Goal: Information Seeking & Learning: Find specific fact

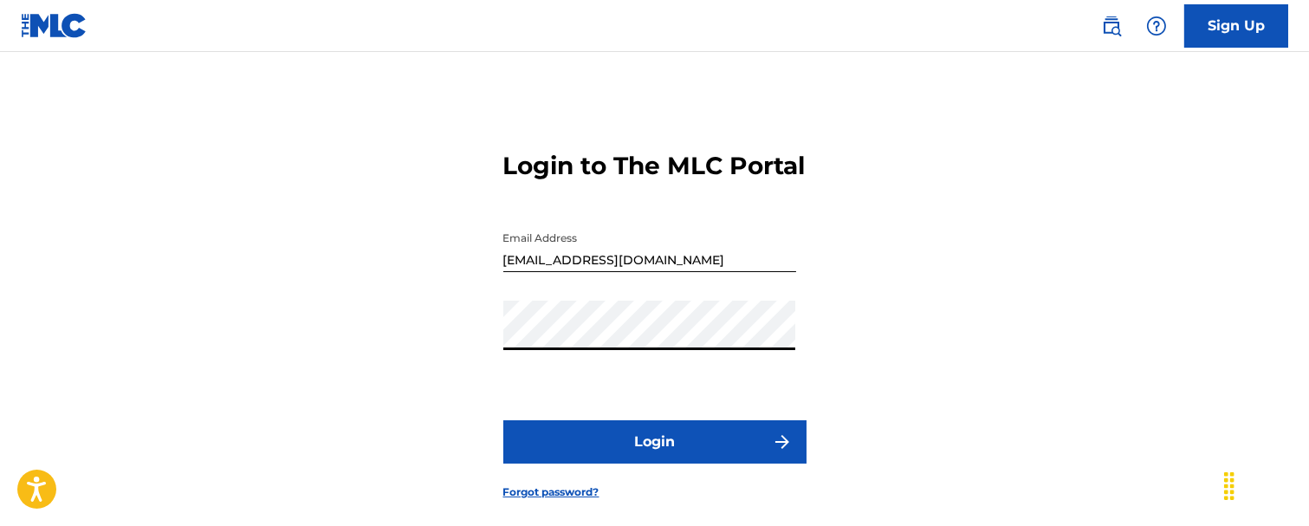
click at [503, 420] on button "Login" at bounding box center [654, 441] width 303 height 43
click at [582, 464] on button "Login" at bounding box center [654, 441] width 303 height 43
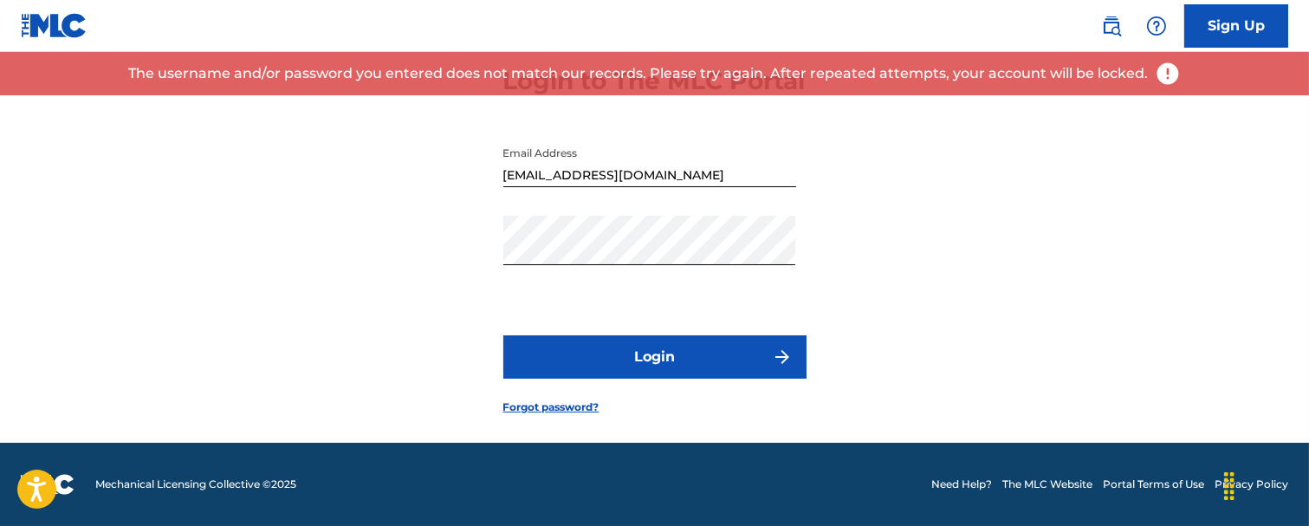
scroll to position [114, 0]
click at [568, 406] on link "Forgot password?" at bounding box center [551, 407] width 96 height 16
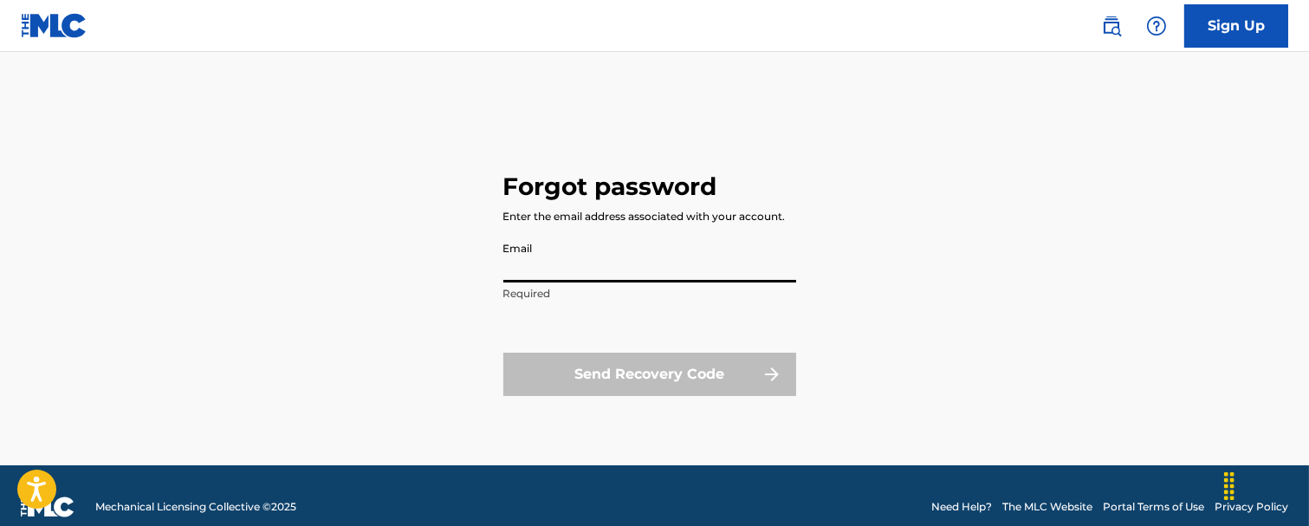
click at [546, 263] on input "Email" at bounding box center [649, 257] width 293 height 49
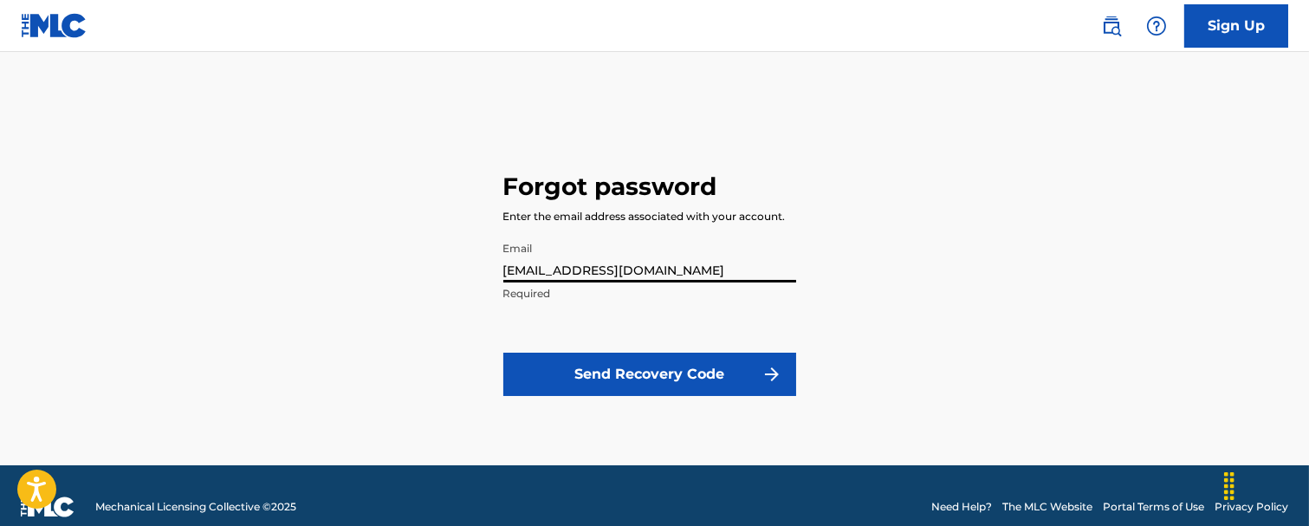
type input "[EMAIL_ADDRESS][DOMAIN_NAME]"
click at [704, 366] on button "Send Recovery Code" at bounding box center [649, 374] width 293 height 43
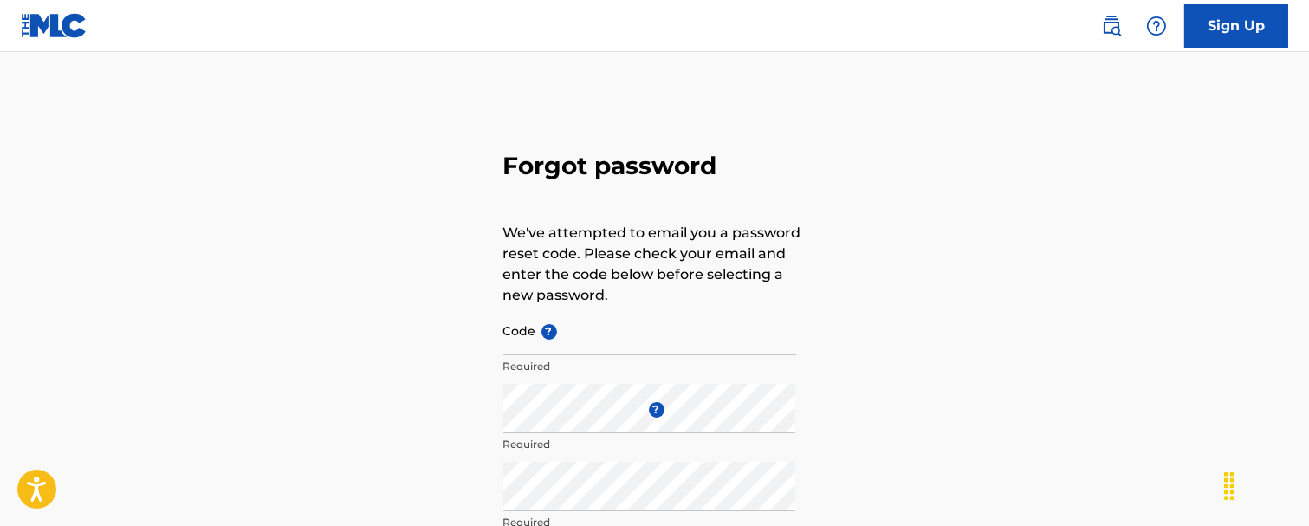
drag, startPoint x: 633, startPoint y: 334, endPoint x: 607, endPoint y: 323, distance: 27.5
click at [628, 334] on input "Code ?" at bounding box center [649, 330] width 293 height 49
type input "FP_e55a0665bcd4cbee5bcd536f11a"
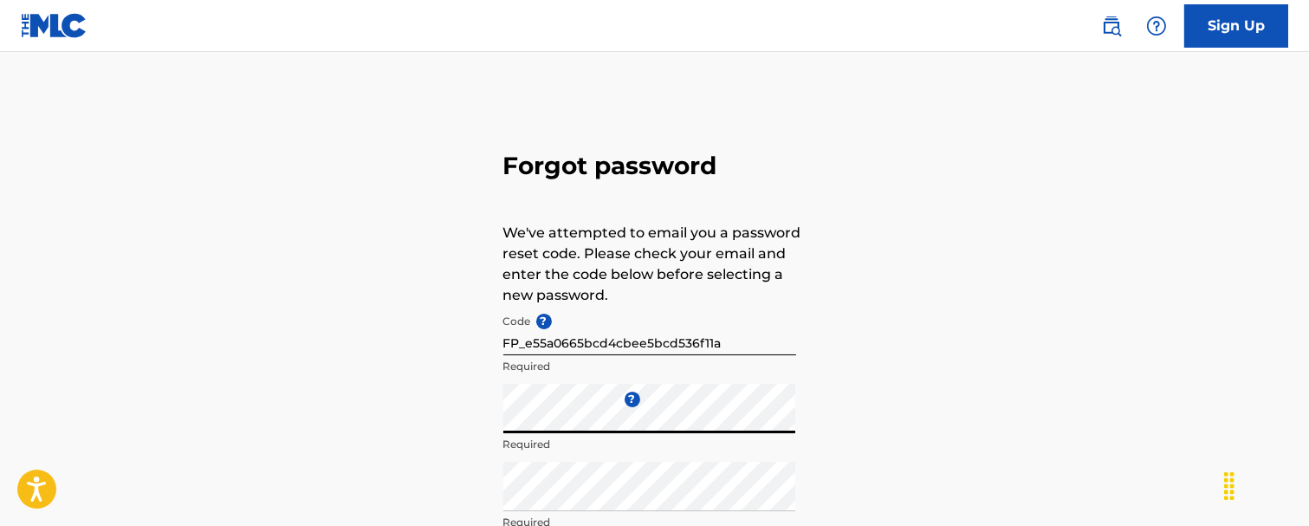
scroll to position [230, 0]
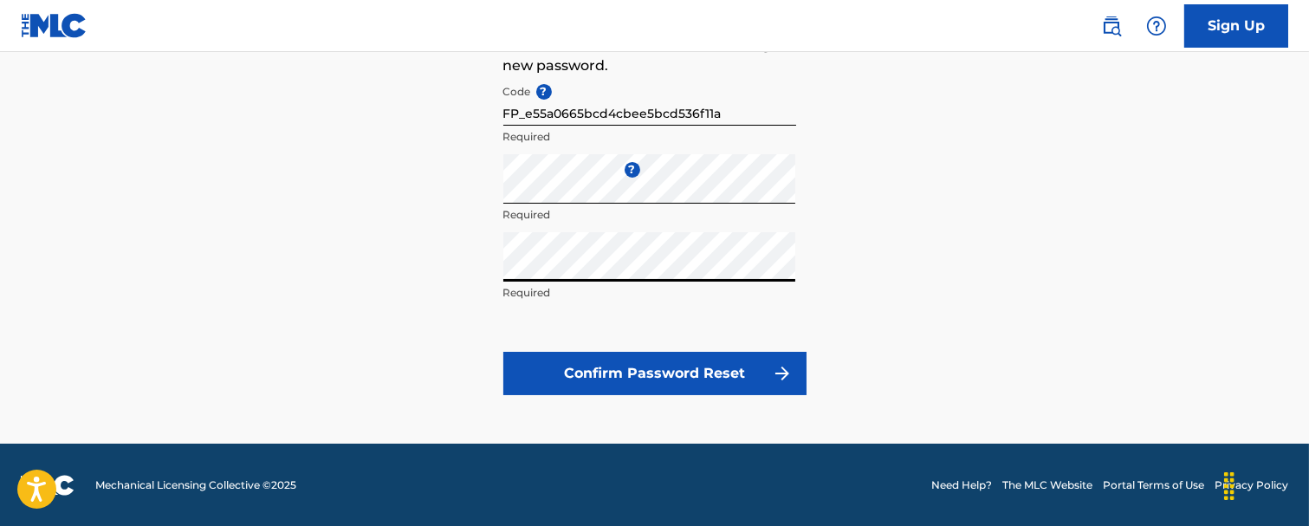
click at [760, 367] on button "Confirm Password Reset" at bounding box center [654, 373] width 303 height 43
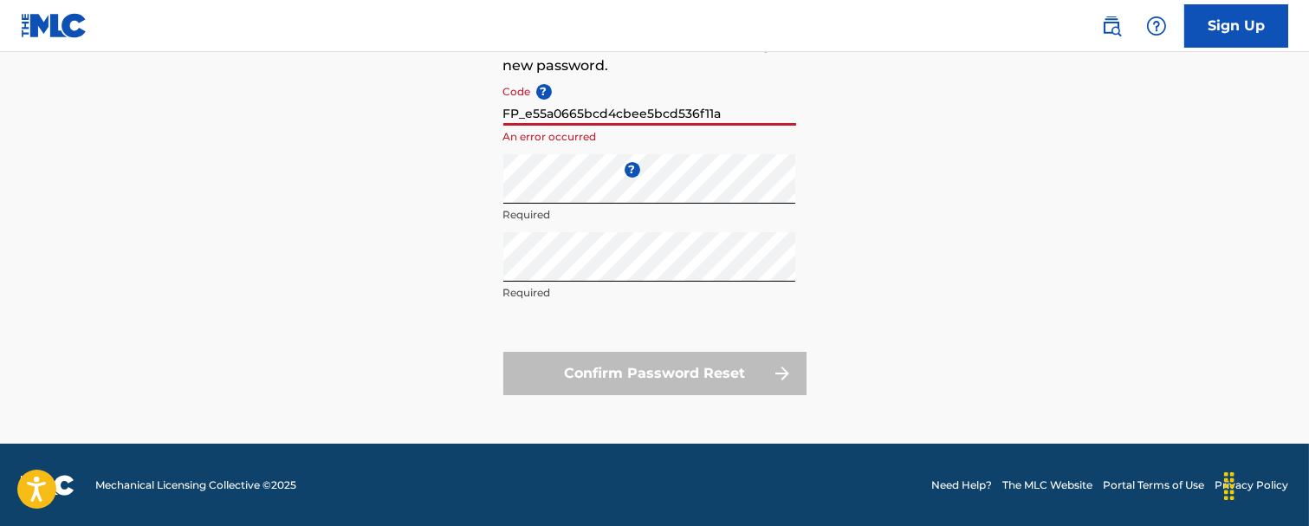
drag, startPoint x: 741, startPoint y: 117, endPoint x: 432, endPoint y: 120, distance: 309.4
click at [443, 118] on div "Forgot password We've attempted to email you a password reset code. Please chec…" at bounding box center [655, 155] width 1213 height 578
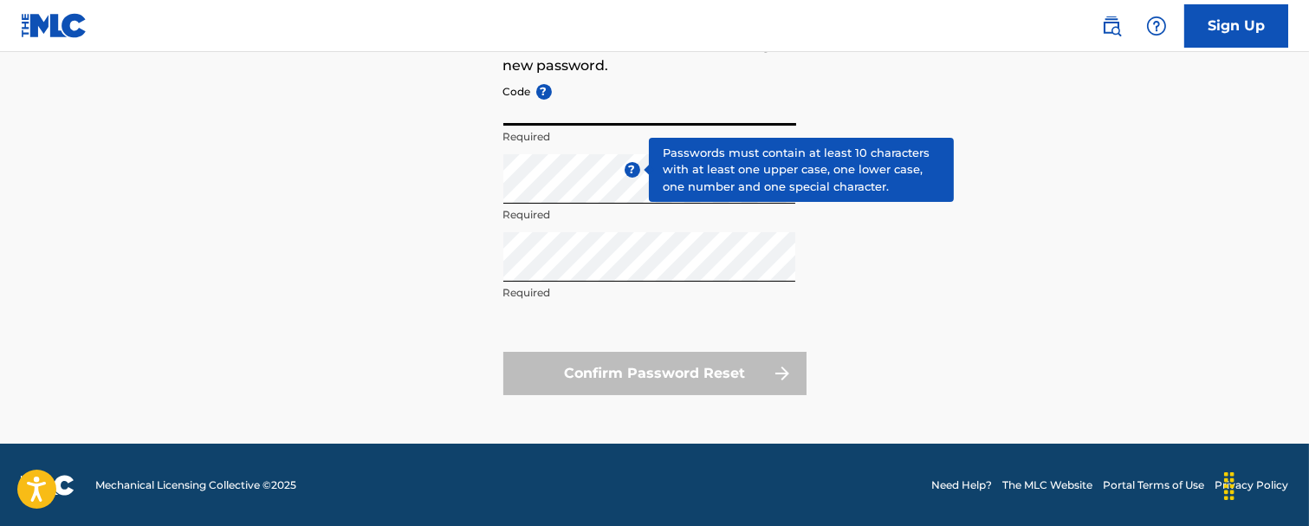
click at [535, 106] on input "Code ?" at bounding box center [649, 100] width 293 height 49
paste input "FP_e55a0665bcd4cbee5bcdb536f11a"
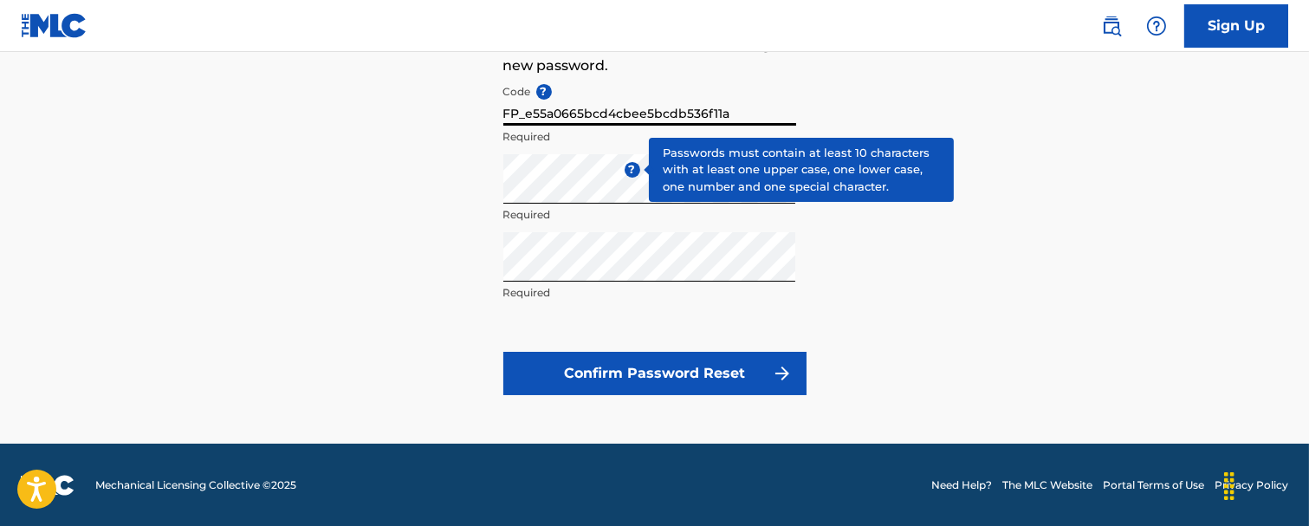
type input "FP_e55a0665bcd4cbee5bcdb536f11a"
drag, startPoint x: 527, startPoint y: 114, endPoint x: 816, endPoint y: 101, distance: 289.7
click at [816, 101] on div "Forgot password We've attempted to email you a password reset code. Please chec…" at bounding box center [655, 155] width 1213 height 578
click at [602, 357] on button "Confirm Password Reset" at bounding box center [654, 373] width 303 height 43
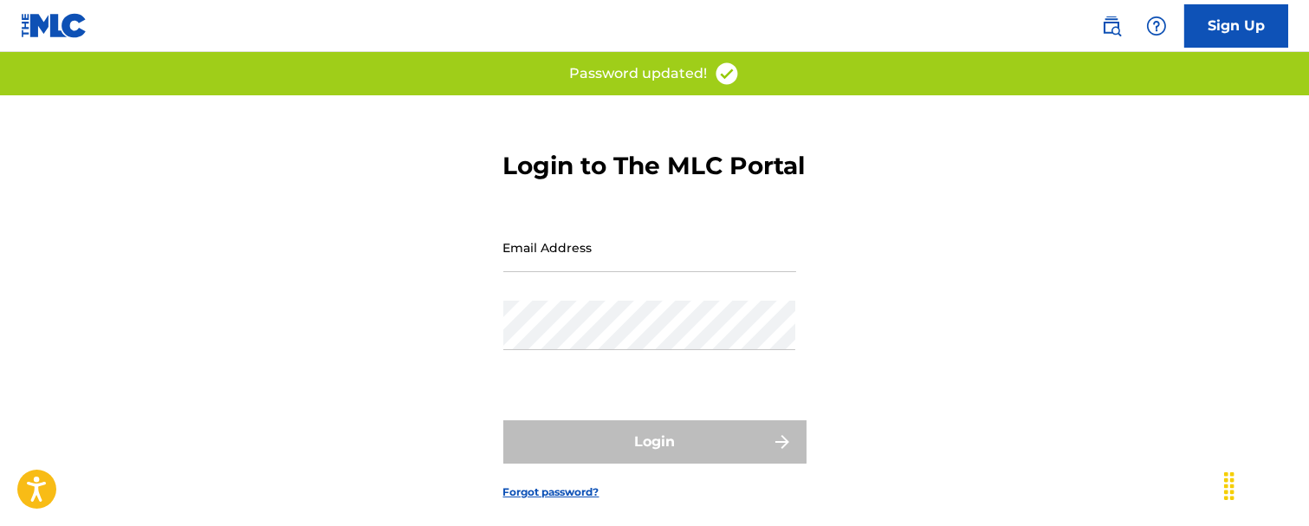
click at [584, 272] on input "Email Address" at bounding box center [649, 247] width 293 height 49
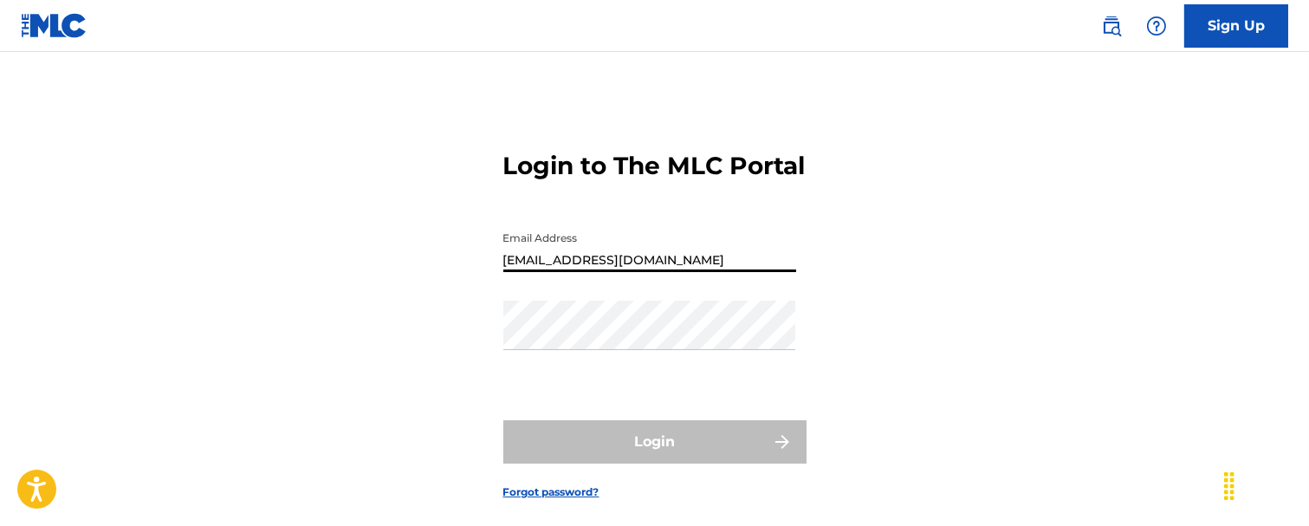
type input "[EMAIL_ADDRESS][DOMAIN_NAME]"
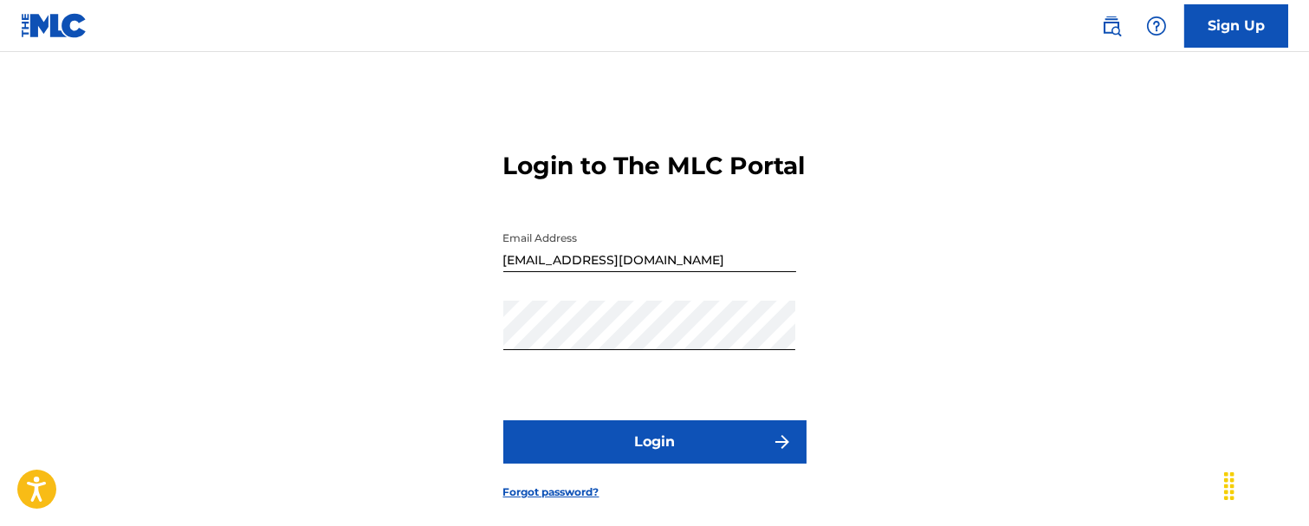
click at [636, 464] on button "Login" at bounding box center [654, 441] width 303 height 43
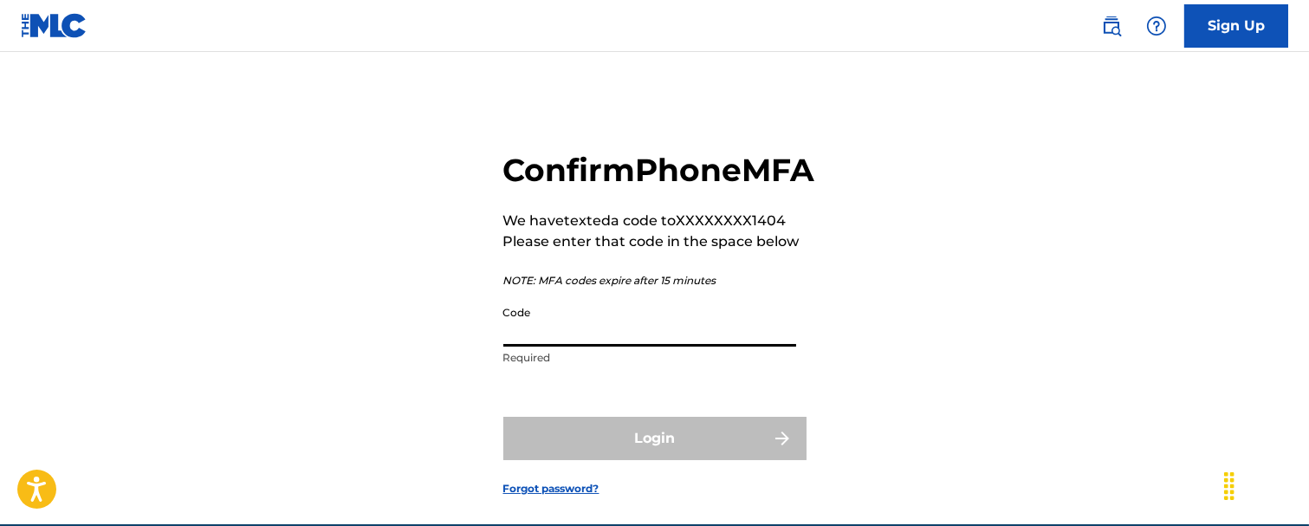
click at [570, 347] on input "Code" at bounding box center [649, 321] width 293 height 49
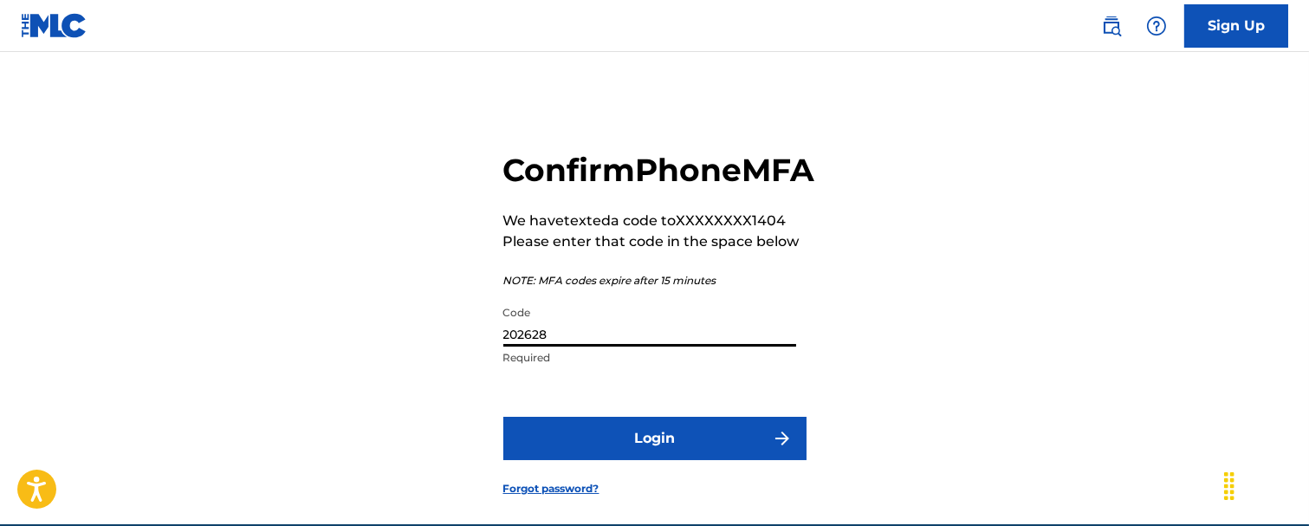
type input "202628"
click at [594, 460] on button "Login" at bounding box center [654, 438] width 303 height 43
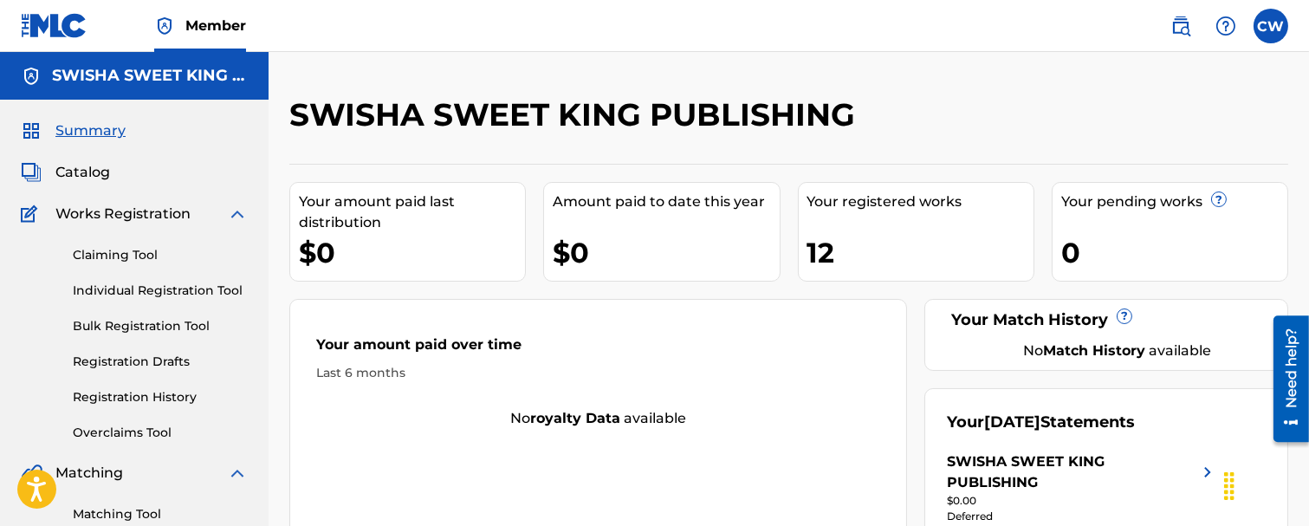
click at [79, 174] on span "Catalog" at bounding box center [82, 172] width 55 height 21
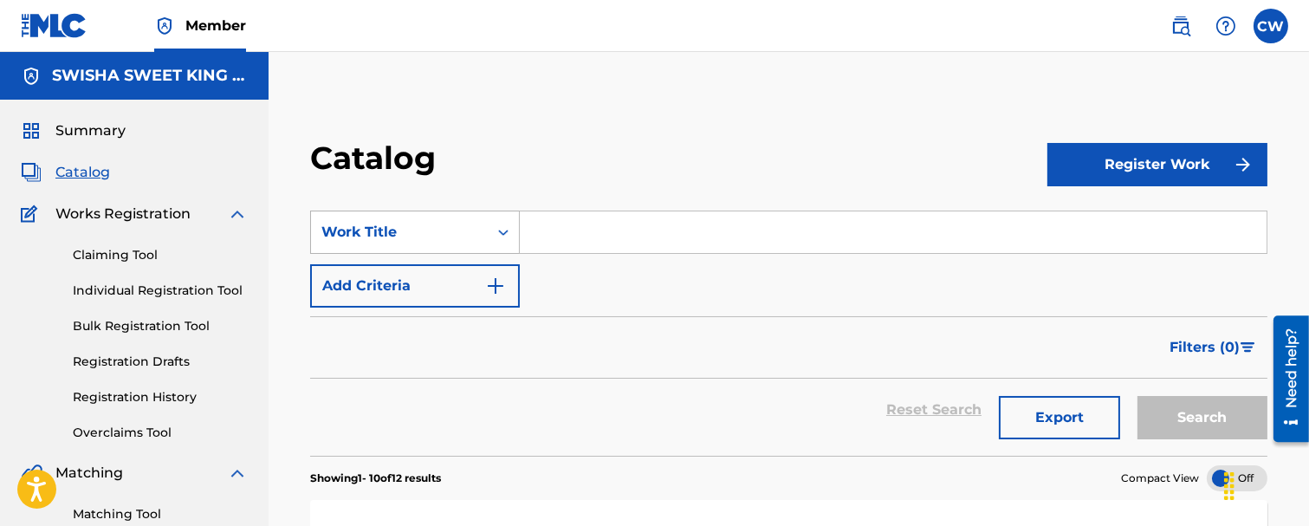
click at [503, 231] on icon "Search Form" at bounding box center [503, 232] width 17 height 17
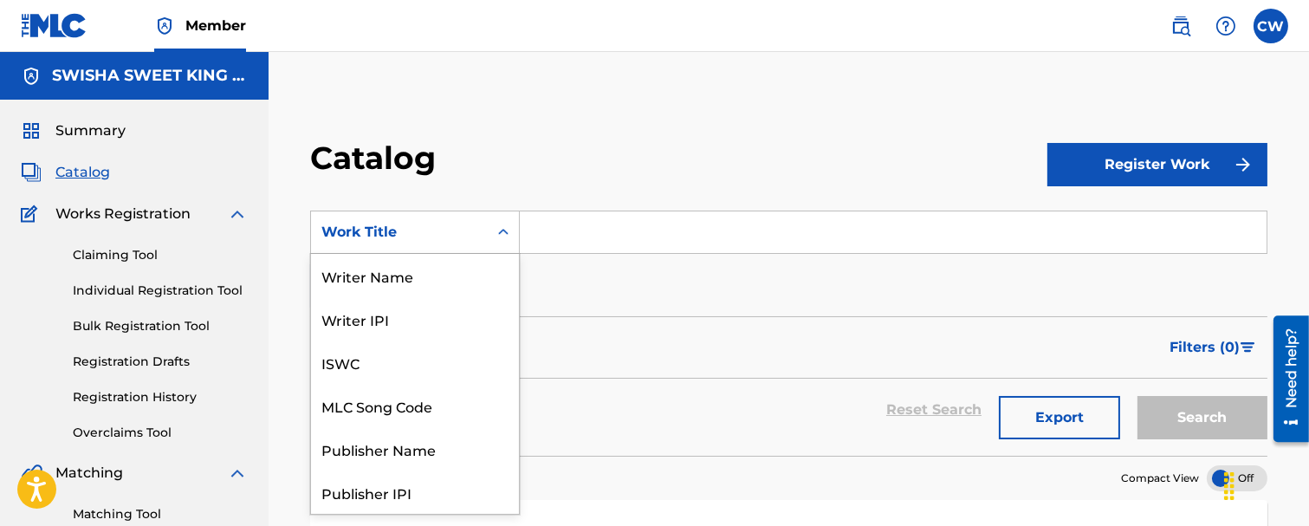
scroll to position [260, 0]
click at [509, 224] on icon "Search Form" at bounding box center [503, 232] width 17 height 17
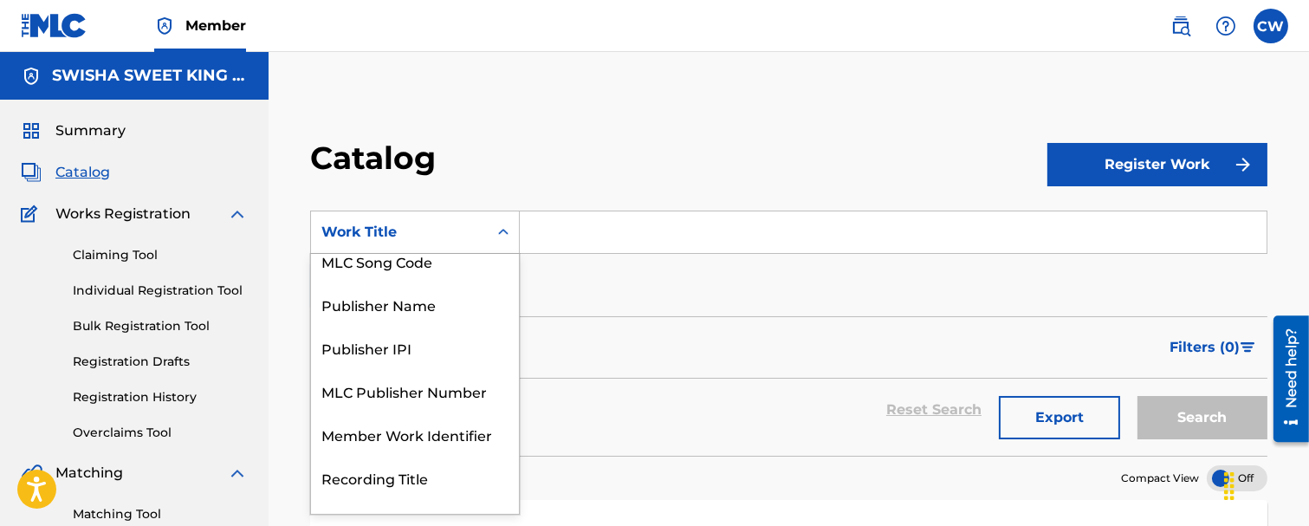
scroll to position [192, 0]
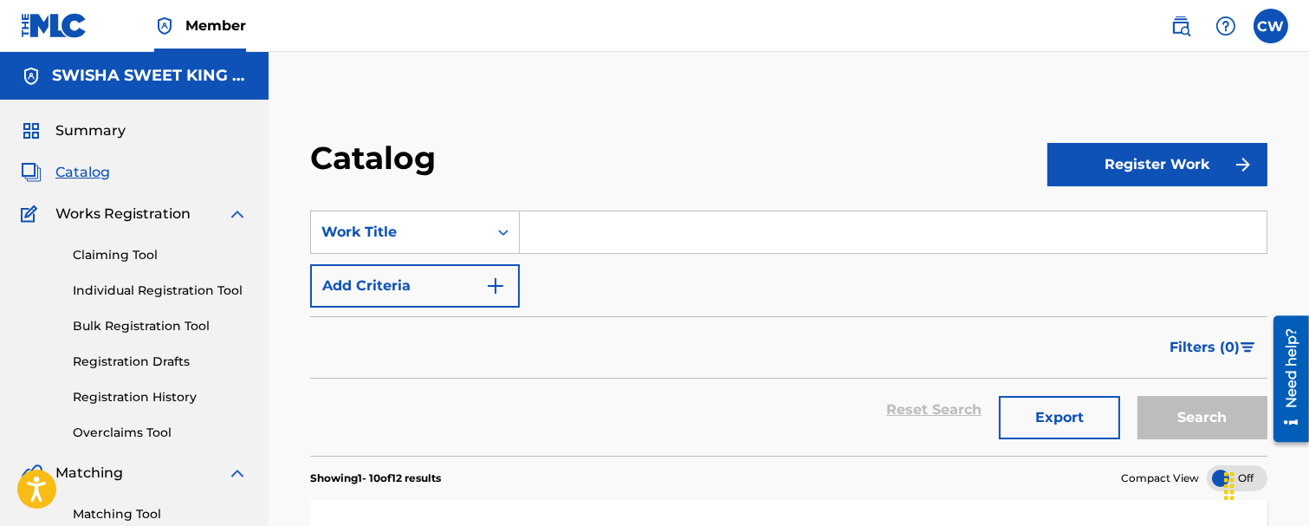
click at [491, 277] on img "Search Form" at bounding box center [495, 286] width 21 height 21
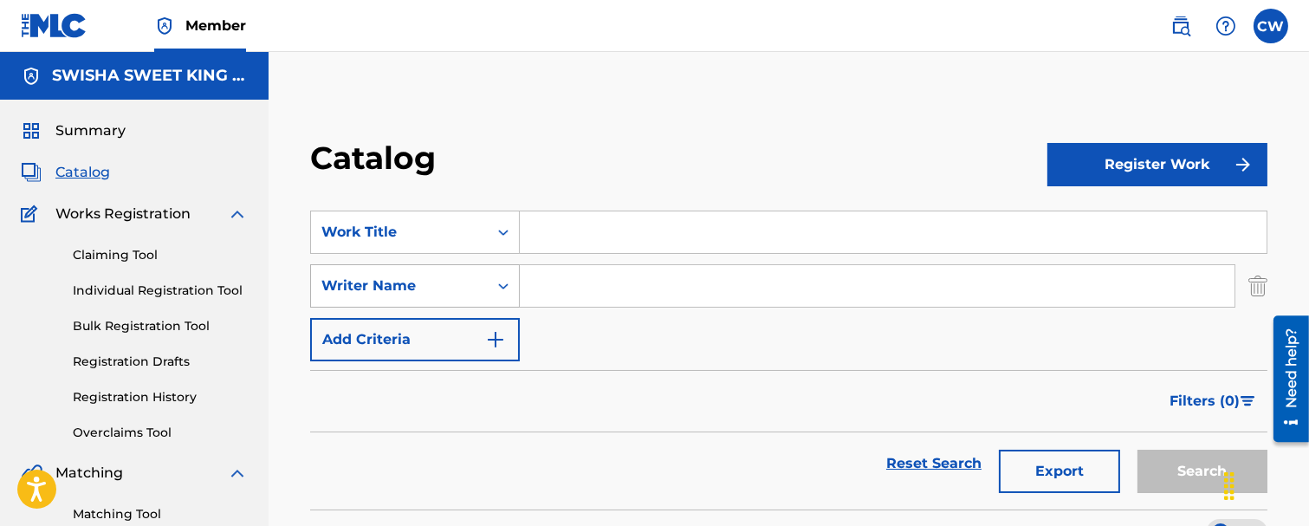
click at [499, 282] on div "Search Form" at bounding box center [503, 286] width 31 height 42
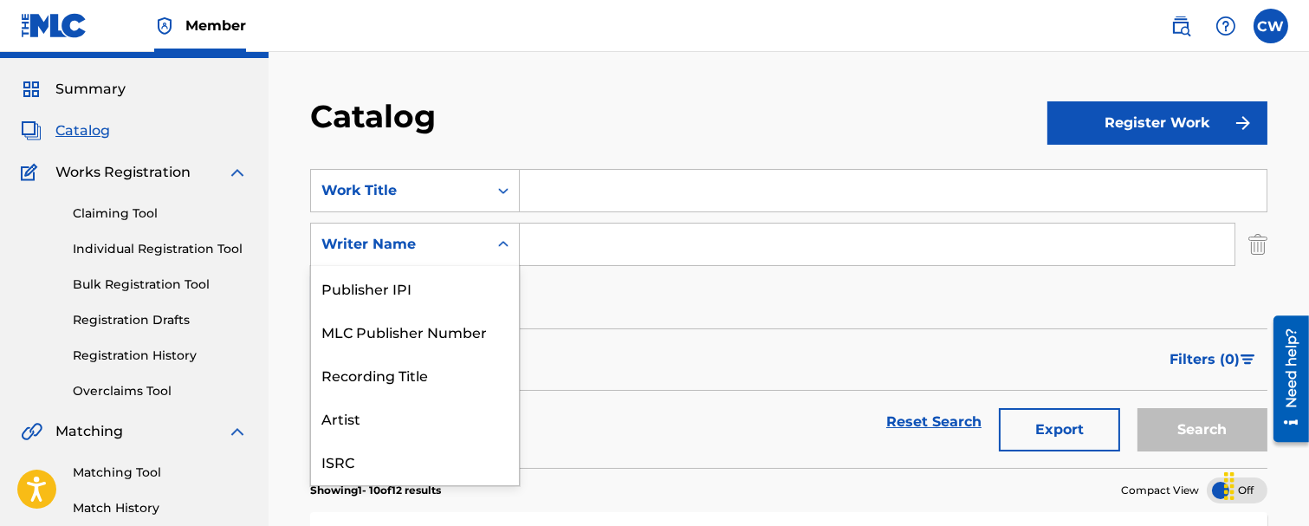
scroll to position [0, 0]
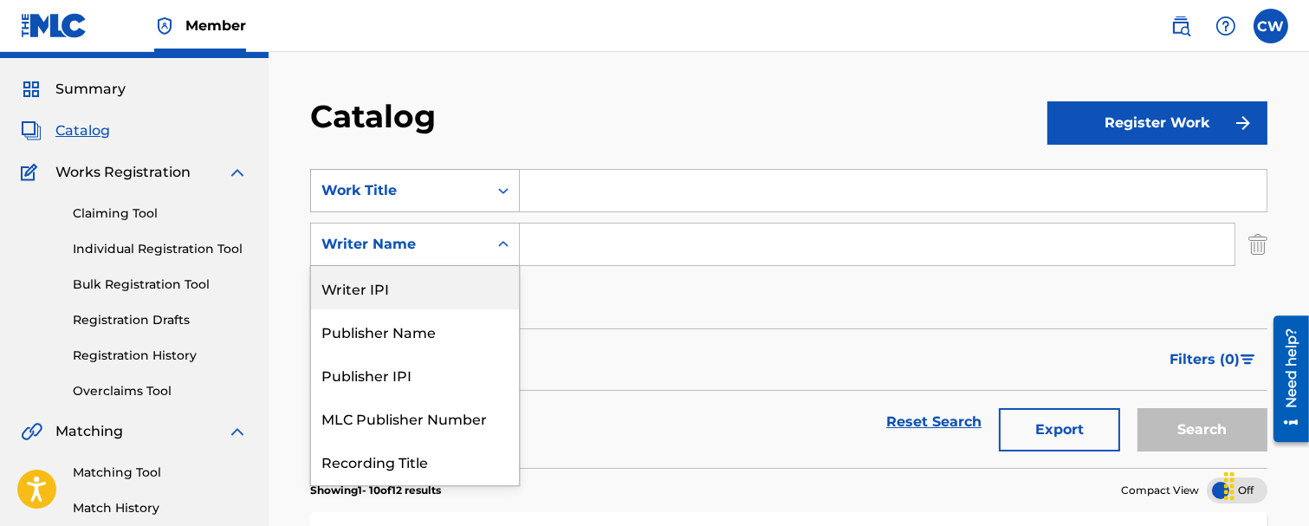
click at [495, 186] on icon "Search Form" at bounding box center [503, 190] width 17 height 17
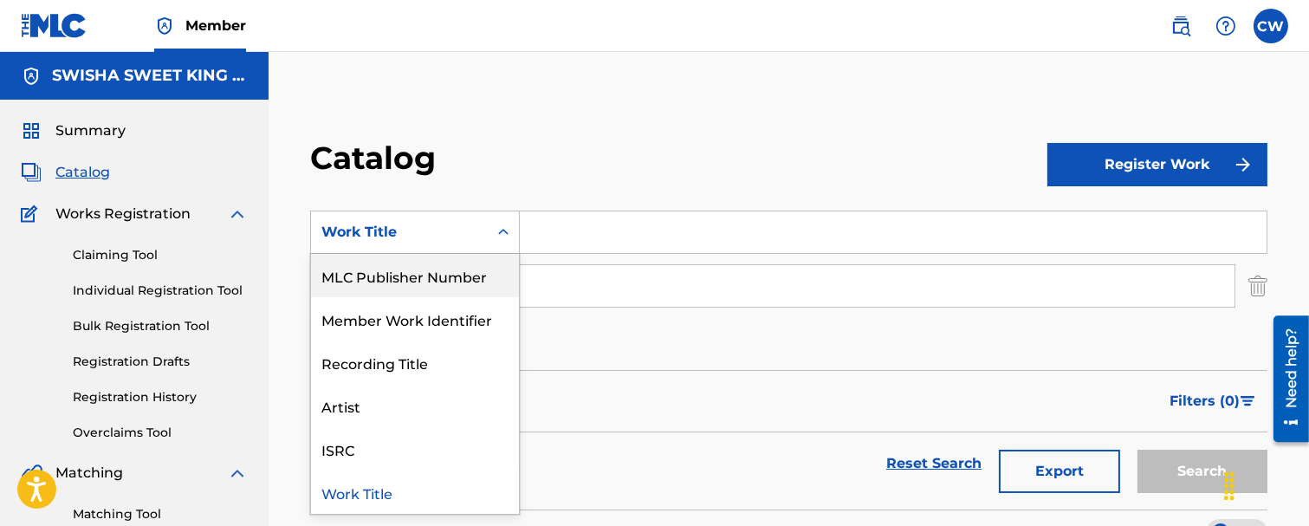
click at [91, 167] on span "Catalog" at bounding box center [82, 172] width 55 height 21
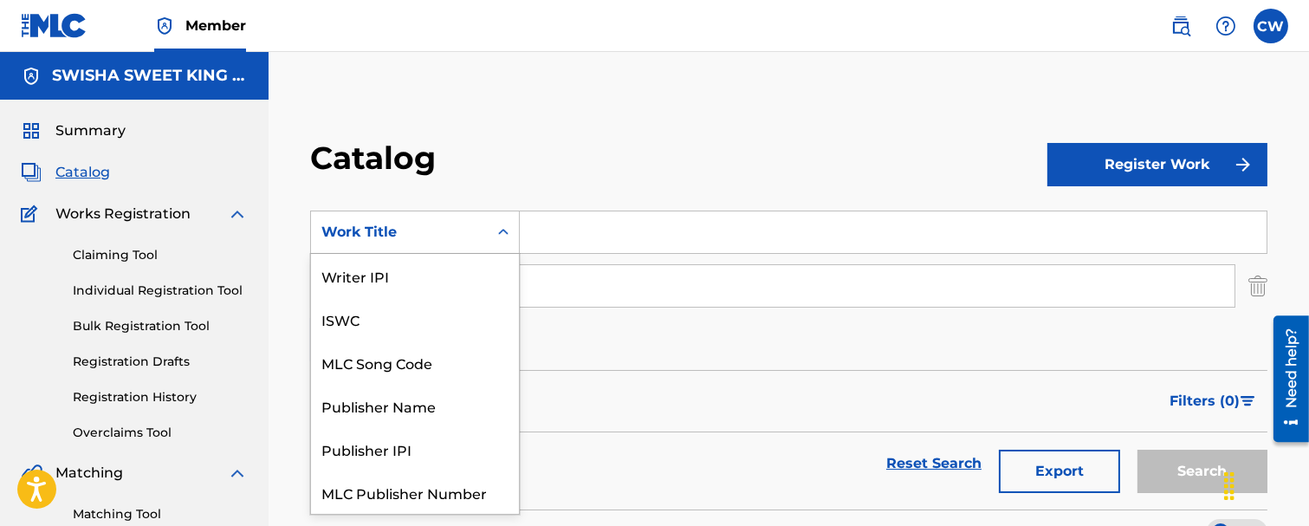
click at [501, 230] on icon "Search Form" at bounding box center [503, 232] width 17 height 17
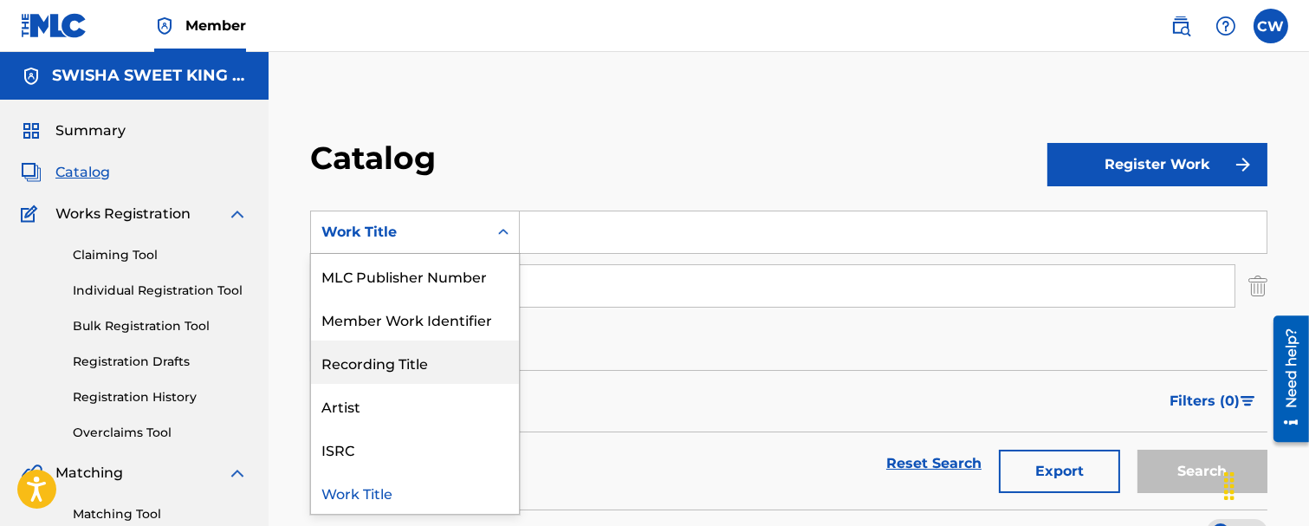
click at [414, 362] on div "Recording Title" at bounding box center [415, 362] width 208 height 43
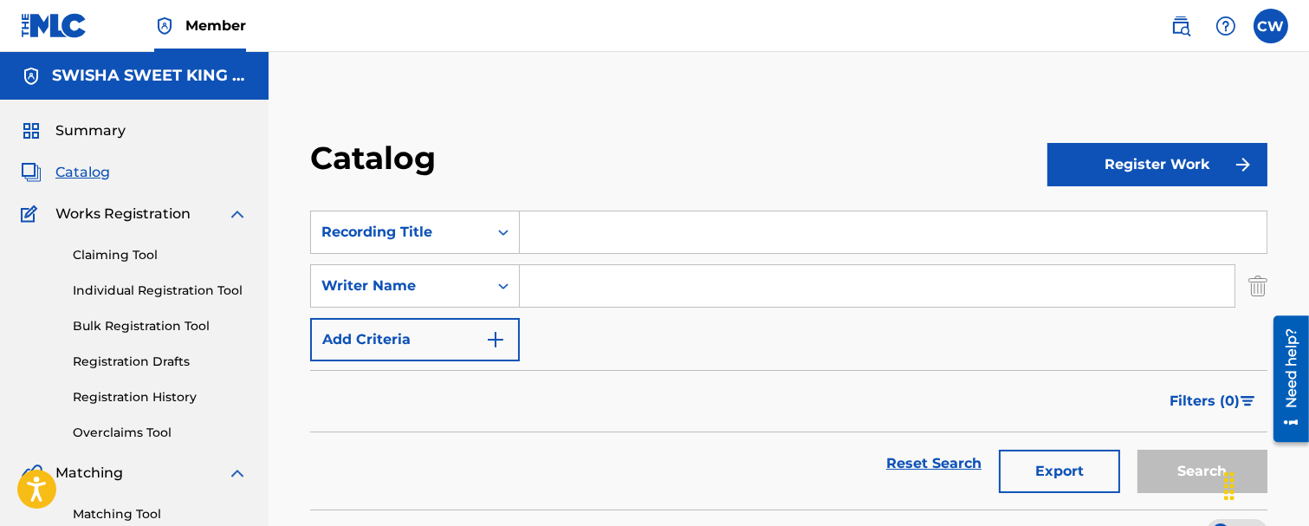
click at [555, 239] on input "Search Form" at bounding box center [893, 232] width 747 height 42
type input "playa music"
click at [566, 282] on input "Search Form" at bounding box center [877, 286] width 715 height 42
click at [497, 286] on div "Writer Name" at bounding box center [415, 285] width 210 height 43
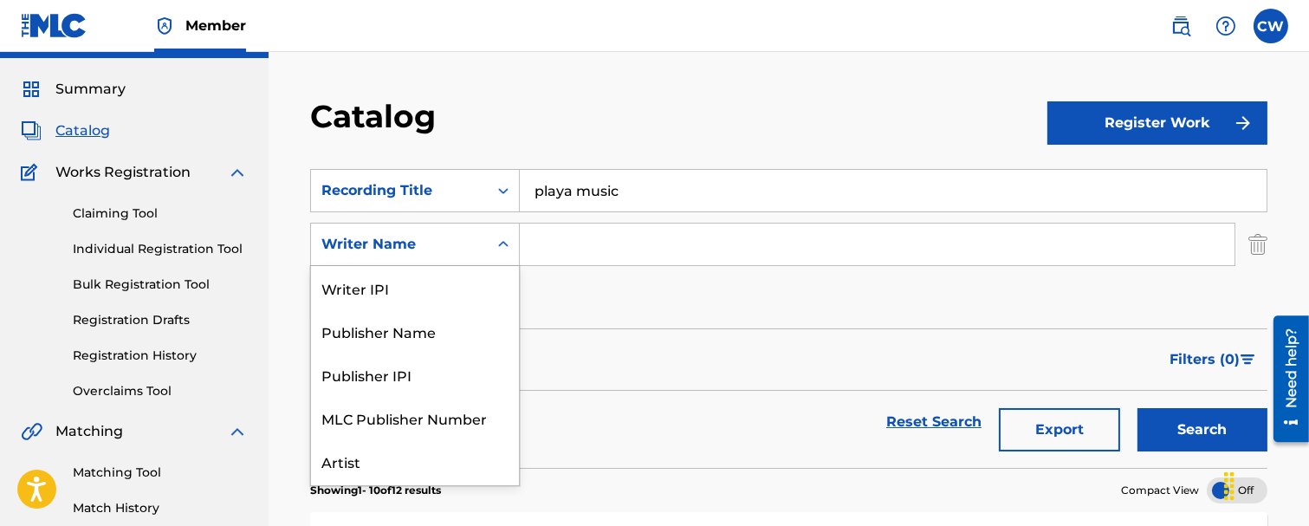
scroll to position [43, 0]
click at [410, 413] on div "Artist" at bounding box center [415, 417] width 208 height 43
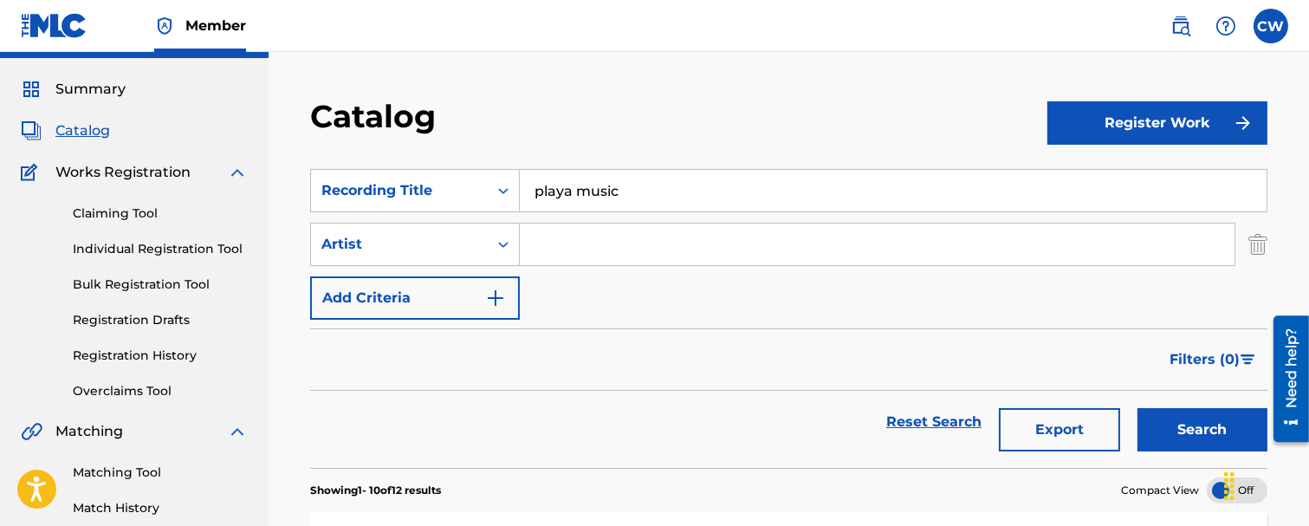
click at [591, 248] on input "Search Form" at bounding box center [877, 245] width 715 height 42
type input "swisha sweet king"
click at [1187, 429] on button "Search" at bounding box center [1203, 429] width 130 height 43
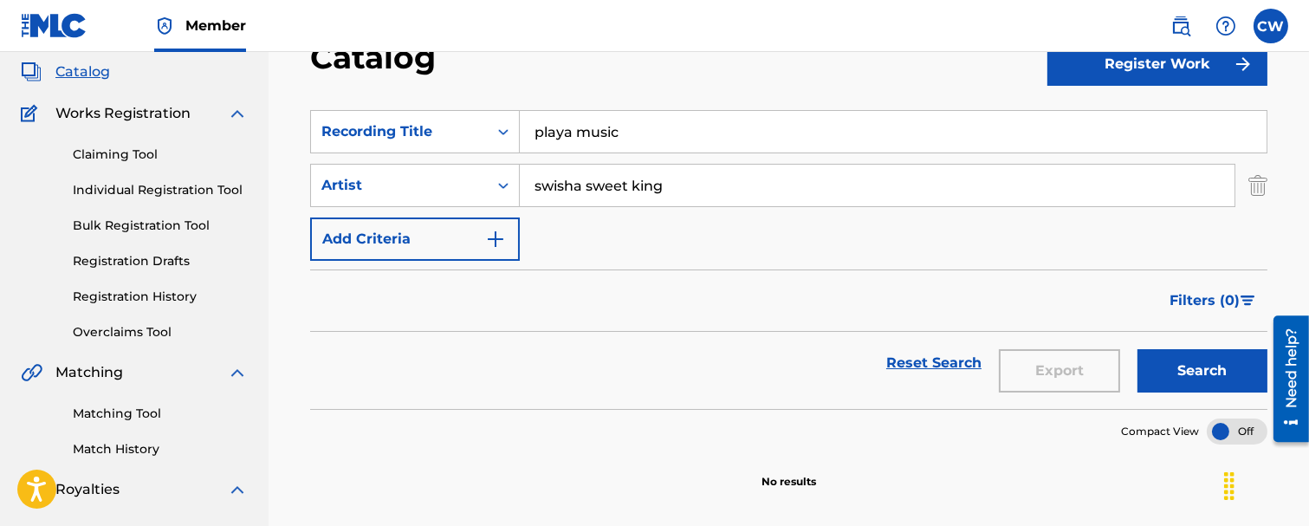
scroll to position [42, 0]
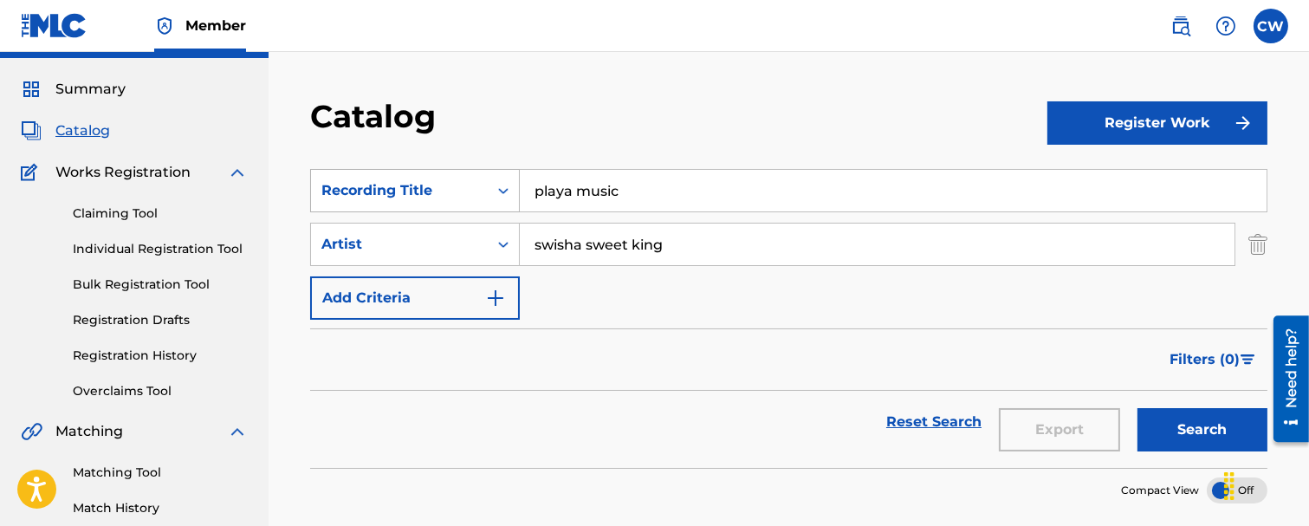
click at [500, 188] on icon "Search Form" at bounding box center [503, 191] width 10 height 6
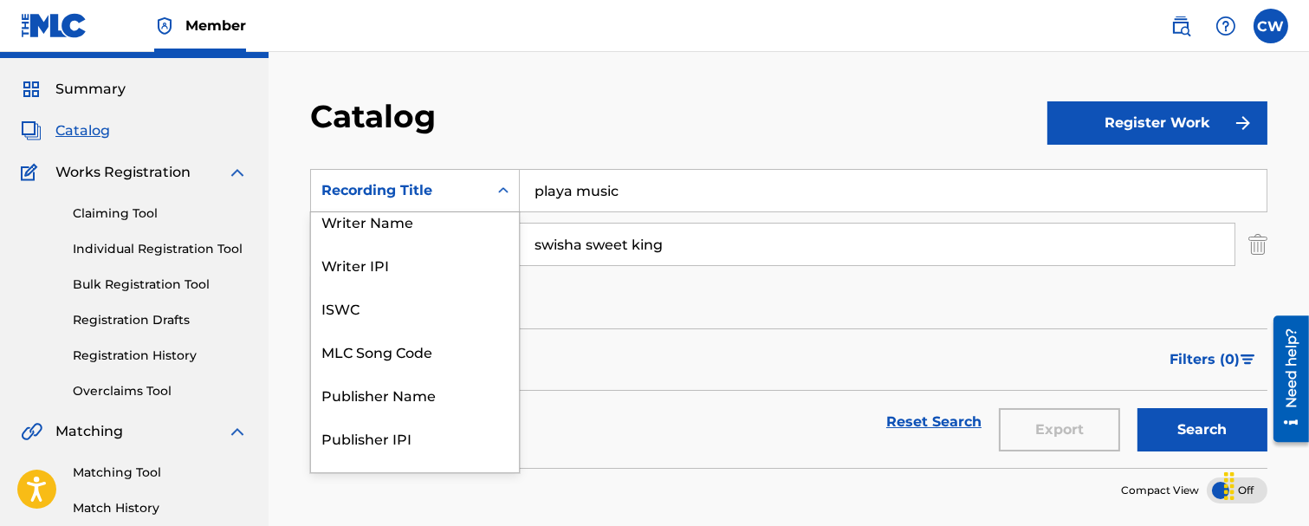
scroll to position [23, 0]
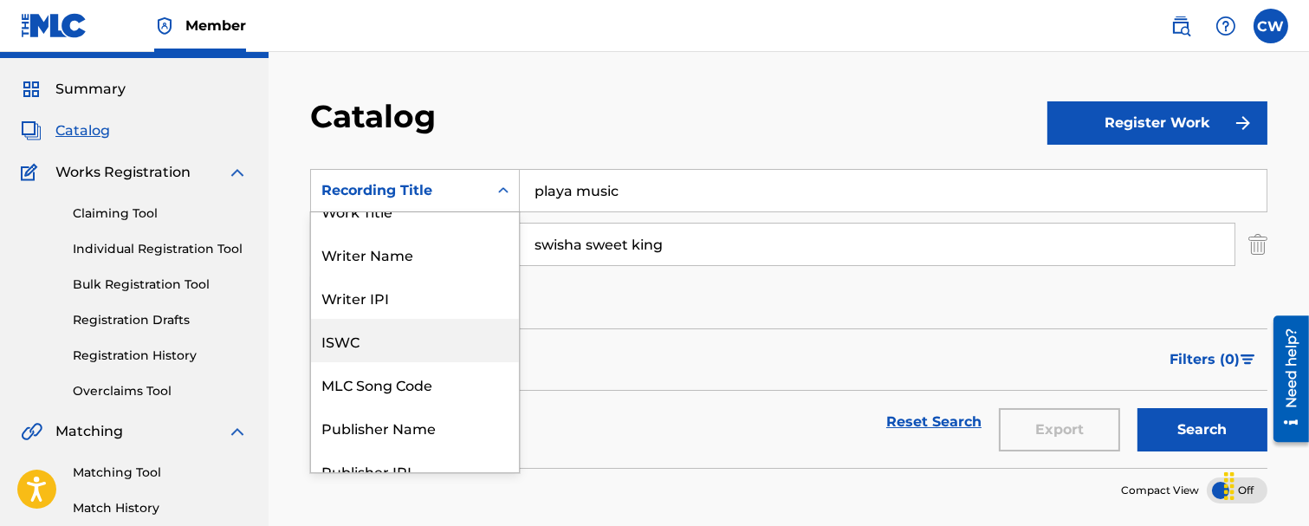
click at [659, 307] on div "SearchWithCriteriae1464147-e674-4cb2-ad48-0235c587b816 11 results available. Us…" at bounding box center [788, 244] width 957 height 151
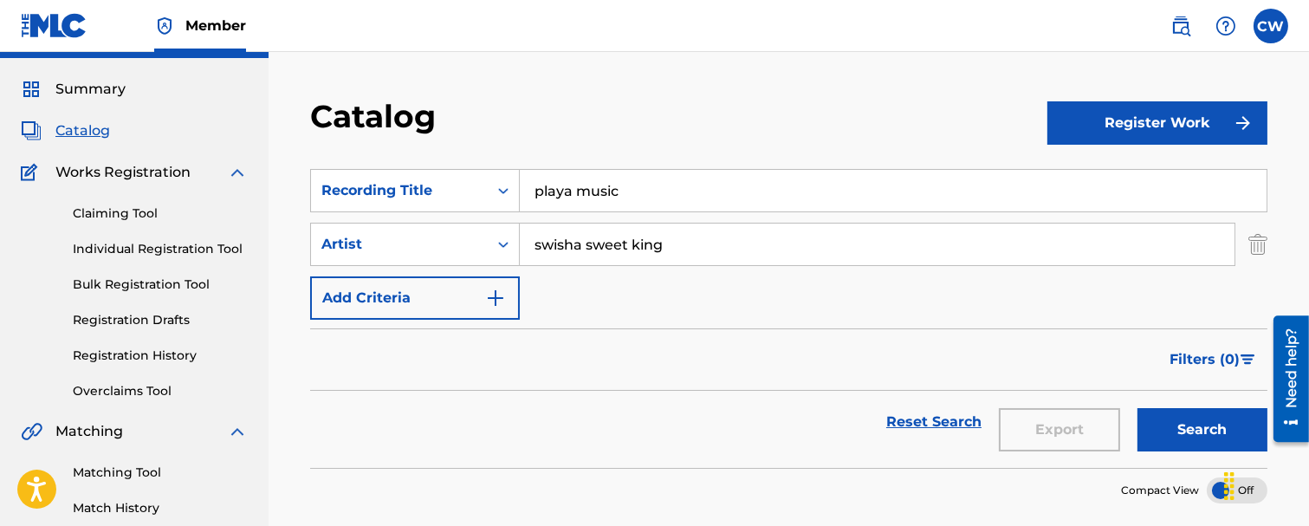
click at [665, 250] on input "swisha sweet king" at bounding box center [877, 245] width 715 height 42
click at [1280, 254] on div "Catalog Register Work SearchWithCriteriae1464147-e674-4cb2-ad48-0235c587b816 Re…" at bounding box center [788, 322] width 999 height 451
click at [1251, 252] on img "Search Form" at bounding box center [1258, 244] width 19 height 43
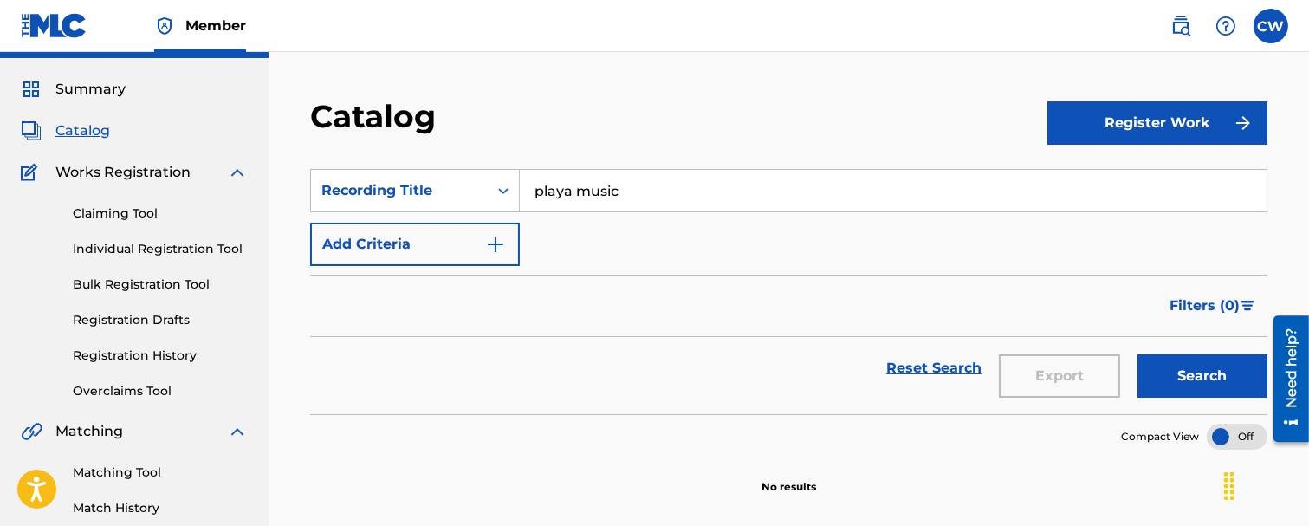
click at [1191, 364] on button "Search" at bounding box center [1203, 375] width 130 height 43
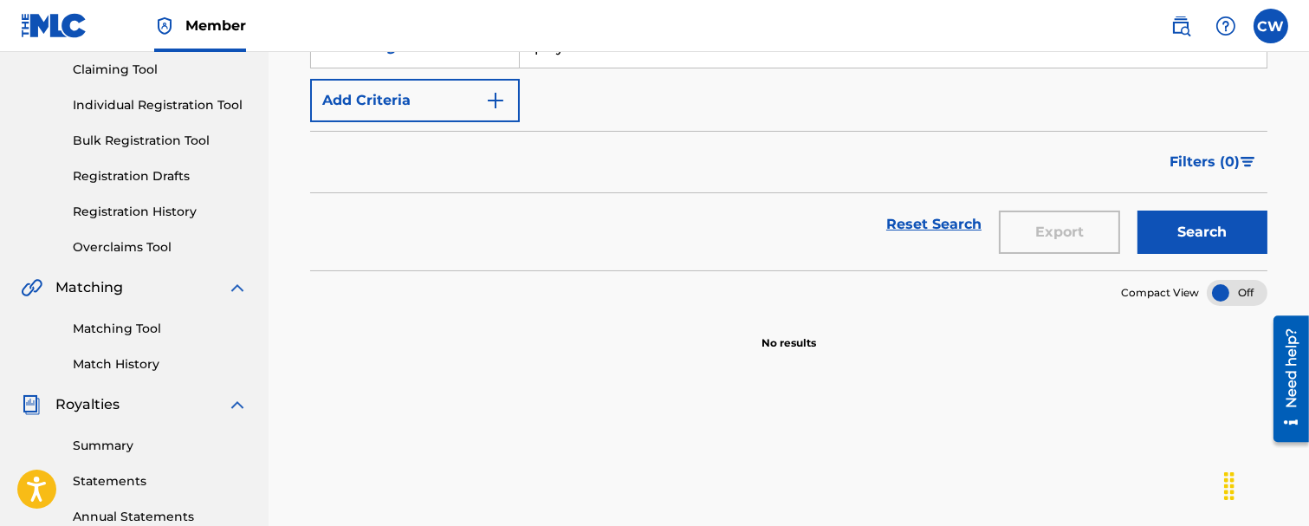
scroll to position [0, 0]
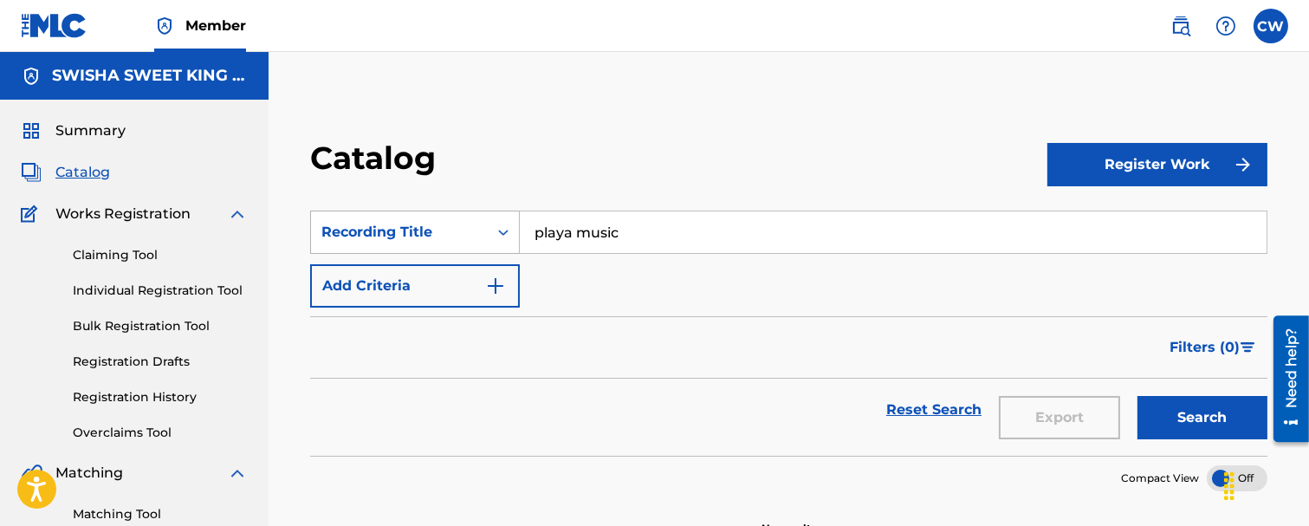
click at [497, 221] on div "Search Form" at bounding box center [503, 232] width 31 height 31
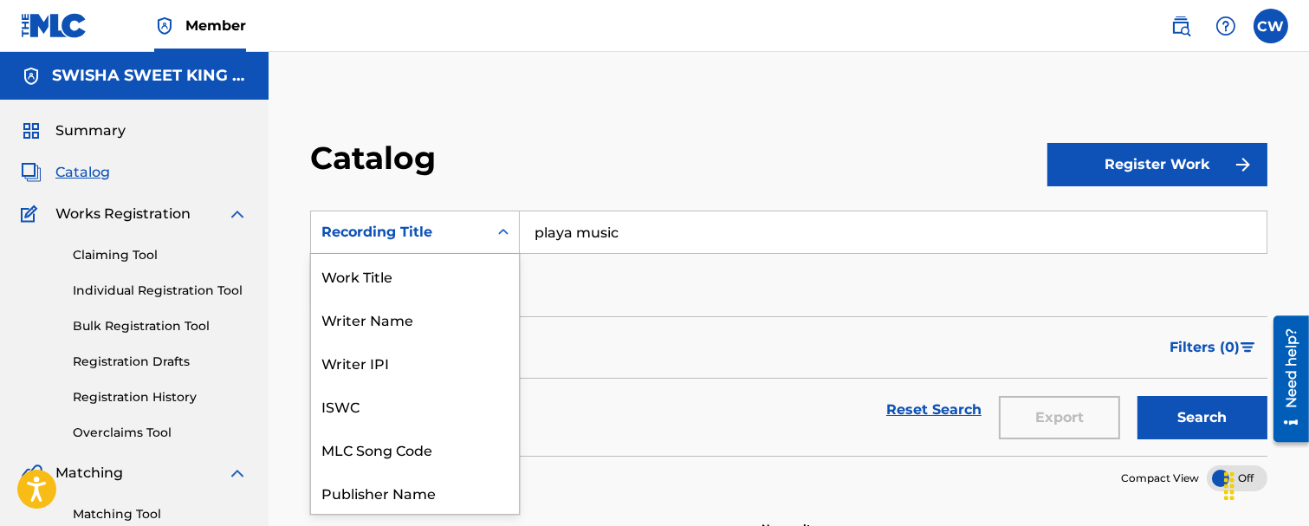
scroll to position [260, 0]
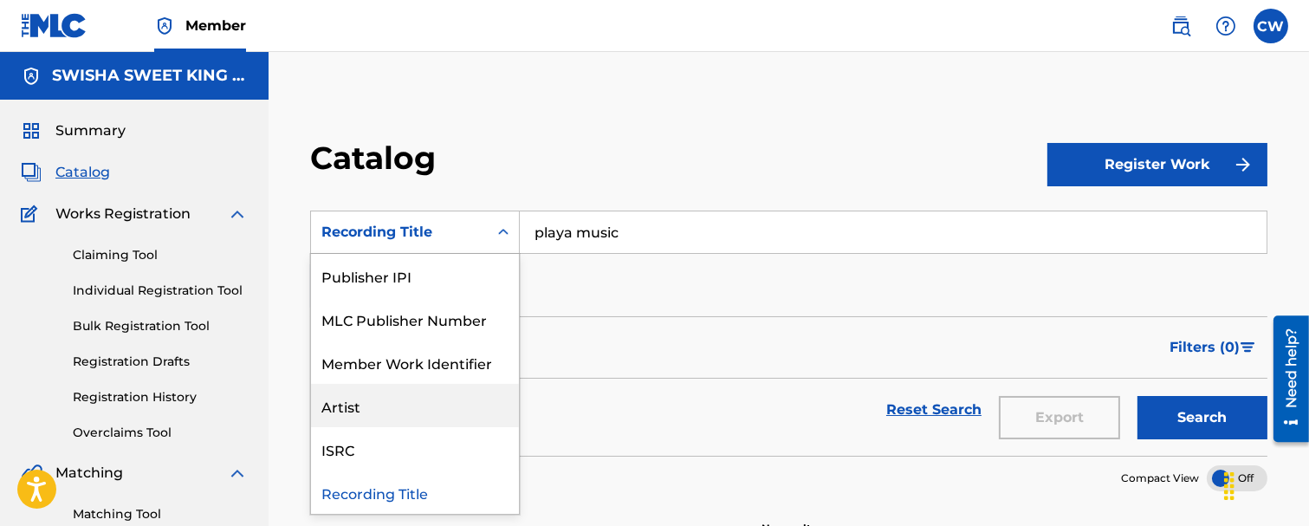
click at [360, 412] on div "Artist" at bounding box center [415, 405] width 208 height 43
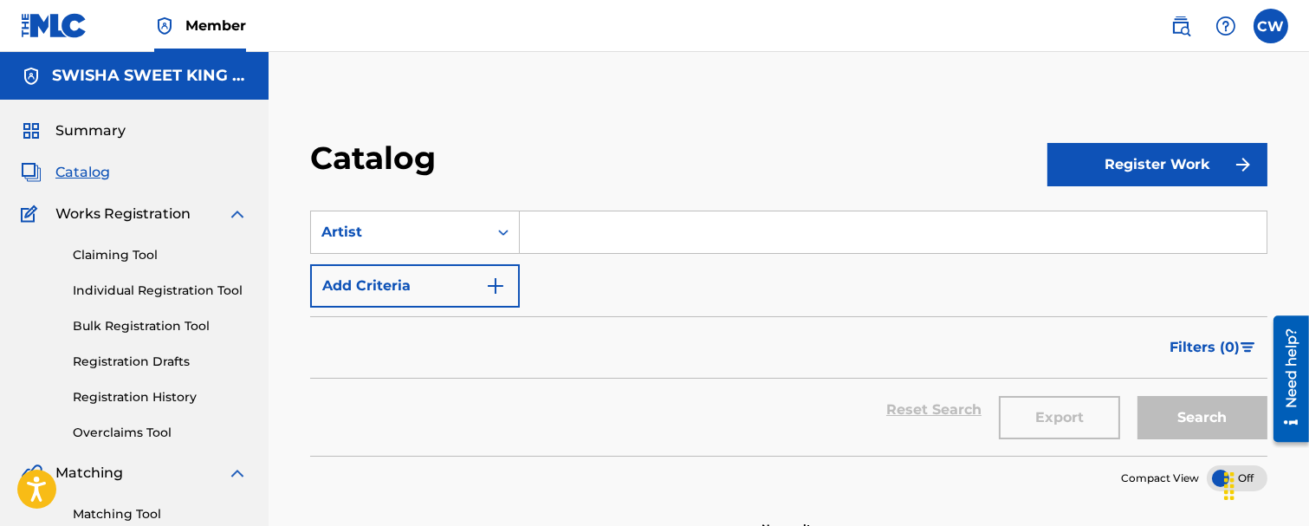
click at [574, 212] on input "Search Form" at bounding box center [893, 232] width 747 height 42
type input "w"
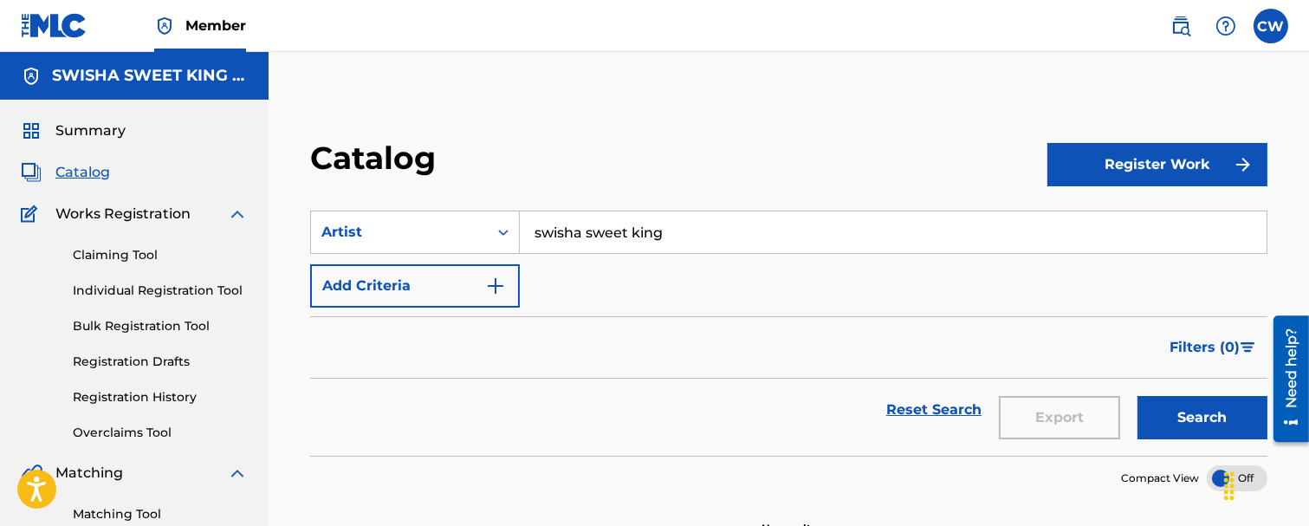
type input "swisha sweet king"
click at [1208, 411] on button "Search" at bounding box center [1203, 417] width 130 height 43
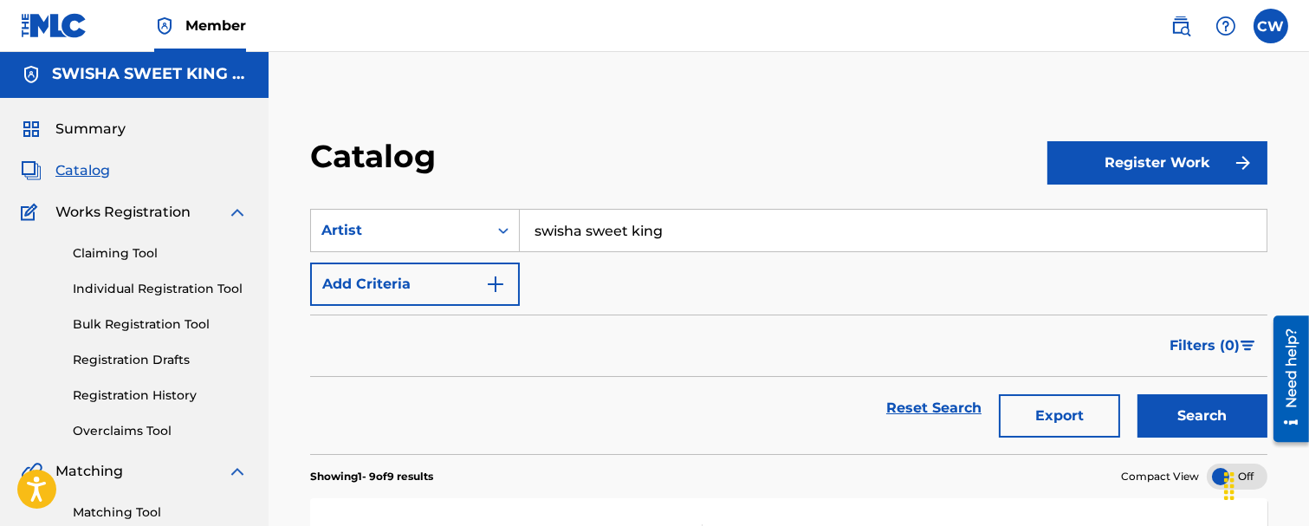
scroll to position [0, 0]
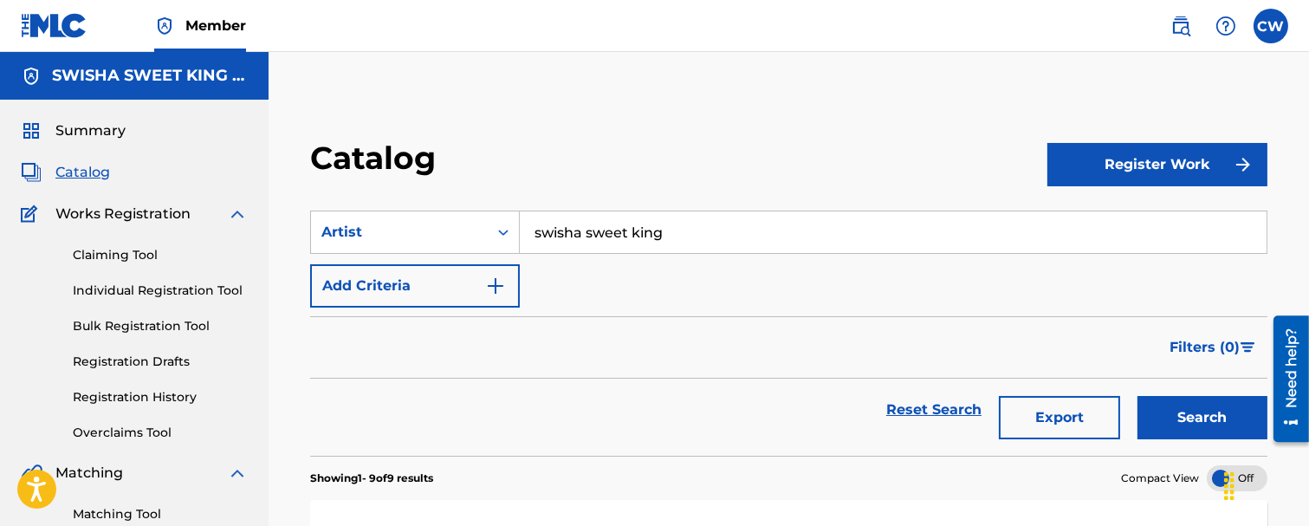
click at [1137, 167] on button "Register Work" at bounding box center [1158, 164] width 220 height 43
click at [1099, 223] on link "Individual" at bounding box center [1158, 221] width 220 height 42
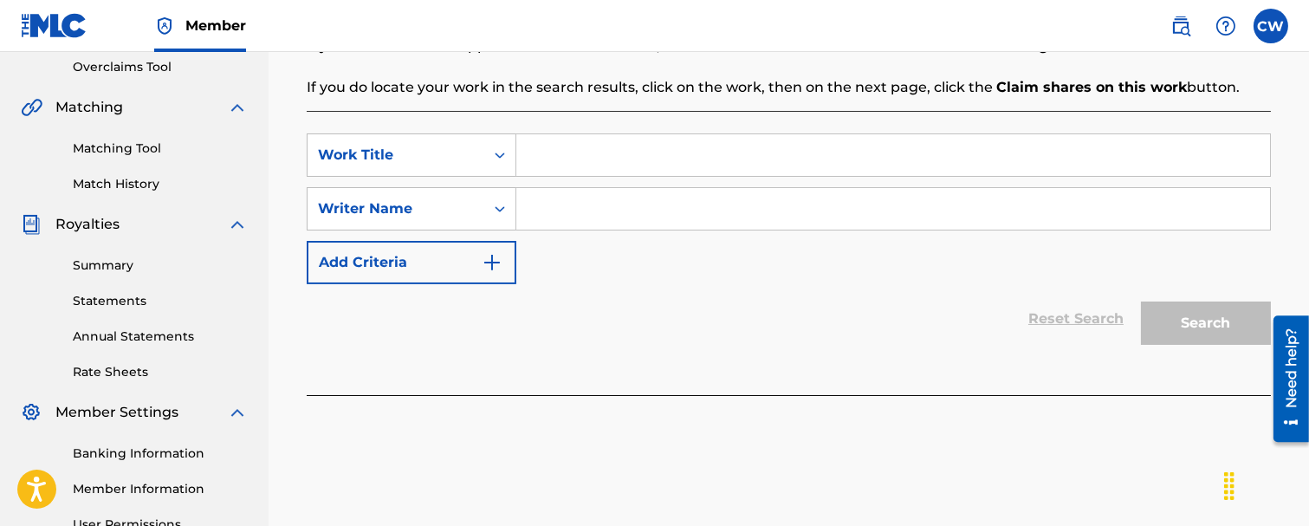
scroll to position [385, 0]
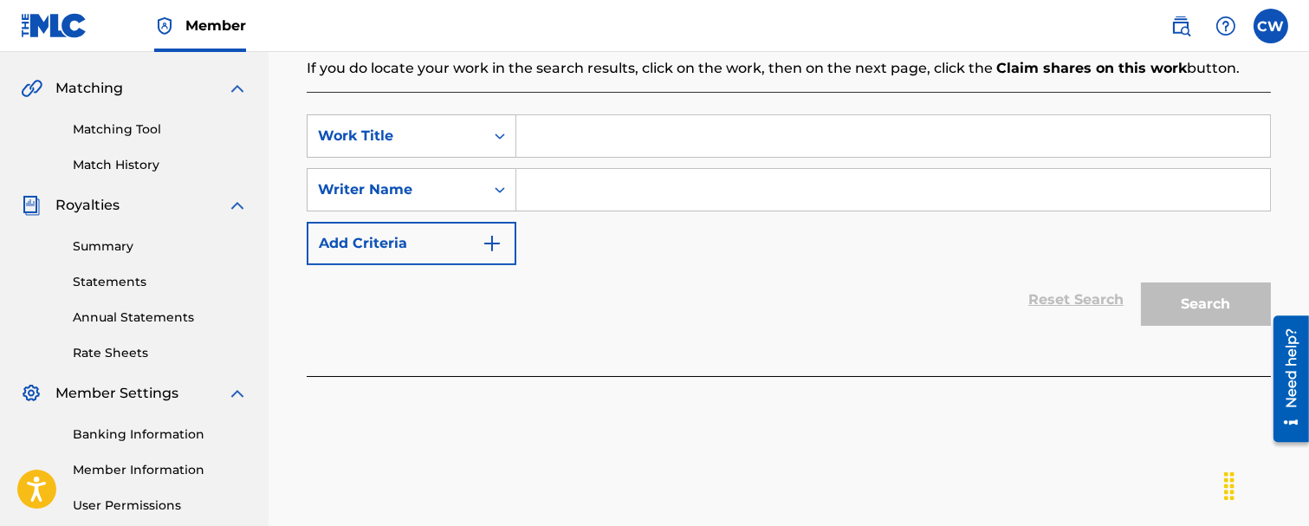
click at [539, 142] on input "Search Form" at bounding box center [893, 136] width 754 height 42
type input "playa music"
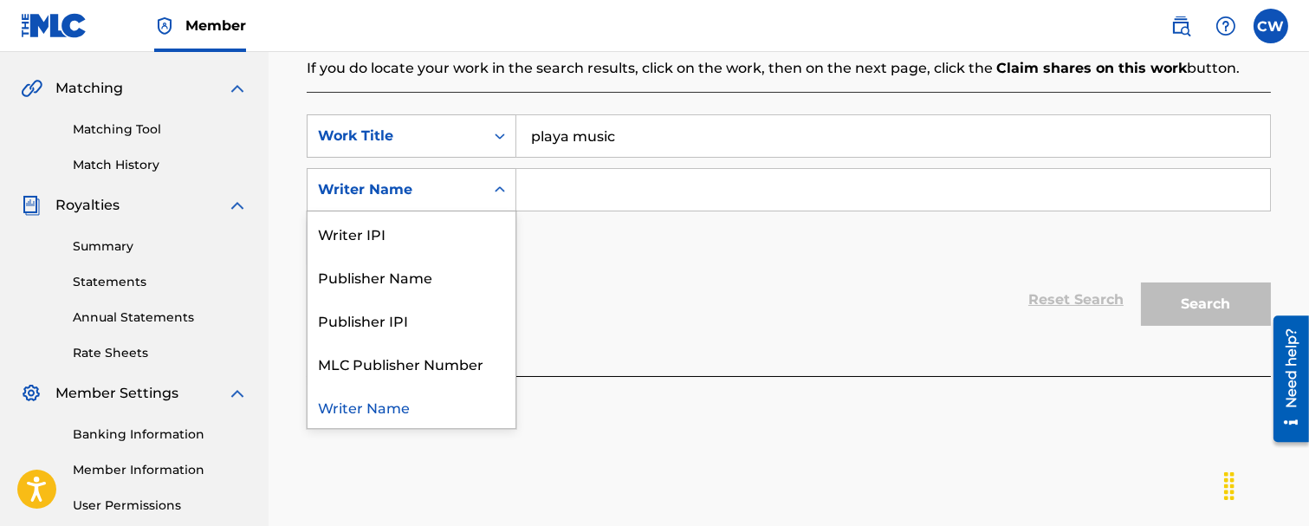
click at [504, 183] on icon "Search Form" at bounding box center [499, 189] width 17 height 17
click at [370, 401] on div "Writer Name" at bounding box center [412, 406] width 208 height 43
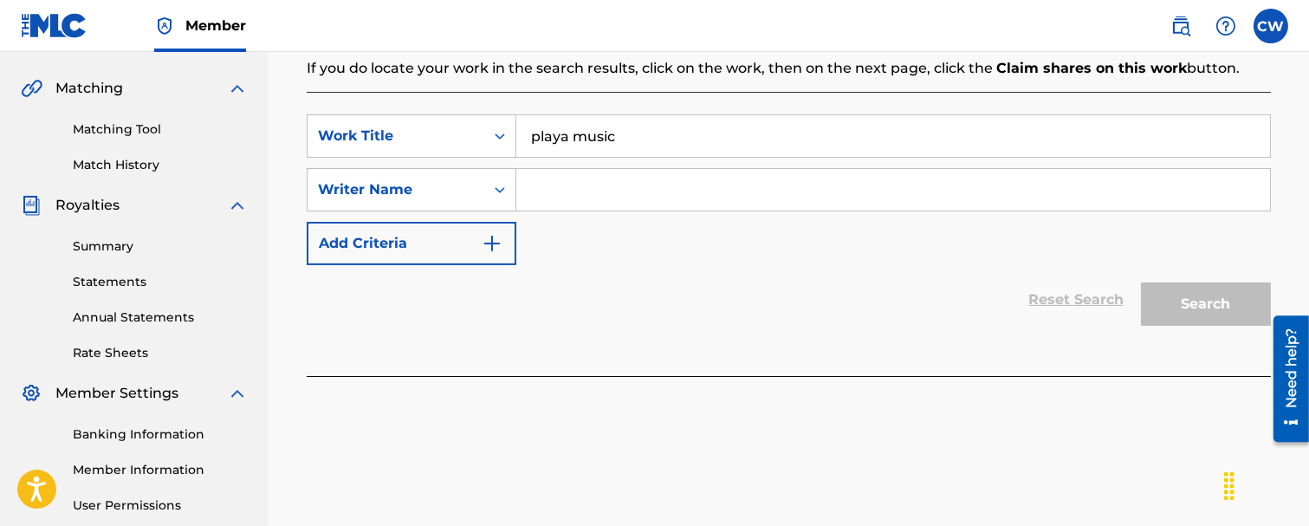
click at [557, 199] on input "Search Form" at bounding box center [893, 190] width 754 height 42
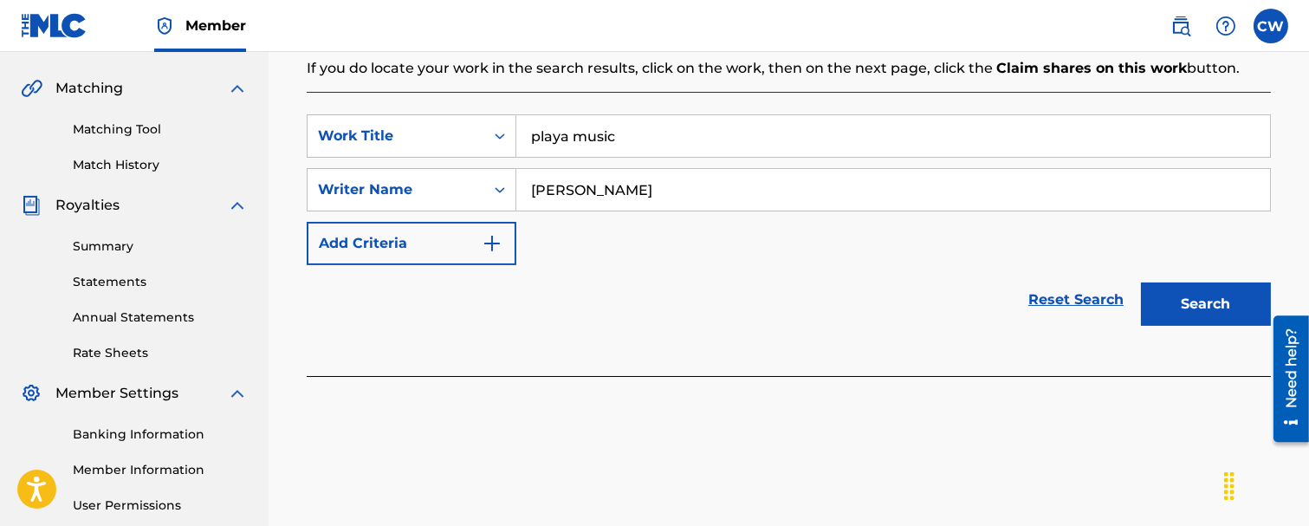
type input "[PERSON_NAME]"
click at [1192, 299] on button "Search" at bounding box center [1206, 303] width 130 height 43
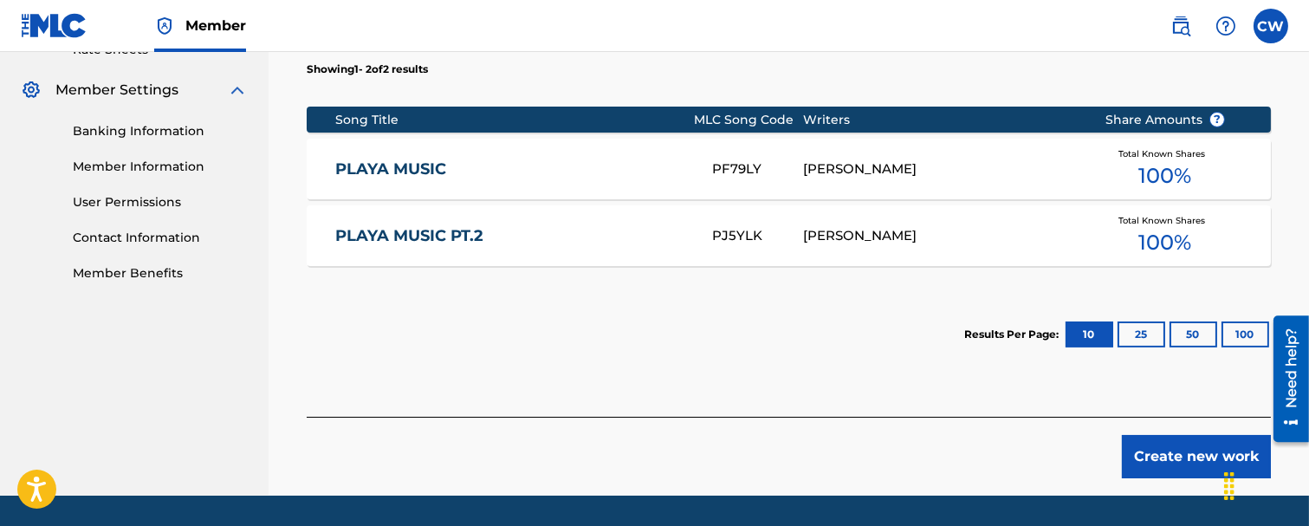
scroll to position [644, 0]
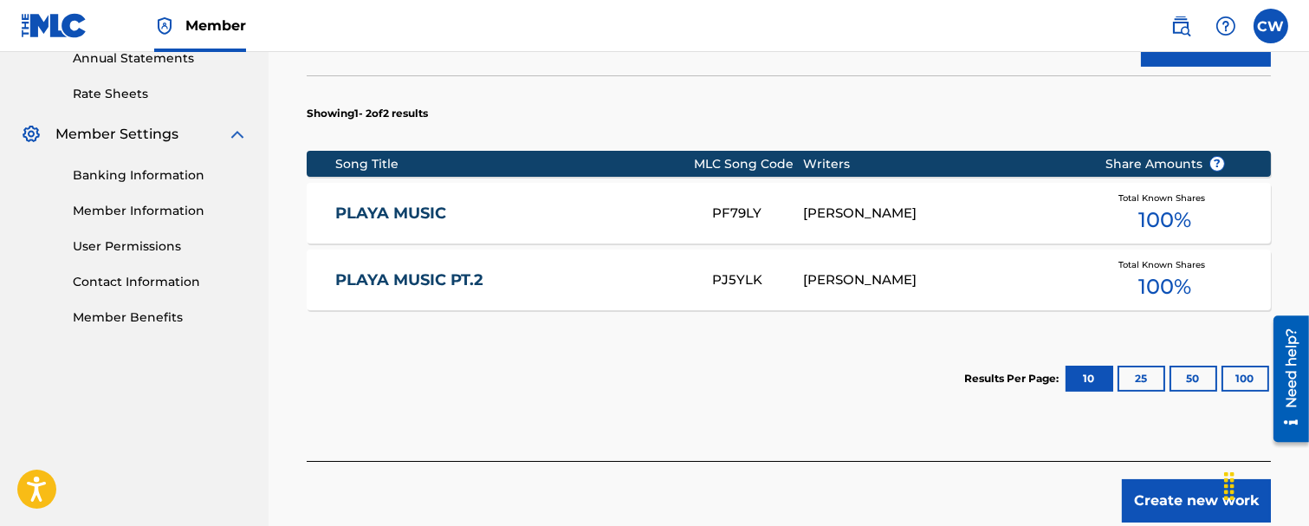
click at [1146, 373] on button "25" at bounding box center [1142, 379] width 48 height 26
click at [1209, 378] on button "50" at bounding box center [1194, 379] width 48 height 26
click at [1234, 383] on button "100" at bounding box center [1246, 379] width 48 height 26
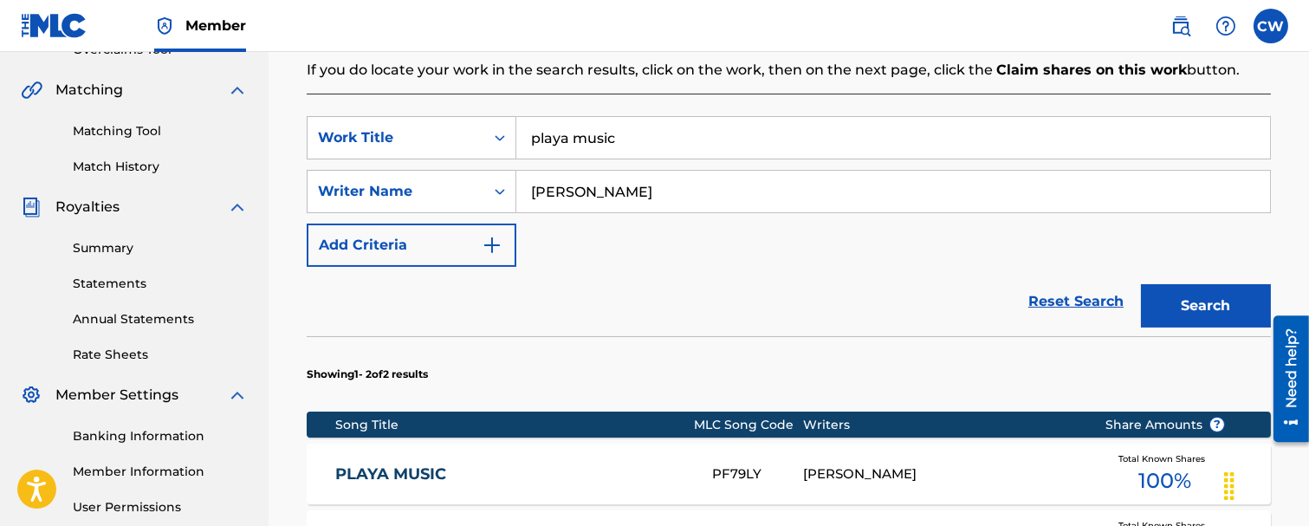
scroll to position [385, 0]
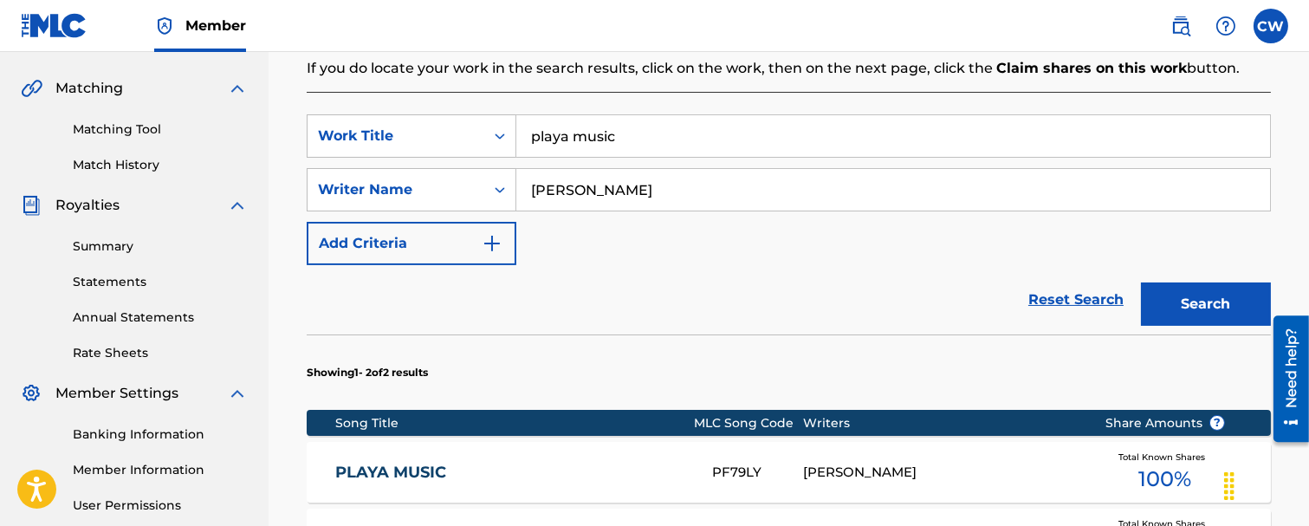
drag, startPoint x: 629, startPoint y: 134, endPoint x: 647, endPoint y: 154, distance: 27.0
click at [645, 162] on div "SearchWithCriteria2d9fc2e0-964a-4b7b-8254-10c2f629e55c Work Title playa music S…" at bounding box center [789, 189] width 964 height 151
type input "p"
click at [1196, 314] on button "Search" at bounding box center [1206, 303] width 130 height 43
click at [676, 134] on input "How It Goes" at bounding box center [893, 136] width 754 height 42
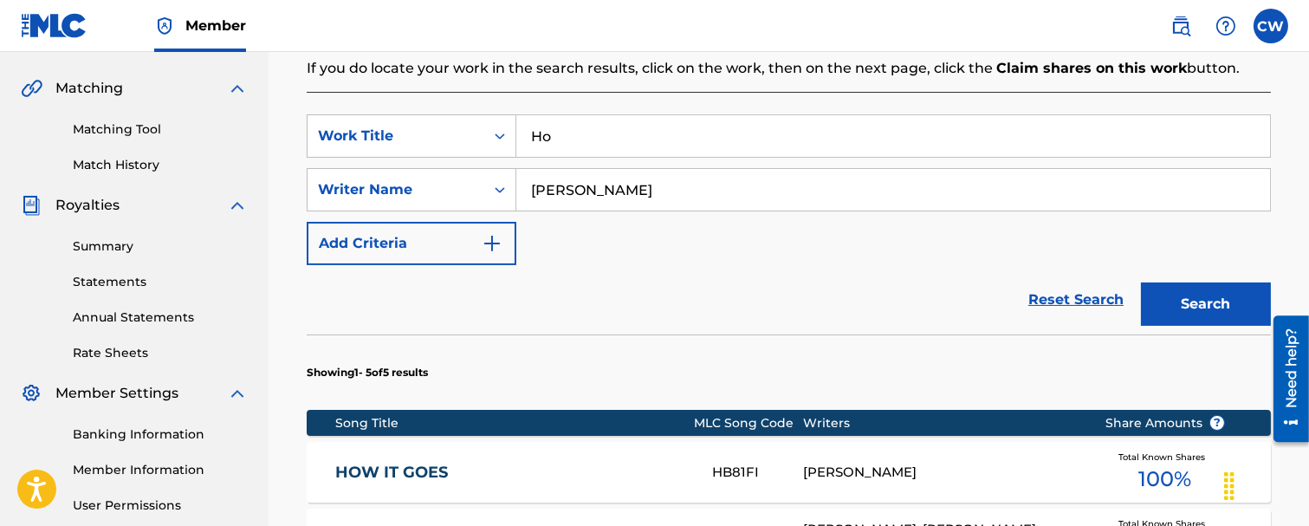
type input "H"
click at [1215, 293] on button "Search" at bounding box center [1206, 303] width 130 height 43
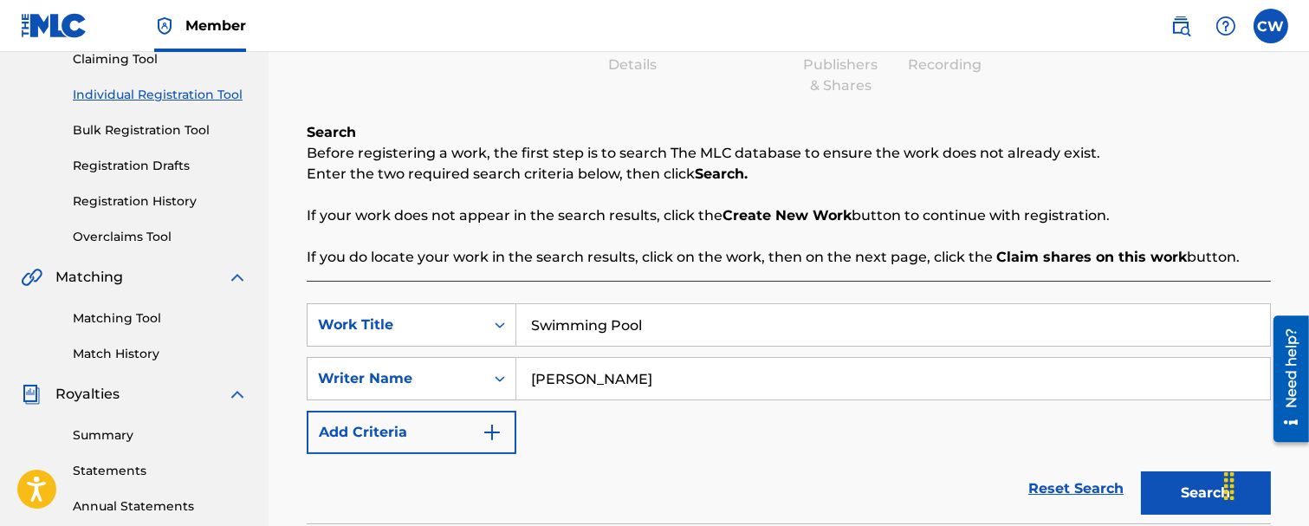
scroll to position [289, 0]
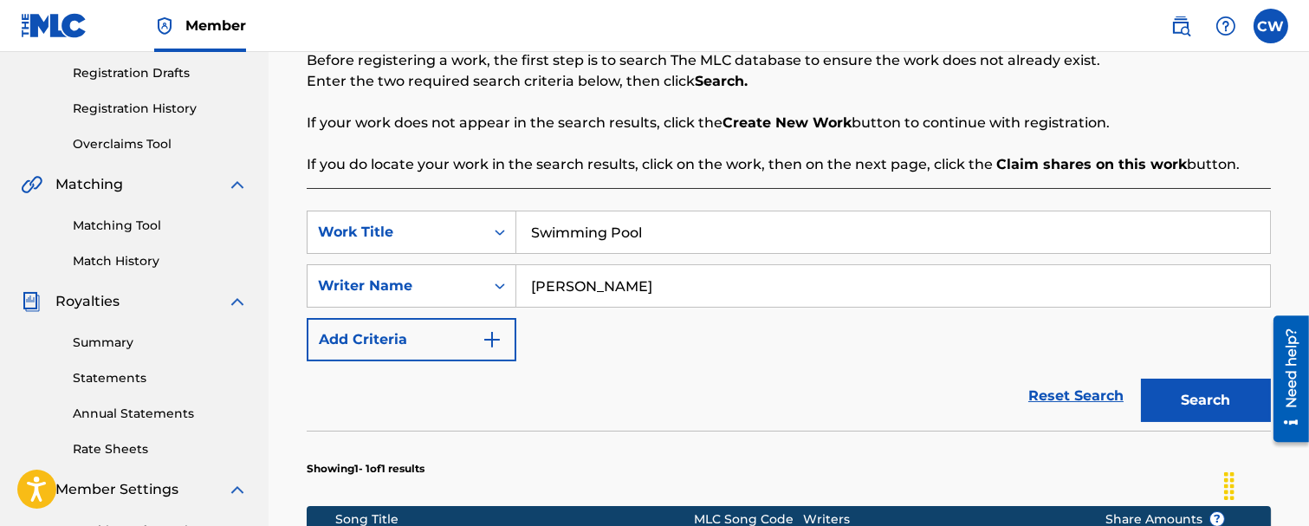
click at [663, 238] on input "Swimming Pool" at bounding box center [893, 232] width 754 height 42
type input "S"
type input "Wateva I Like"
click at [1214, 400] on button "Search" at bounding box center [1206, 400] width 130 height 43
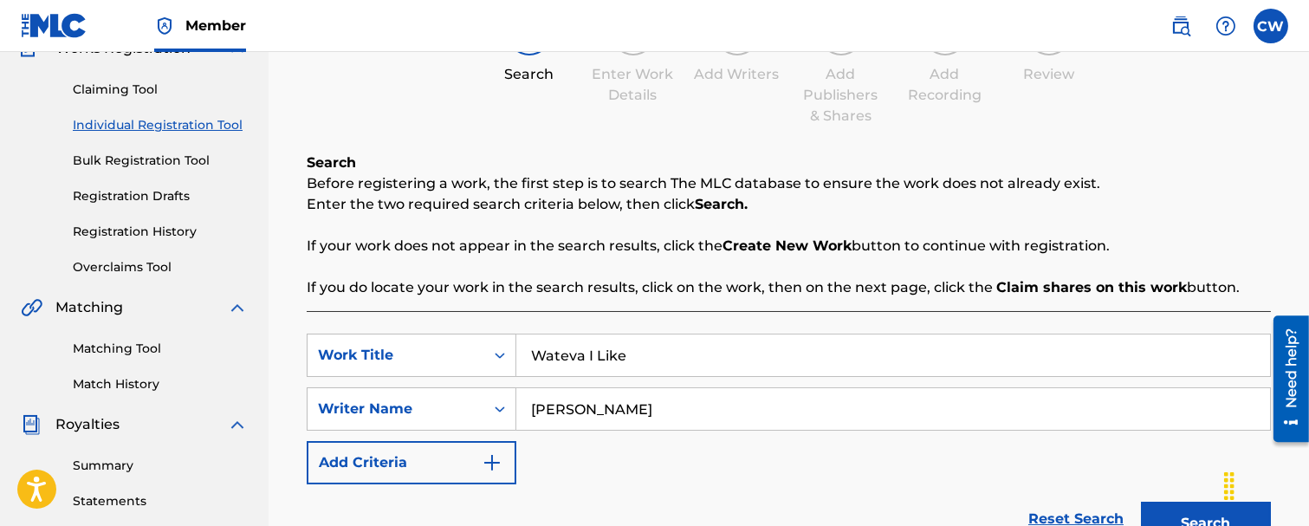
scroll to position [192, 0]
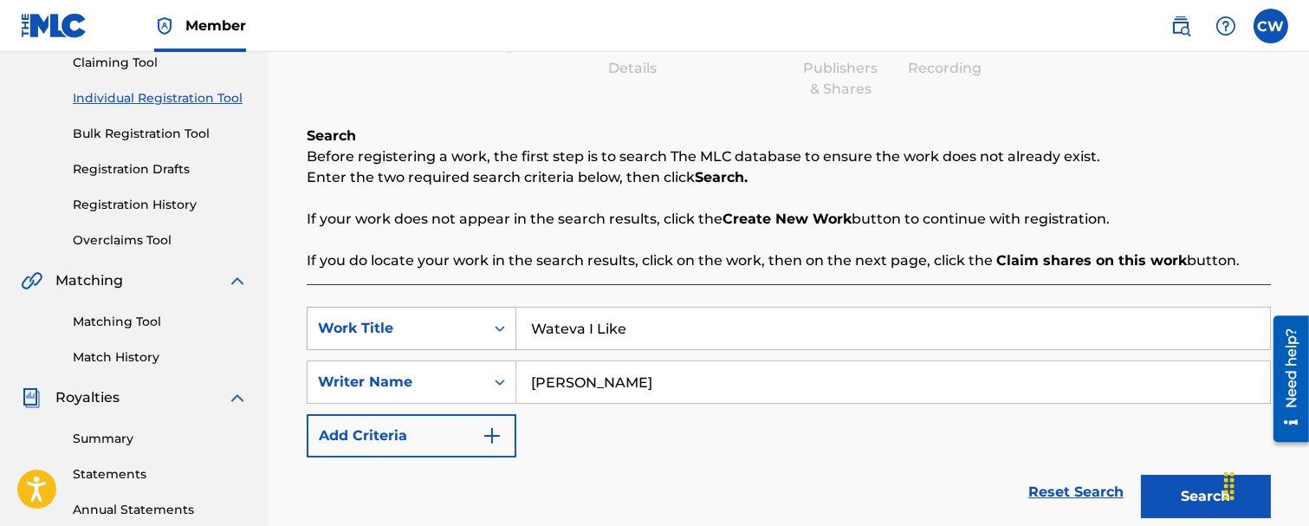
drag, startPoint x: 644, startPoint y: 340, endPoint x: 503, endPoint y: 308, distance: 143.8
click at [503, 308] on div "SearchWithCriteria2d9fc2e0-964a-4b7b-8254-10c2f629e55c Work Title [PERSON_NAME]…" at bounding box center [789, 328] width 964 height 43
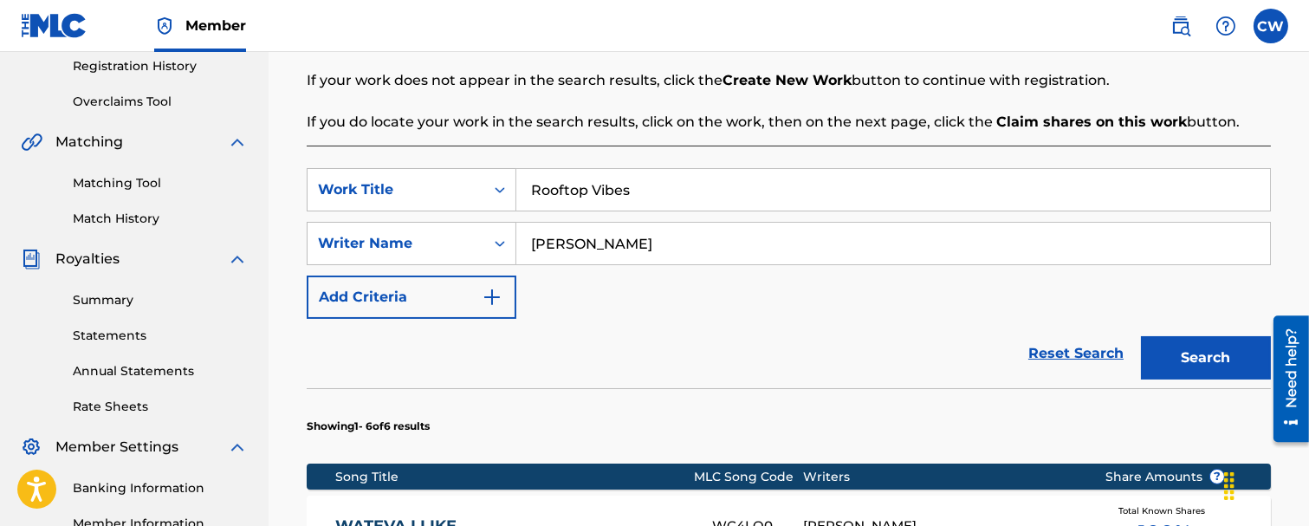
scroll to position [481, 0]
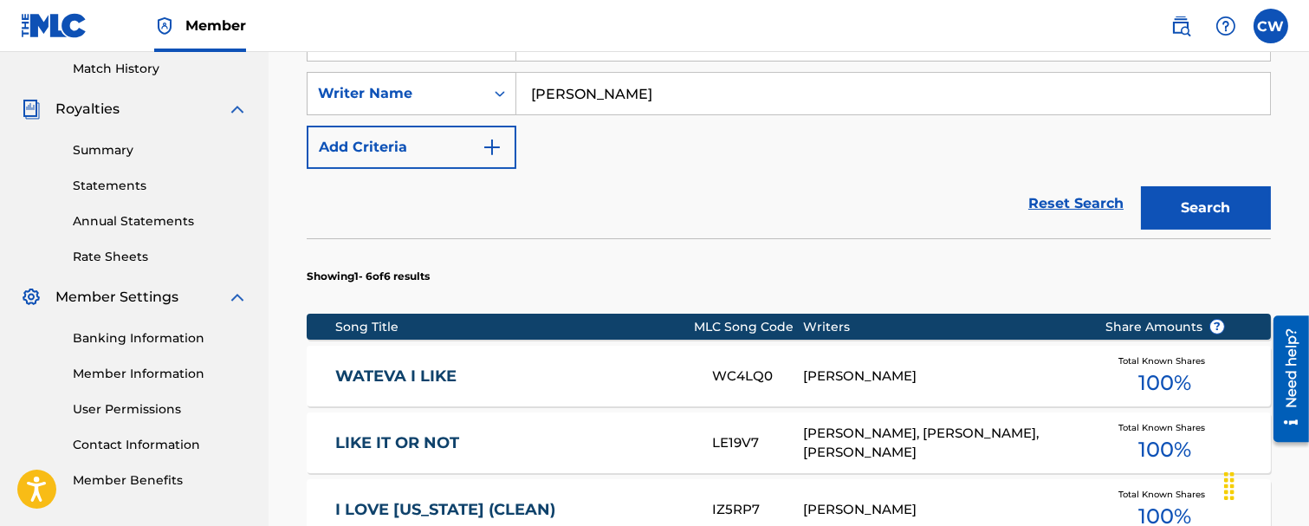
type input "Rooftop Vibes"
click at [1191, 204] on button "Search" at bounding box center [1206, 207] width 130 height 43
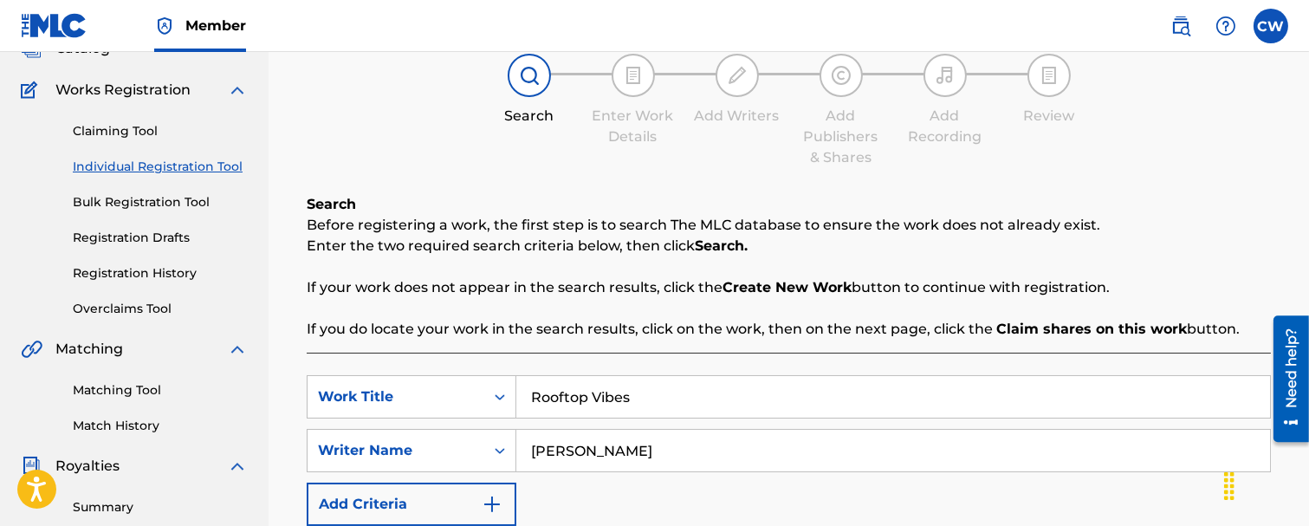
scroll to position [96, 0]
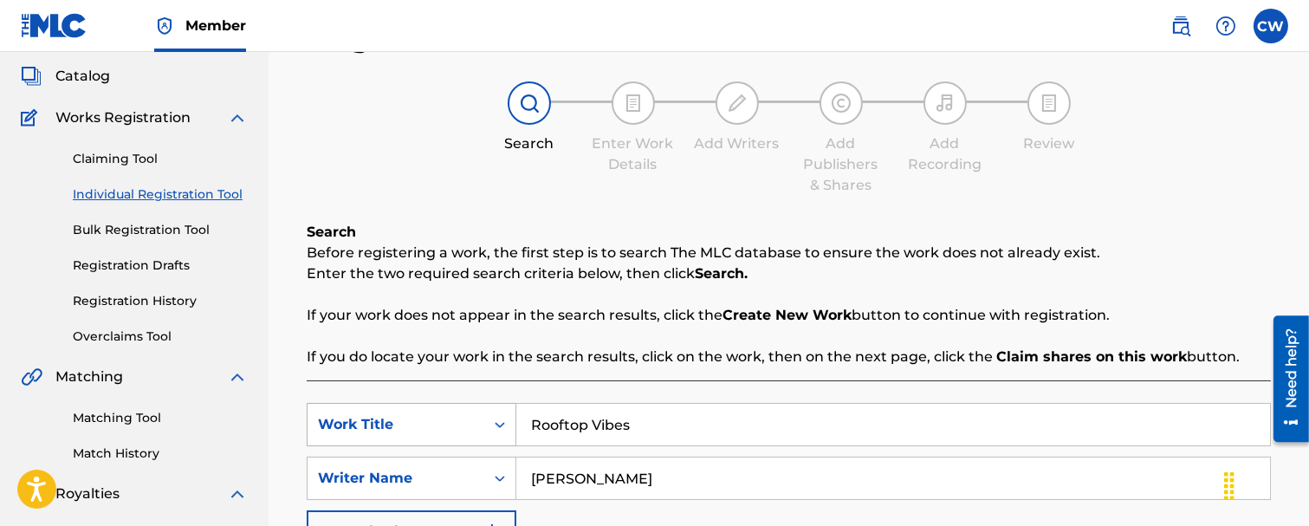
drag, startPoint x: 665, startPoint y: 426, endPoint x: 507, endPoint y: 411, distance: 158.5
click at [507, 411] on div "SearchWithCriteria2d9fc2e0-964a-4b7b-8254-10c2f629e55c Work Title Rooftop Vibes" at bounding box center [789, 424] width 964 height 43
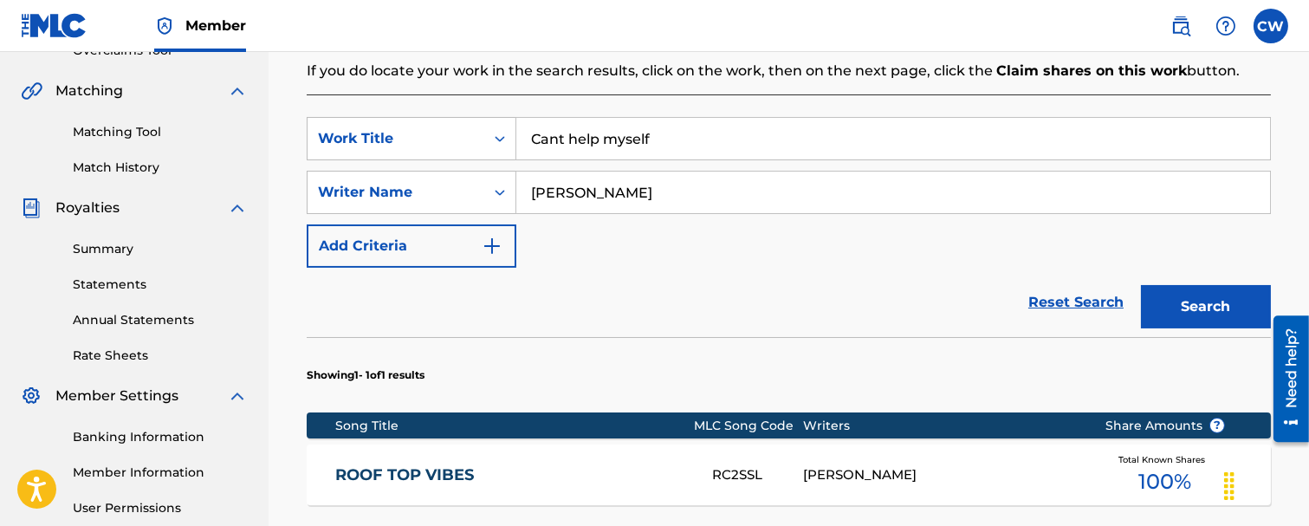
scroll to position [385, 0]
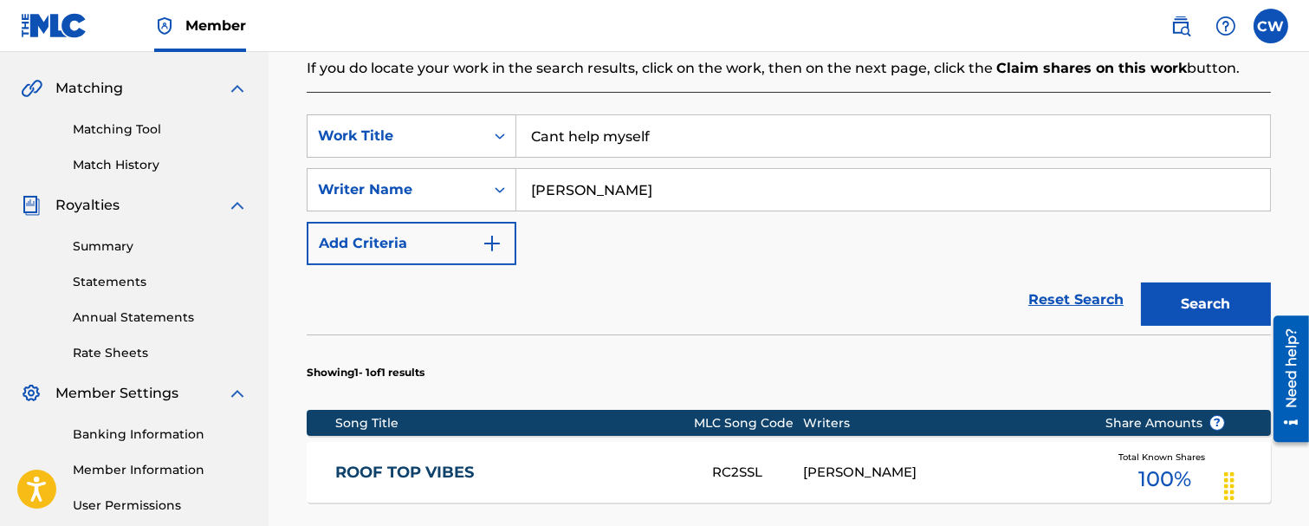
type input "Cant help myself"
click at [1187, 293] on button "Search" at bounding box center [1206, 303] width 130 height 43
drag, startPoint x: 661, startPoint y: 133, endPoint x: 501, endPoint y: 123, distance: 160.6
click at [501, 123] on div "SearchWithCriteria2d9fc2e0-964a-4b7b-8254-10c2f629e55c Work Title Cant help mys…" at bounding box center [789, 135] width 964 height 43
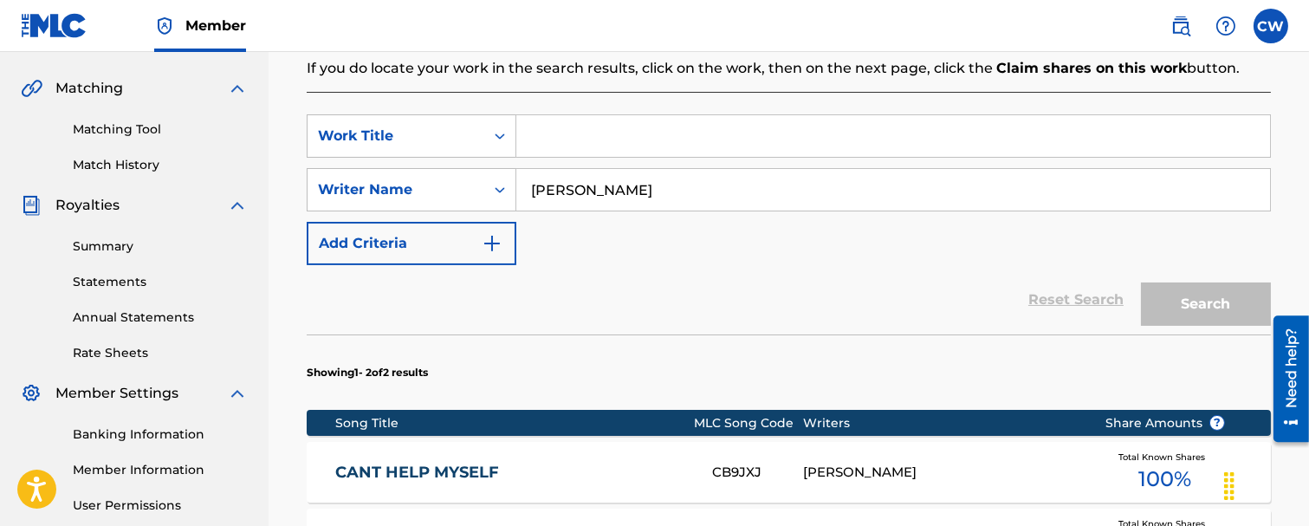
click at [564, 136] on input "Search Form" at bounding box center [893, 136] width 754 height 42
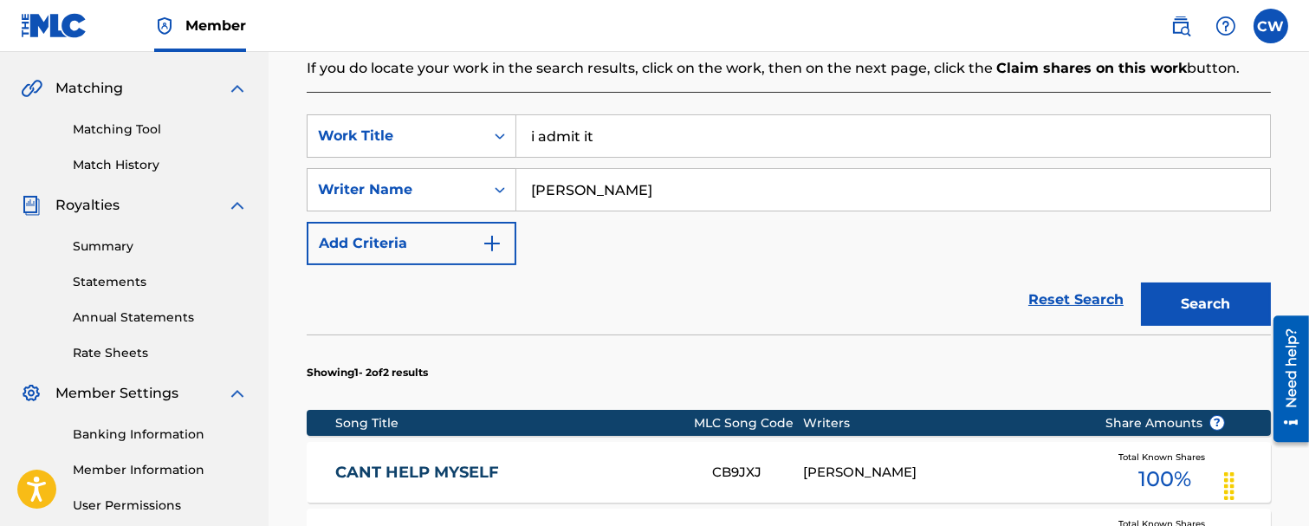
type input "i admit it"
click at [1224, 302] on button "Search" at bounding box center [1206, 303] width 130 height 43
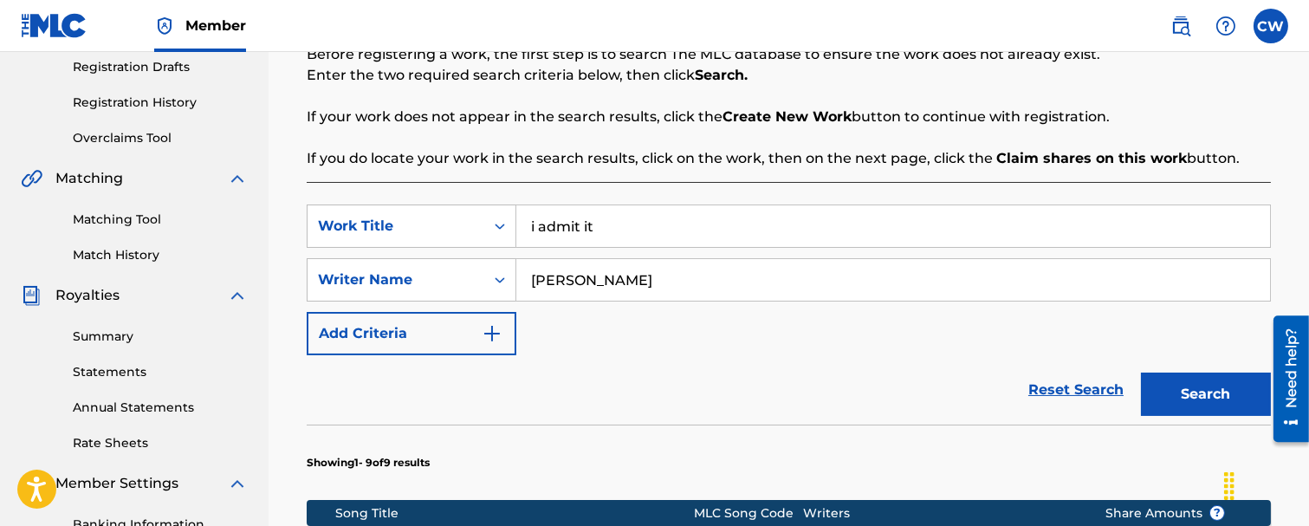
scroll to position [289, 0]
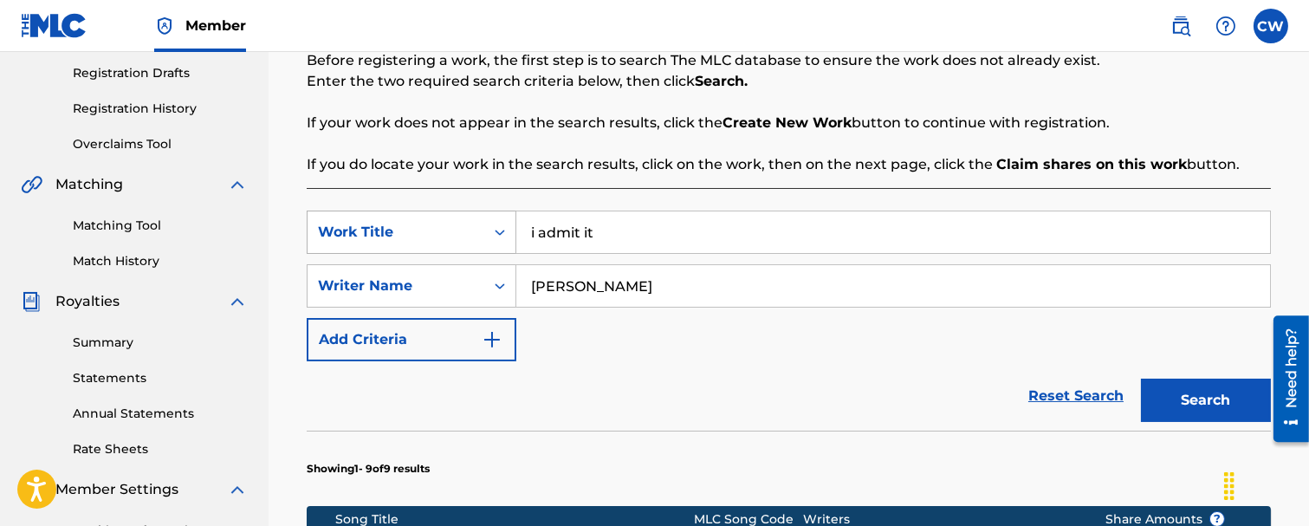
drag, startPoint x: 617, startPoint y: 225, endPoint x: 514, endPoint y: 231, distance: 103.3
click at [514, 231] on div "SearchWithCriteria2d9fc2e0-964a-4b7b-8254-10c2f629e55c Work Title i admit it" at bounding box center [789, 232] width 964 height 43
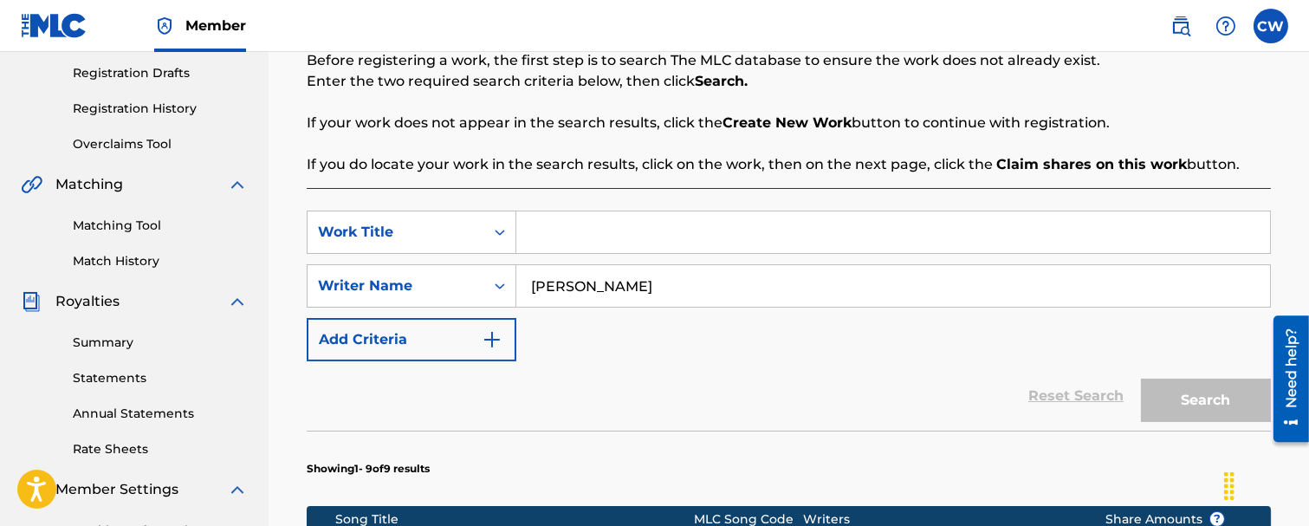
click at [628, 245] on input "Search Form" at bounding box center [893, 232] width 754 height 42
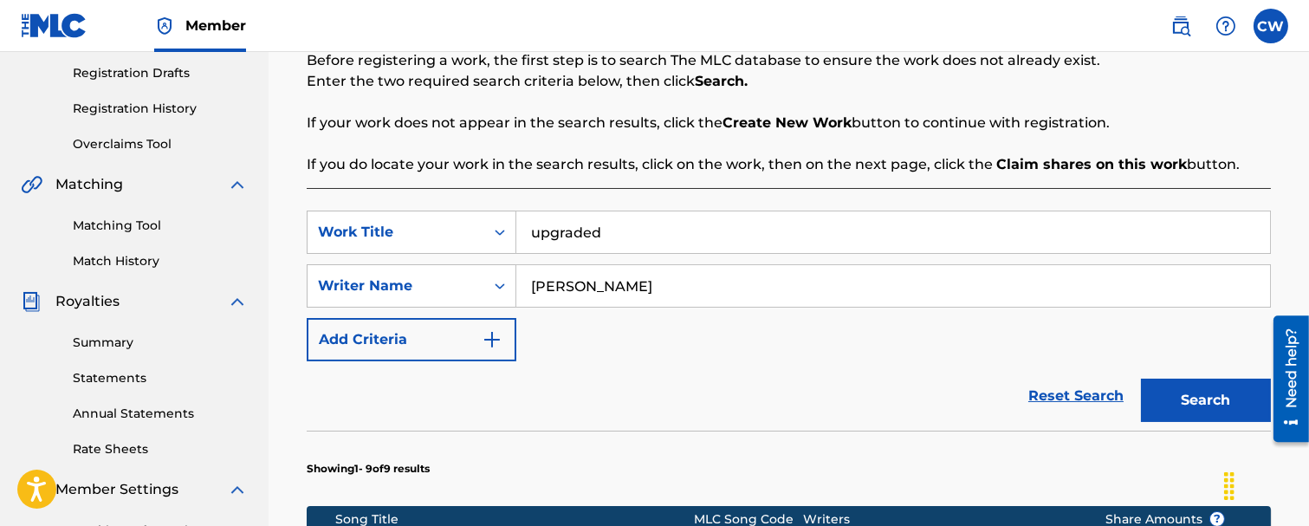
click at [1191, 391] on button "Search" at bounding box center [1206, 400] width 130 height 43
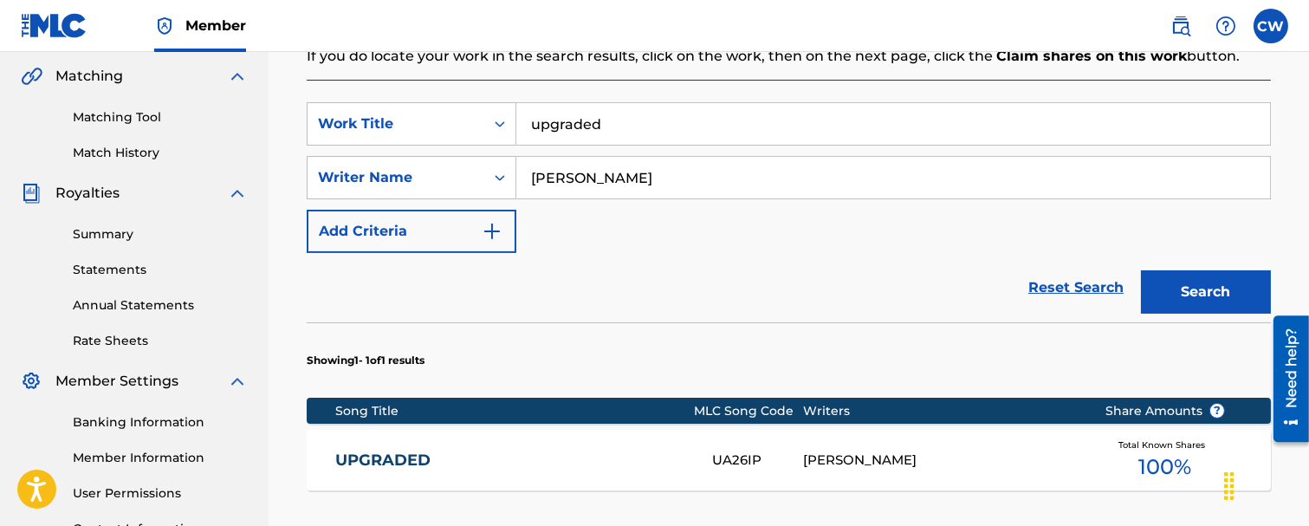
scroll to position [192, 0]
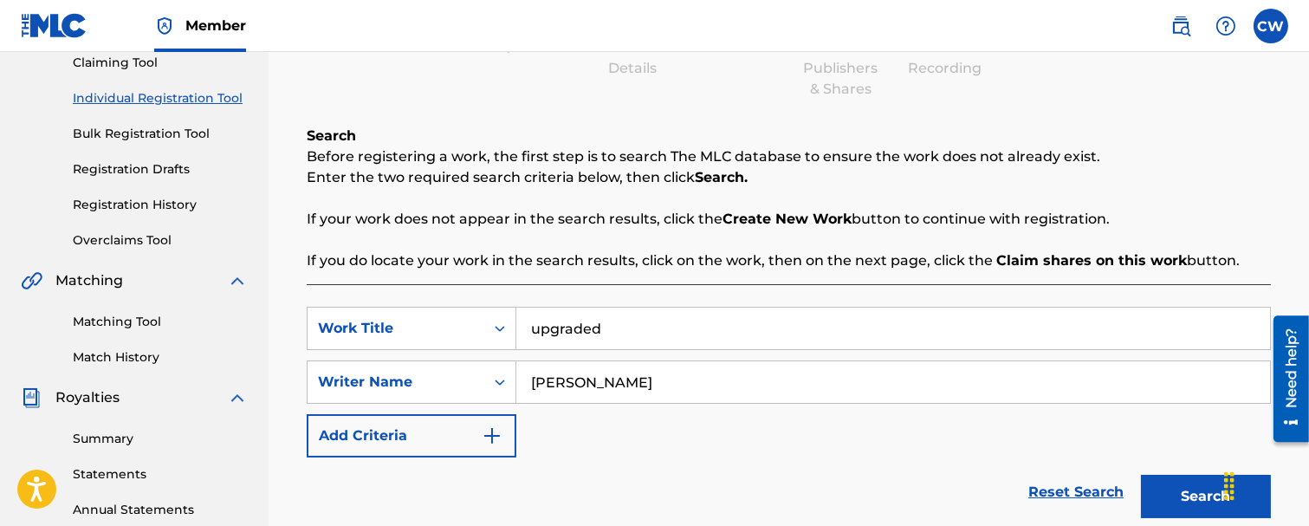
click at [613, 327] on input "upgraded" at bounding box center [893, 329] width 754 height 42
type input "u"
type input "small numbers add up"
click at [1171, 498] on button "Search" at bounding box center [1206, 496] width 130 height 43
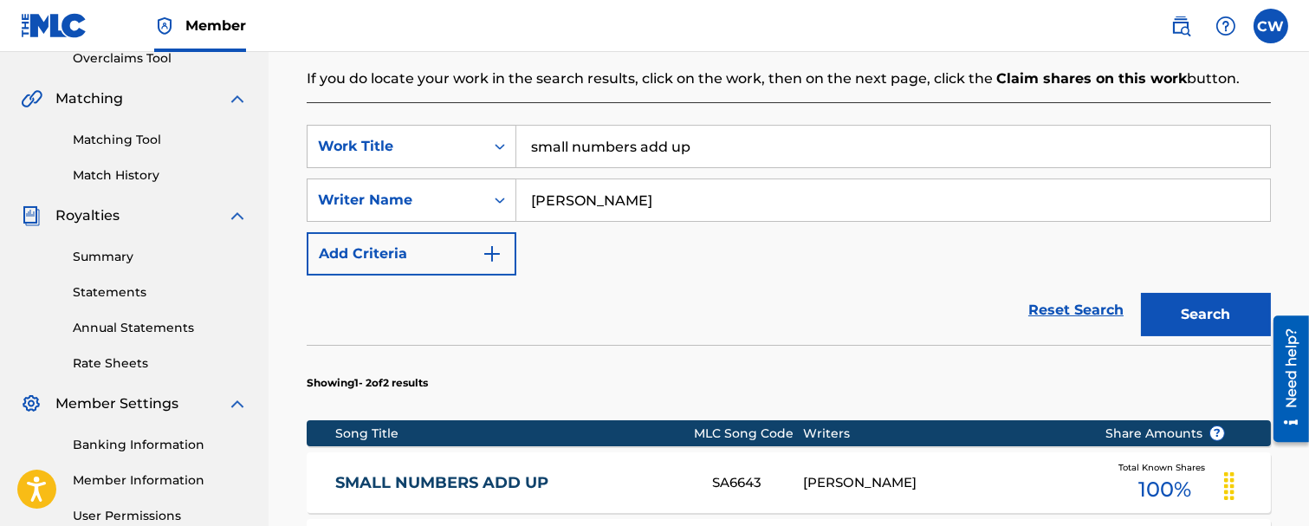
scroll to position [385, 0]
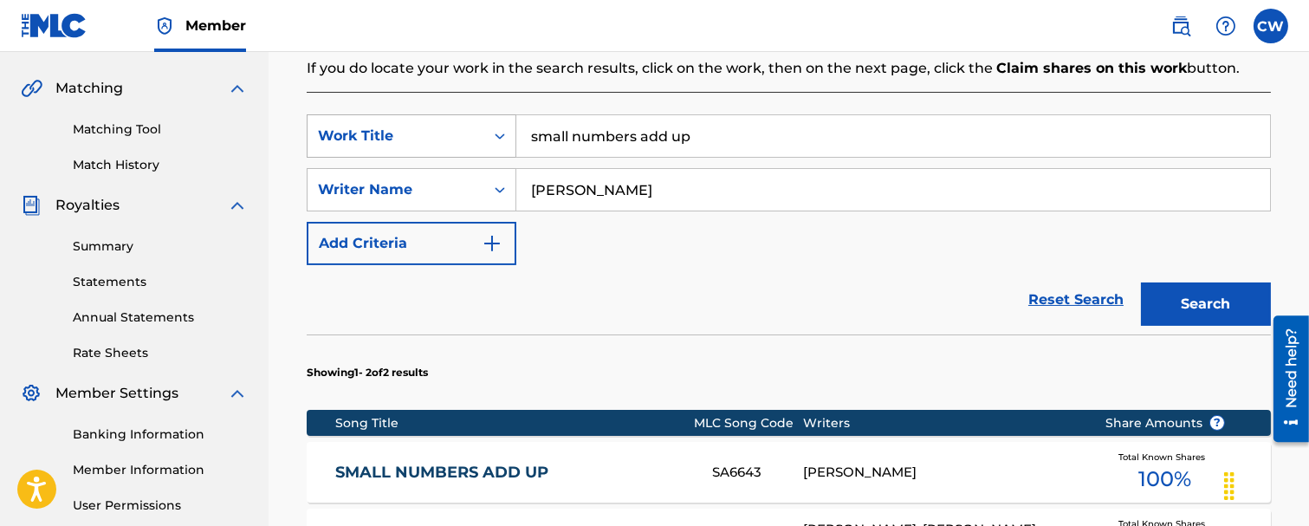
drag, startPoint x: 703, startPoint y: 137, endPoint x: 501, endPoint y: 134, distance: 201.9
click at [501, 134] on div "SearchWithCriteria2d9fc2e0-964a-4b7b-8254-10c2f629e55c Work Title small numbers…" at bounding box center [789, 135] width 964 height 43
type input "game"
click at [1198, 299] on button "Search" at bounding box center [1206, 303] width 130 height 43
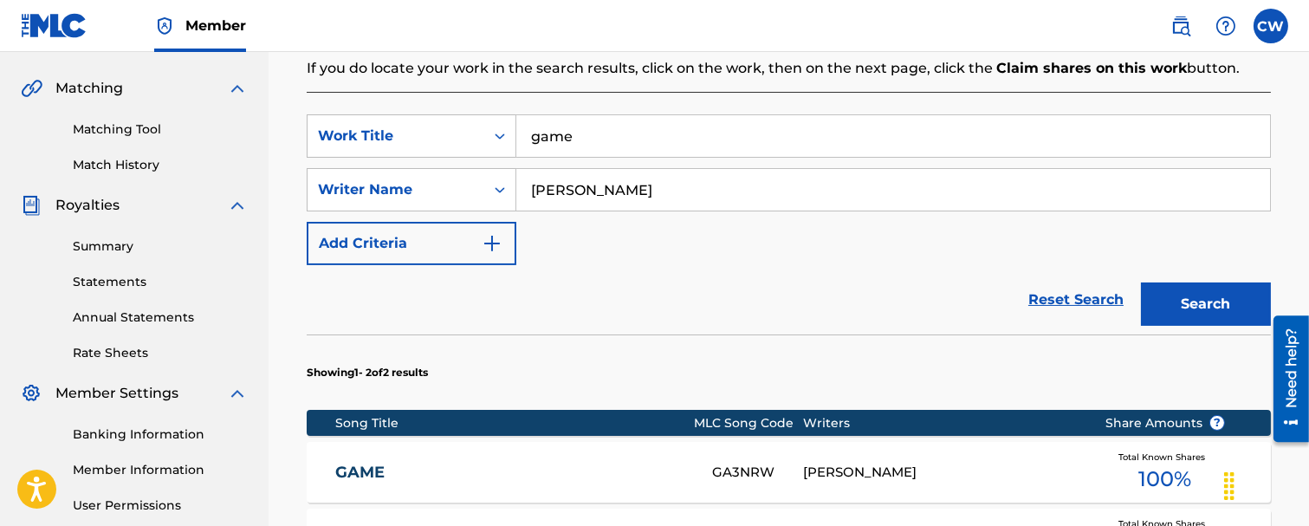
drag, startPoint x: 586, startPoint y: 133, endPoint x: 523, endPoint y: 114, distance: 65.0
click at [526, 117] on input "game" at bounding box center [893, 136] width 754 height 42
click at [1206, 308] on button "Search" at bounding box center [1206, 303] width 130 height 43
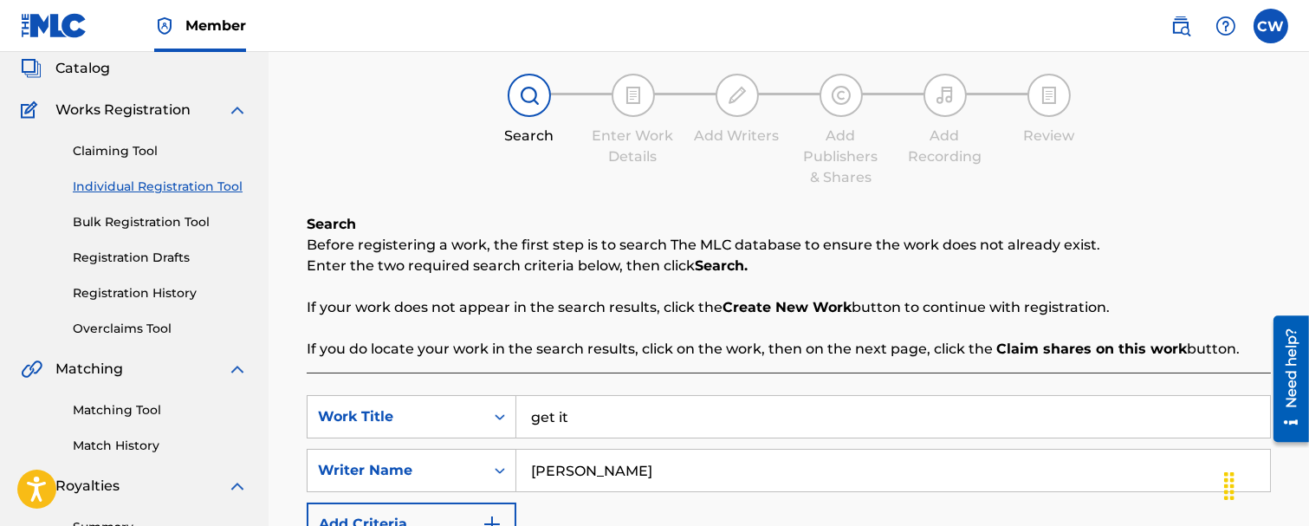
scroll to position [96, 0]
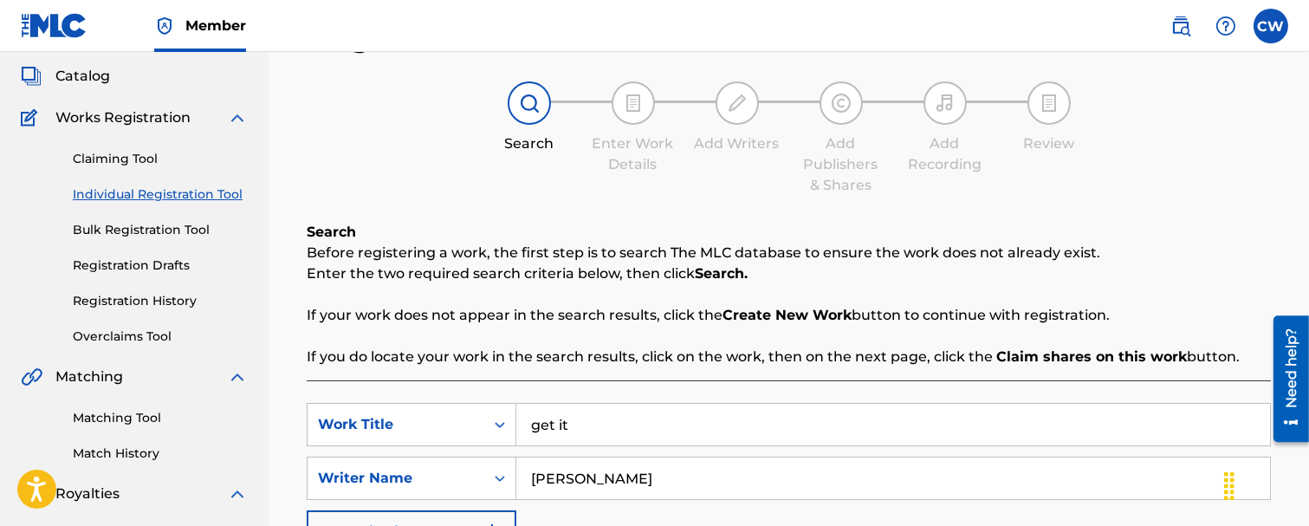
click at [568, 435] on input "get it" at bounding box center [893, 425] width 754 height 42
drag, startPoint x: 561, startPoint y: 428, endPoint x: 523, endPoint y: 419, distance: 40.1
click at [523, 419] on input "get it" at bounding box center [893, 425] width 754 height 42
type input "t"
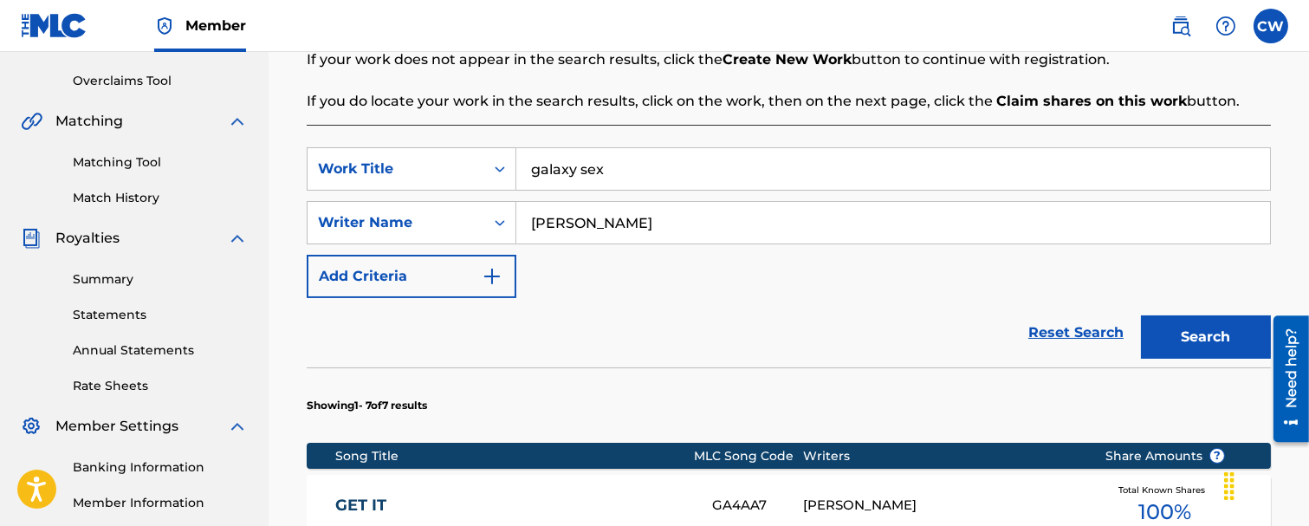
scroll to position [385, 0]
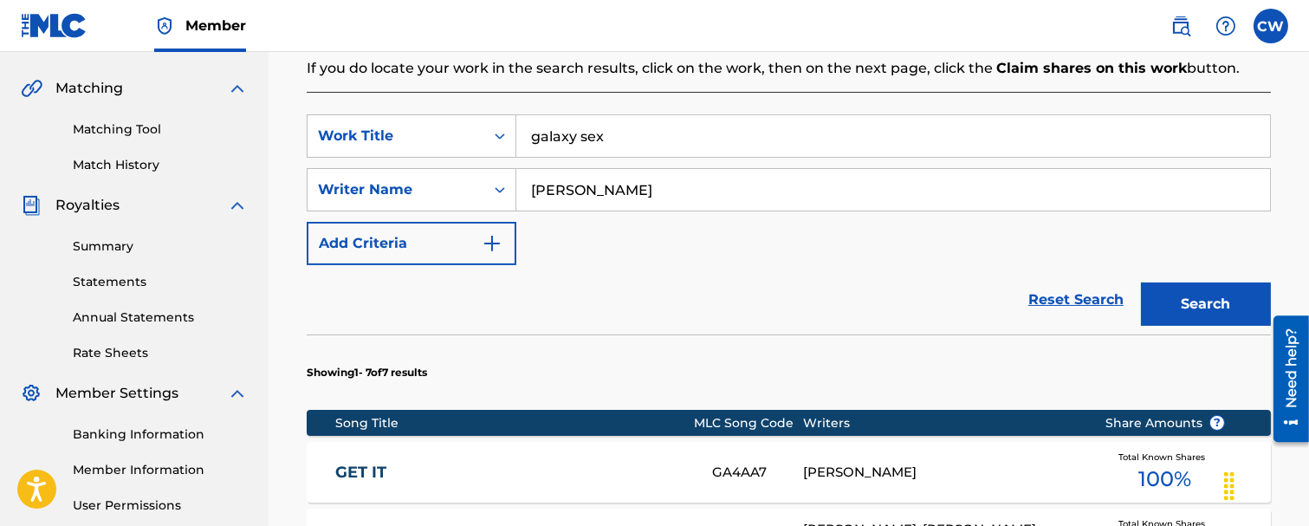
click at [1181, 295] on button "Search" at bounding box center [1206, 303] width 130 height 43
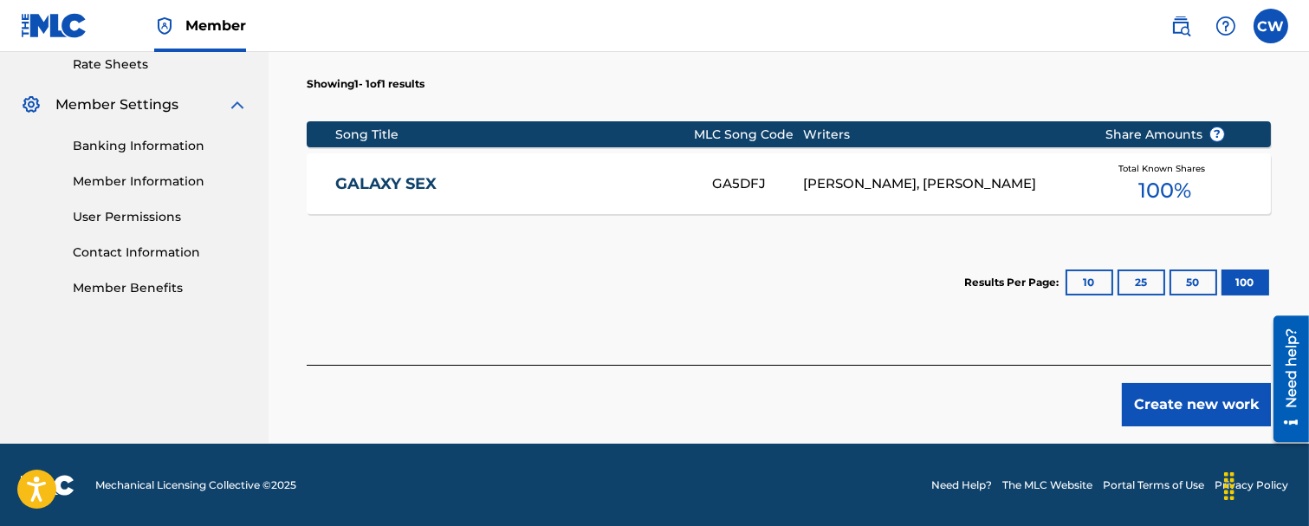
scroll to position [192, 0]
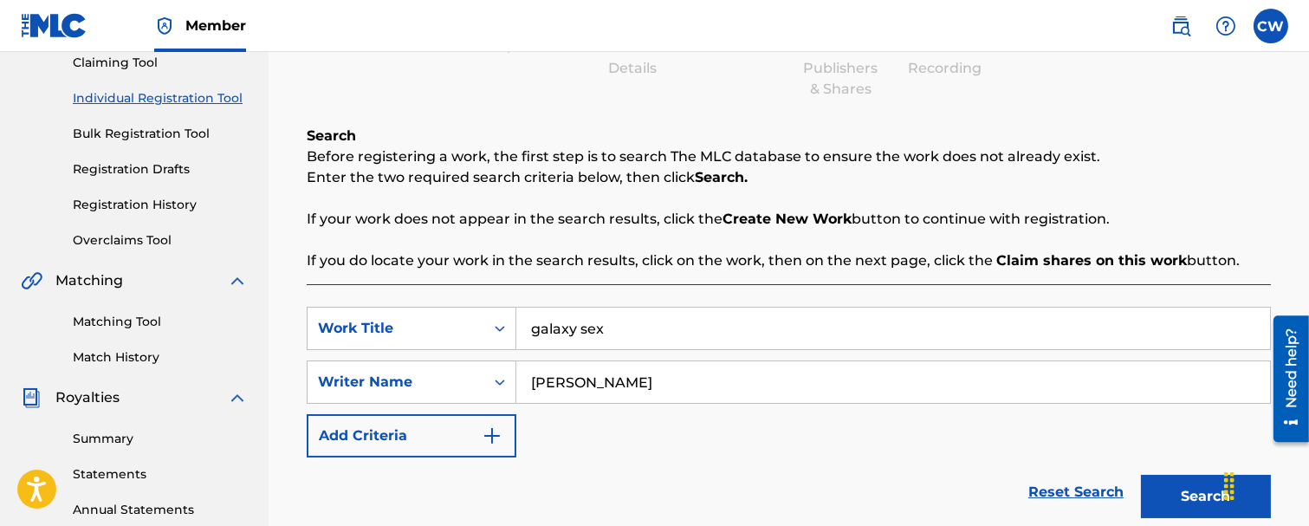
drag, startPoint x: 605, startPoint y: 327, endPoint x: 544, endPoint y: 330, distance: 60.8
click at [544, 330] on input "galaxy sex" at bounding box center [893, 329] width 754 height 42
type input "g"
type input "higher"
click at [1174, 500] on button "Search" at bounding box center [1206, 496] width 130 height 43
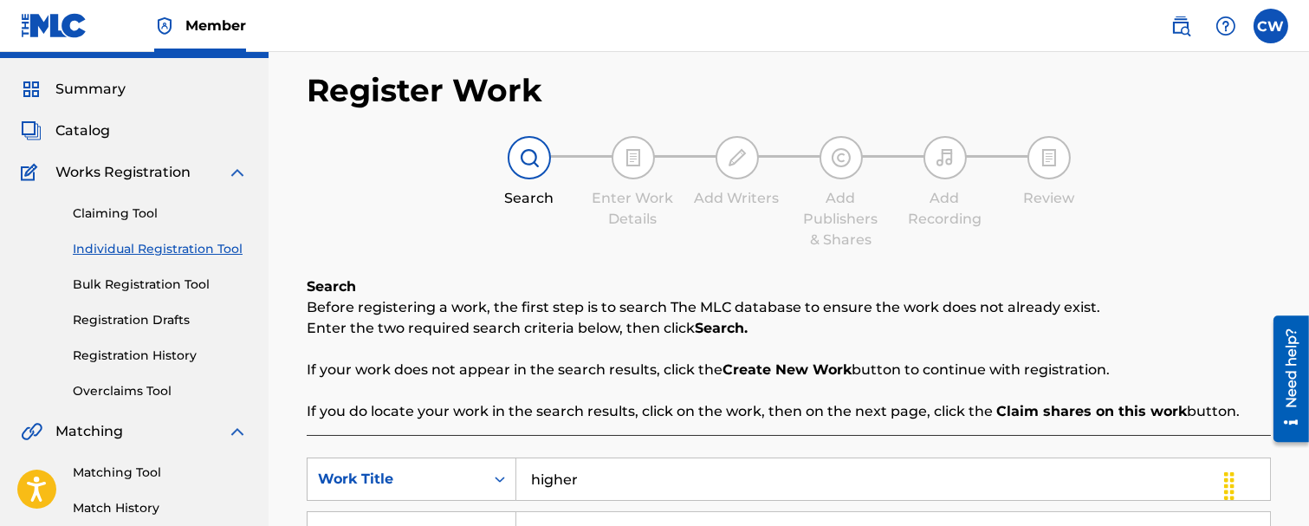
scroll to position [0, 0]
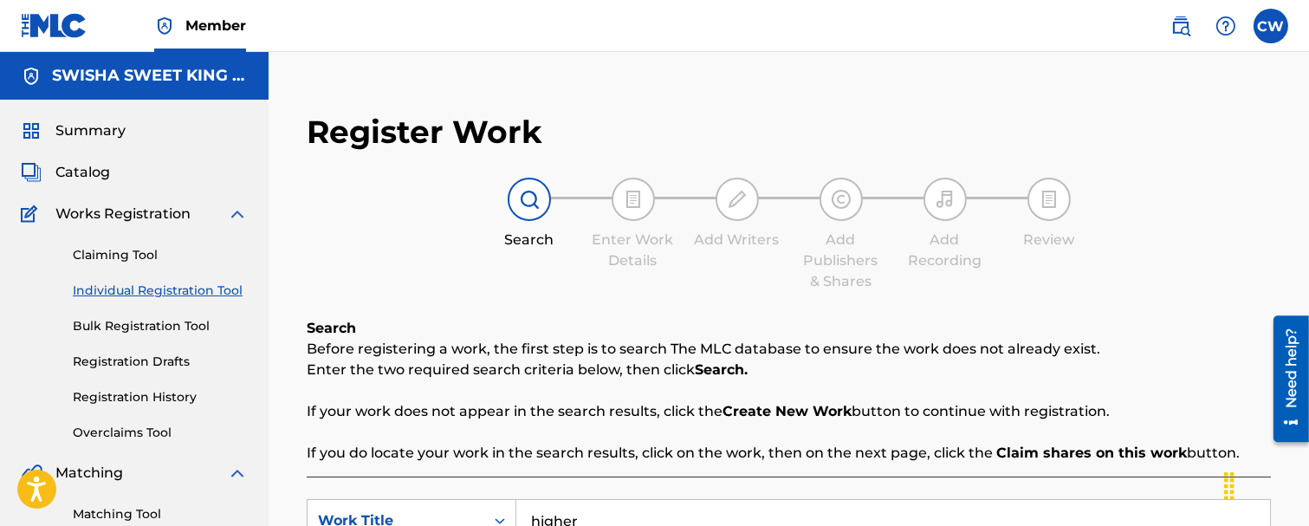
click at [131, 252] on link "Claiming Tool" at bounding box center [160, 255] width 175 height 18
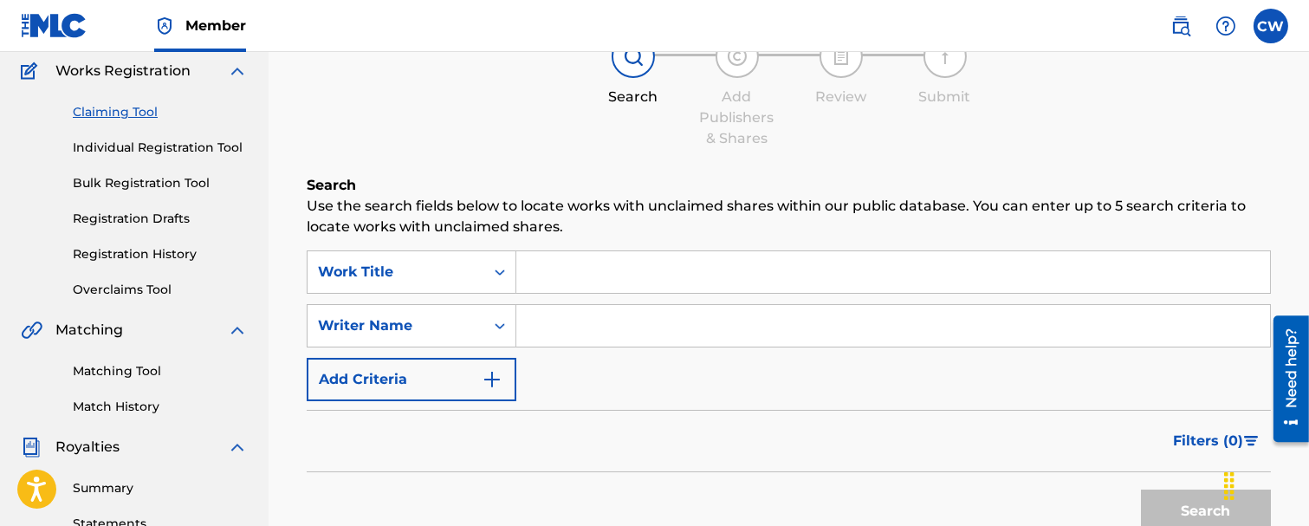
scroll to position [192, 0]
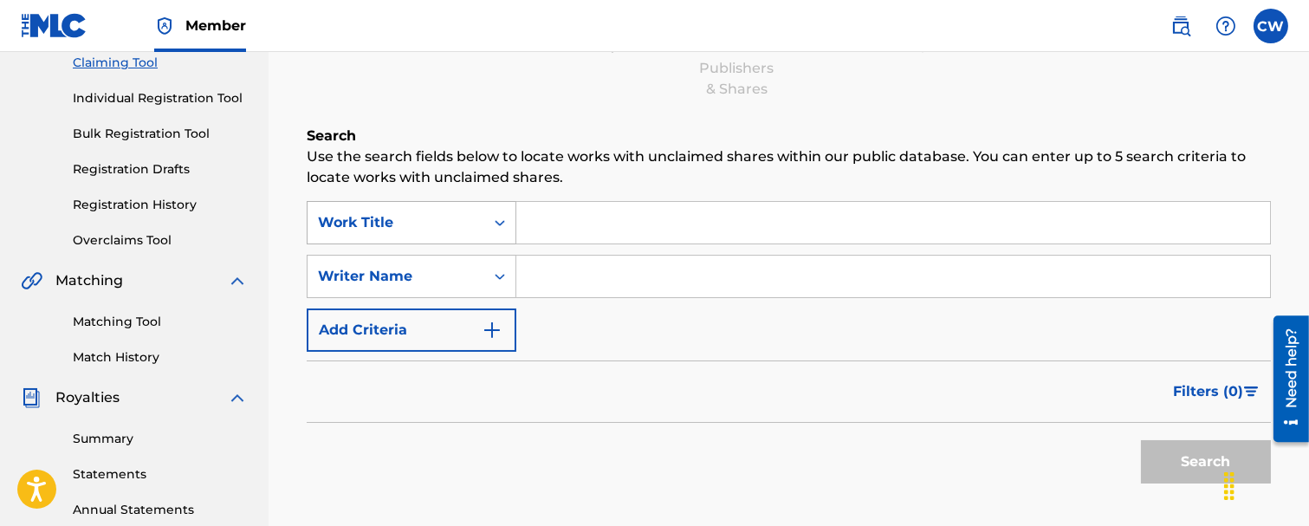
click at [499, 227] on icon "Search Form" at bounding box center [499, 222] width 17 height 17
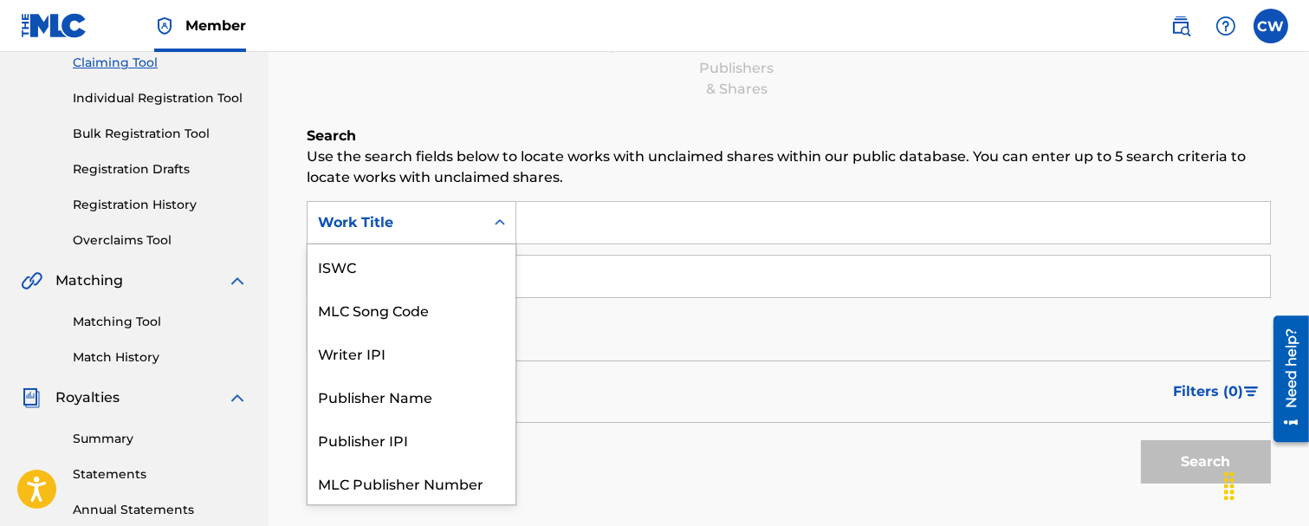
scroll to position [43, 0]
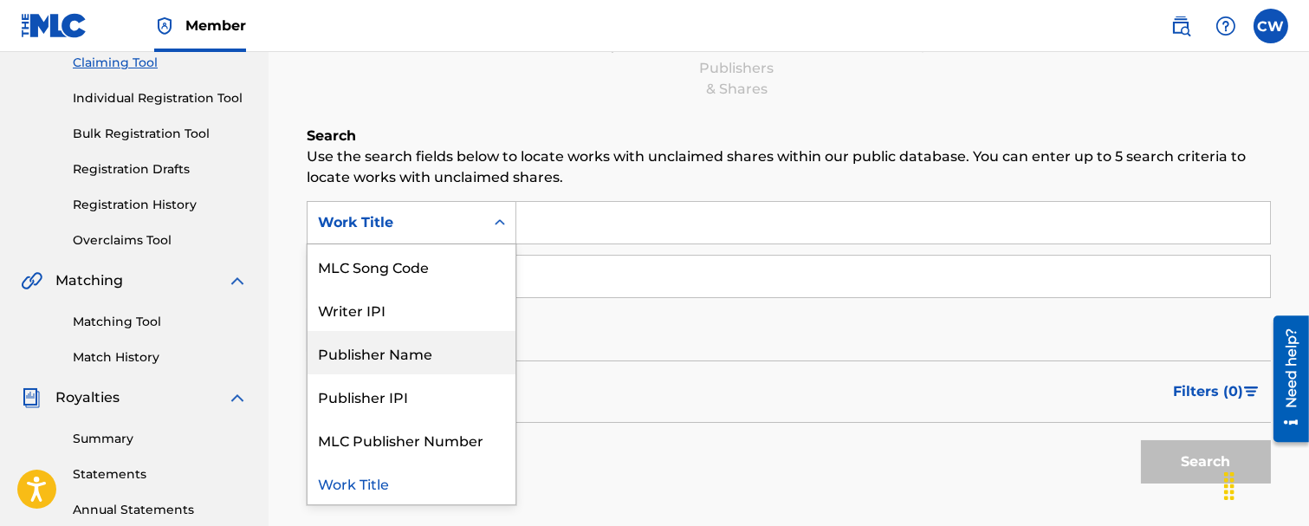
click at [422, 358] on div "Publisher Name" at bounding box center [412, 352] width 208 height 43
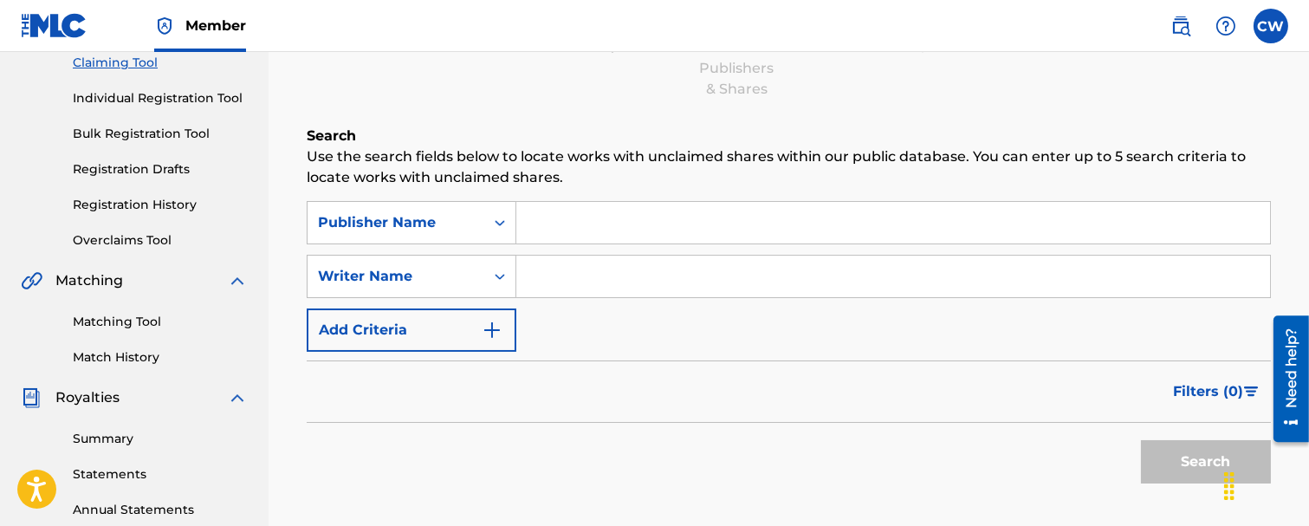
click at [547, 223] on input "Search Form" at bounding box center [893, 223] width 754 height 42
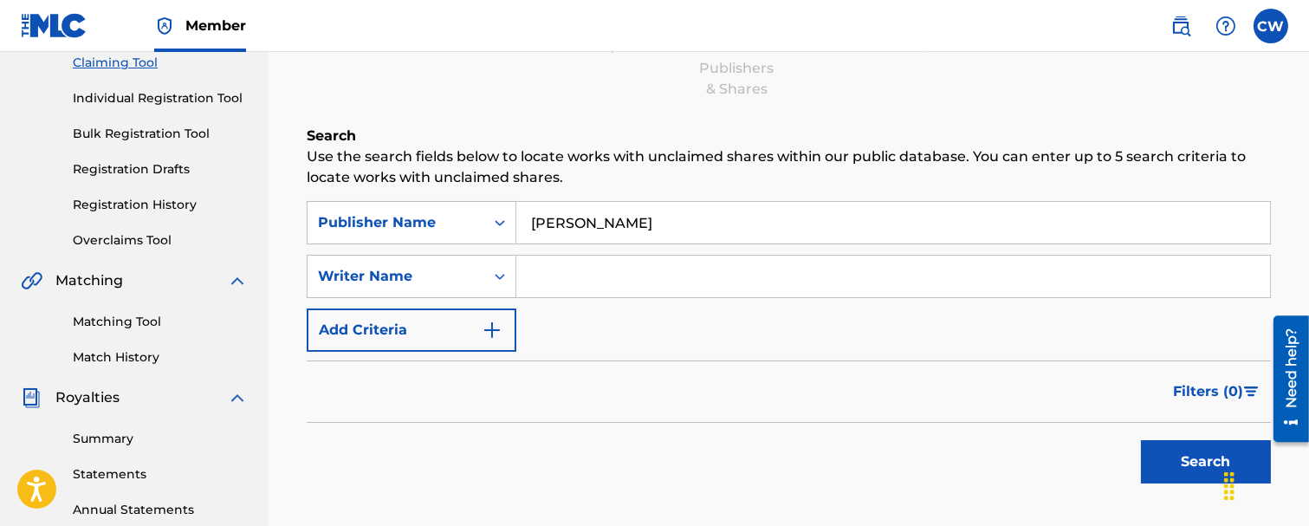
click at [1141, 440] on button "Search" at bounding box center [1206, 461] width 130 height 43
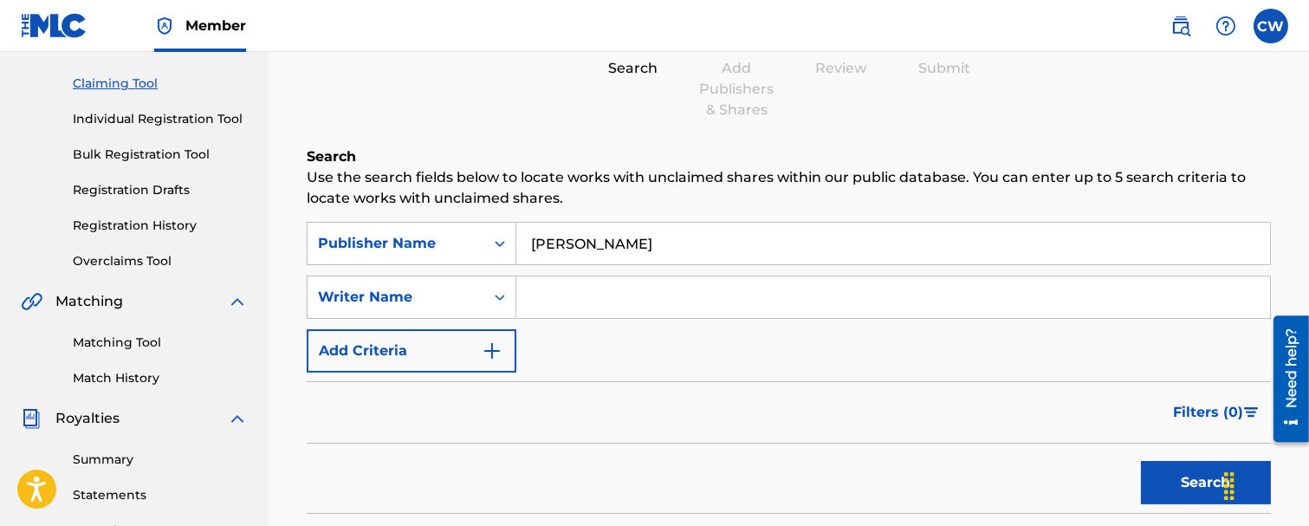
scroll to position [162, 0]
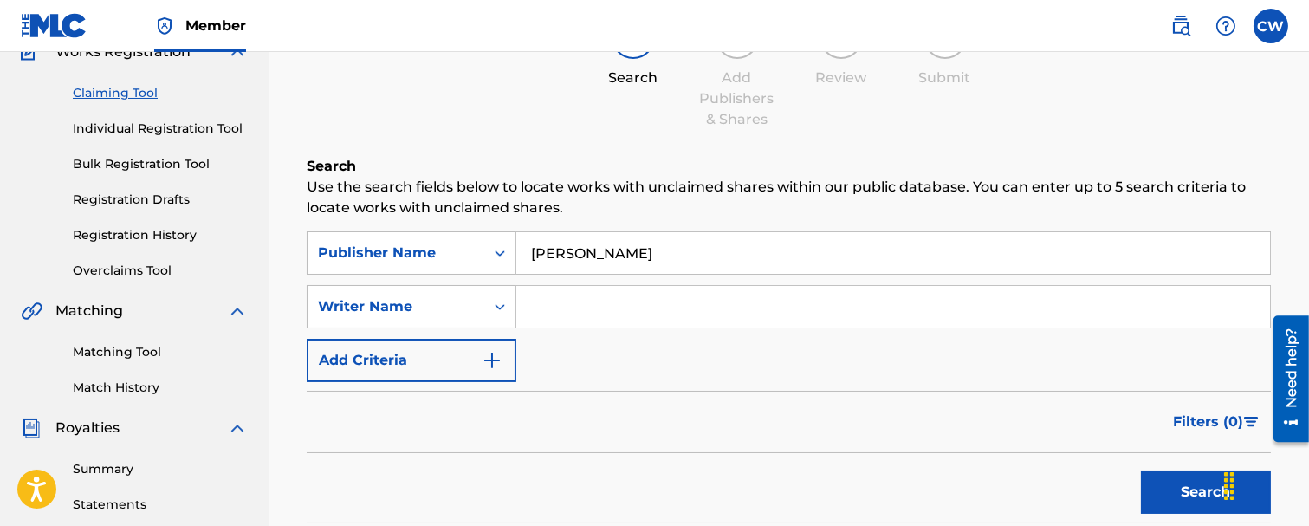
click at [570, 256] on input "[PERSON_NAME]" at bounding box center [893, 253] width 754 height 42
click at [578, 247] on input "[PERSON_NAME]" at bounding box center [893, 253] width 754 height 42
click at [1174, 498] on button "Search" at bounding box center [1206, 492] width 130 height 43
click at [599, 246] on input "[PERSON_NAME]" at bounding box center [893, 253] width 754 height 42
type input "[PERSON_NAME]"
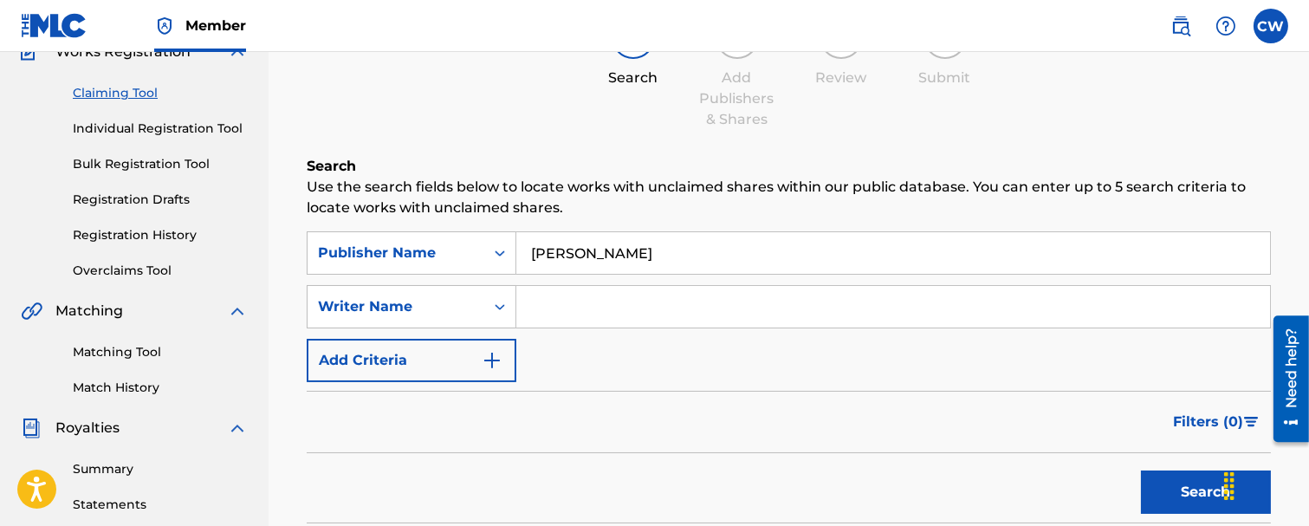
click at [1187, 490] on button "Search" at bounding box center [1206, 492] width 130 height 43
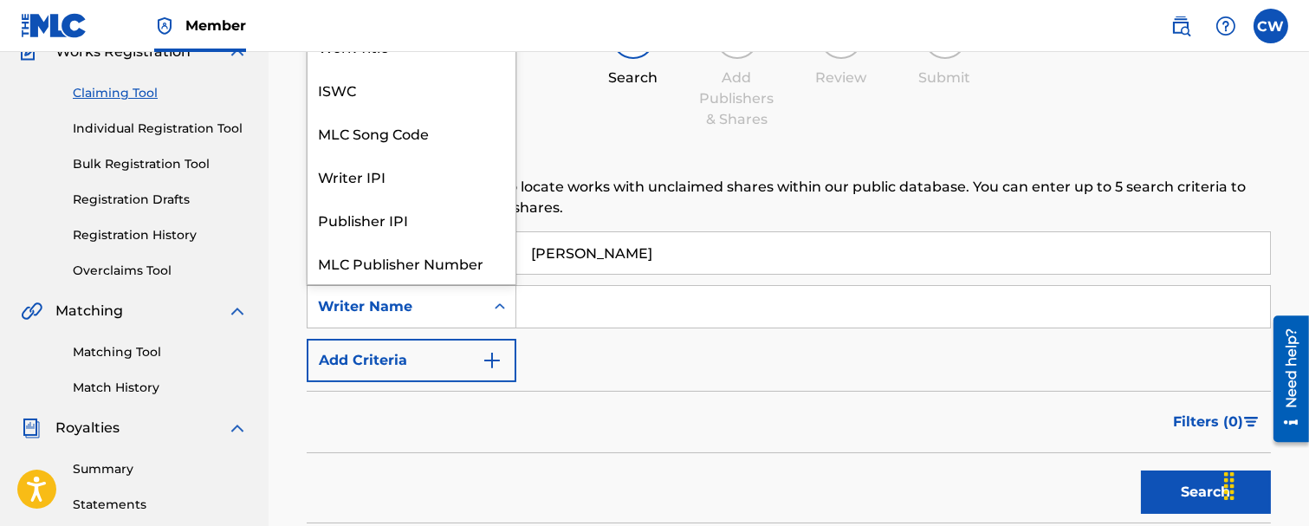
click at [484, 299] on div "Search Form" at bounding box center [499, 306] width 31 height 31
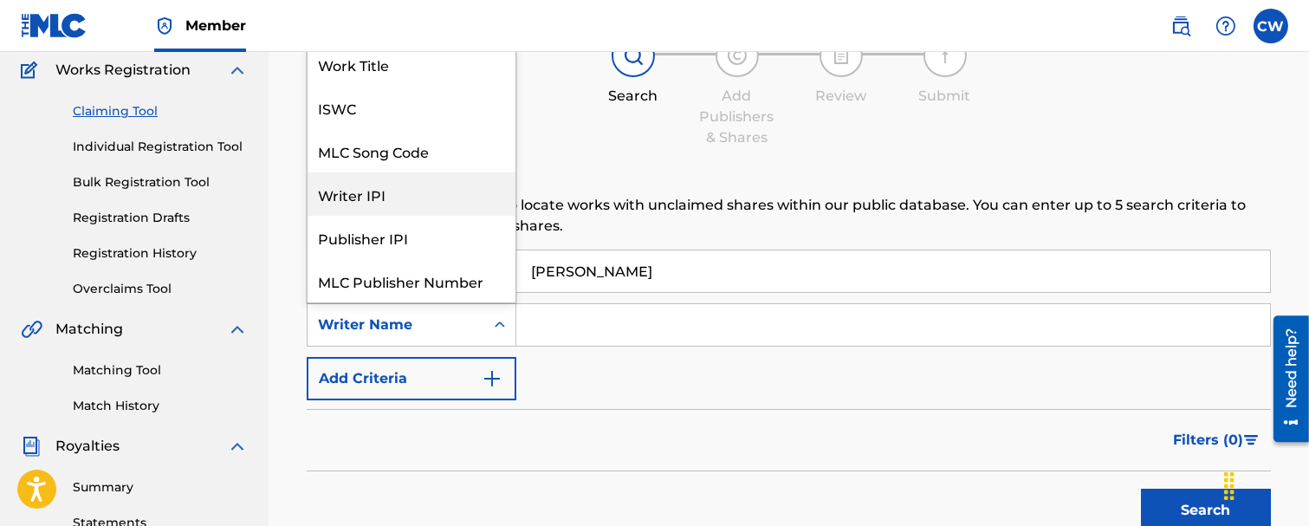
scroll to position [0, 0]
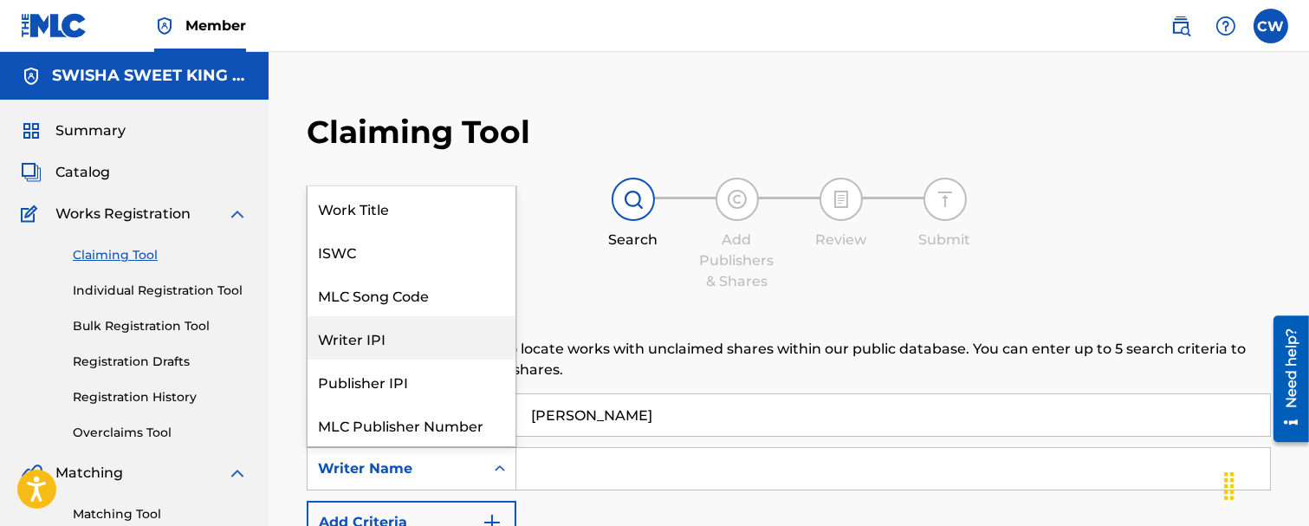
click at [784, 395] on input "[PERSON_NAME]" at bounding box center [893, 415] width 754 height 42
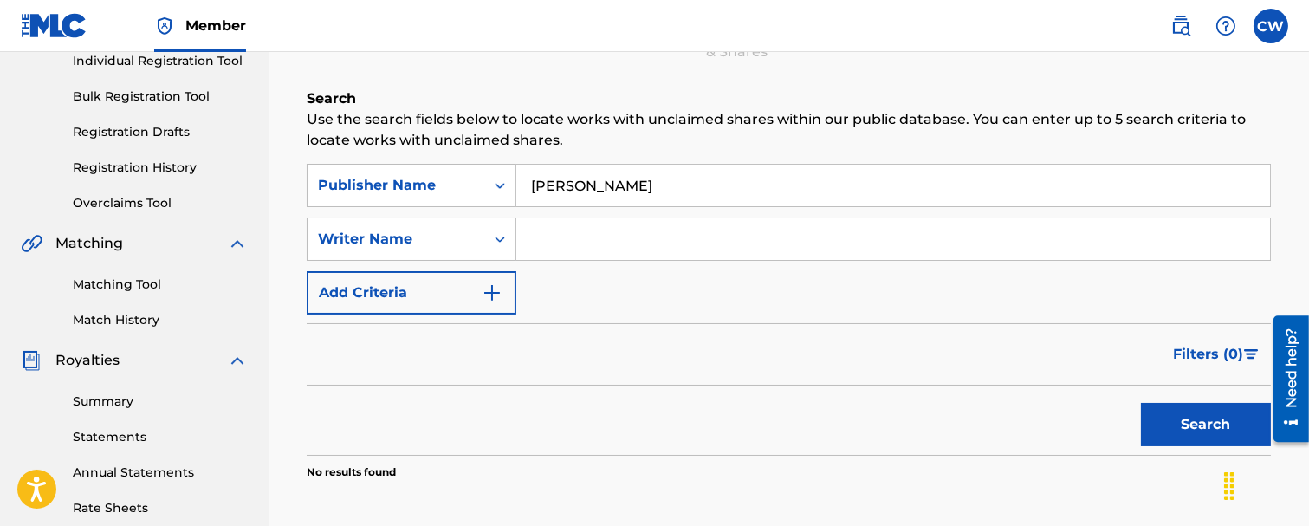
scroll to position [289, 0]
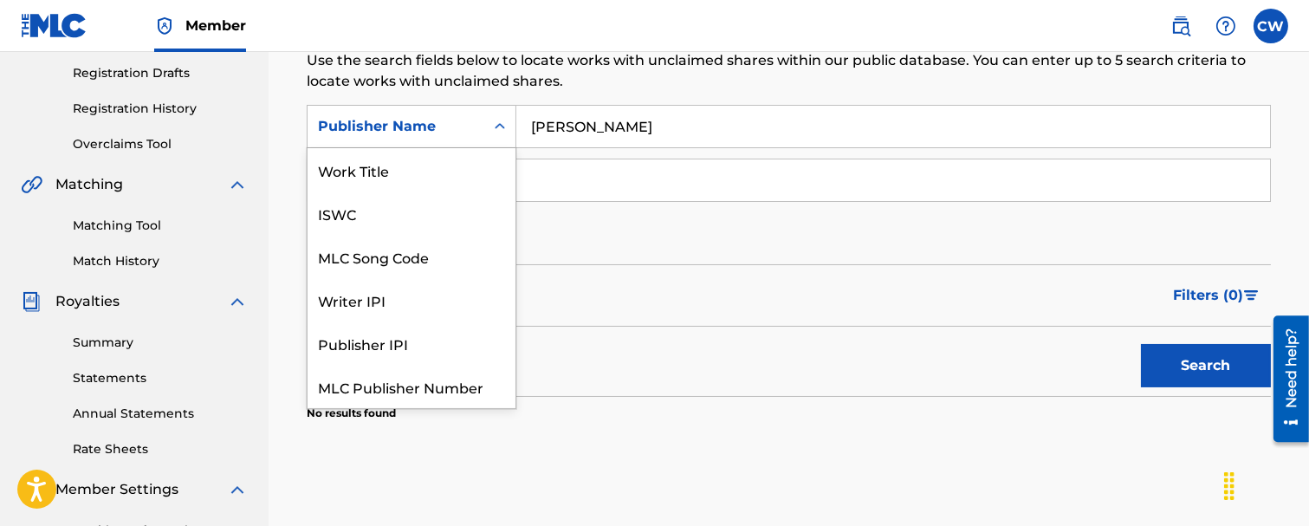
click at [491, 133] on icon "Search Form" at bounding box center [499, 126] width 17 height 17
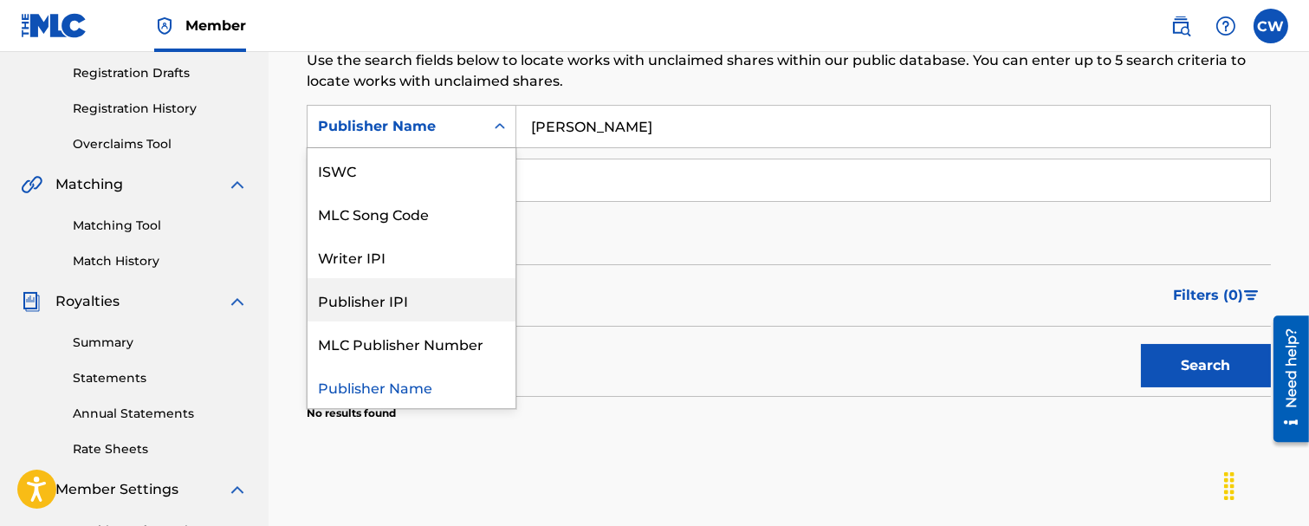
scroll to position [0, 0]
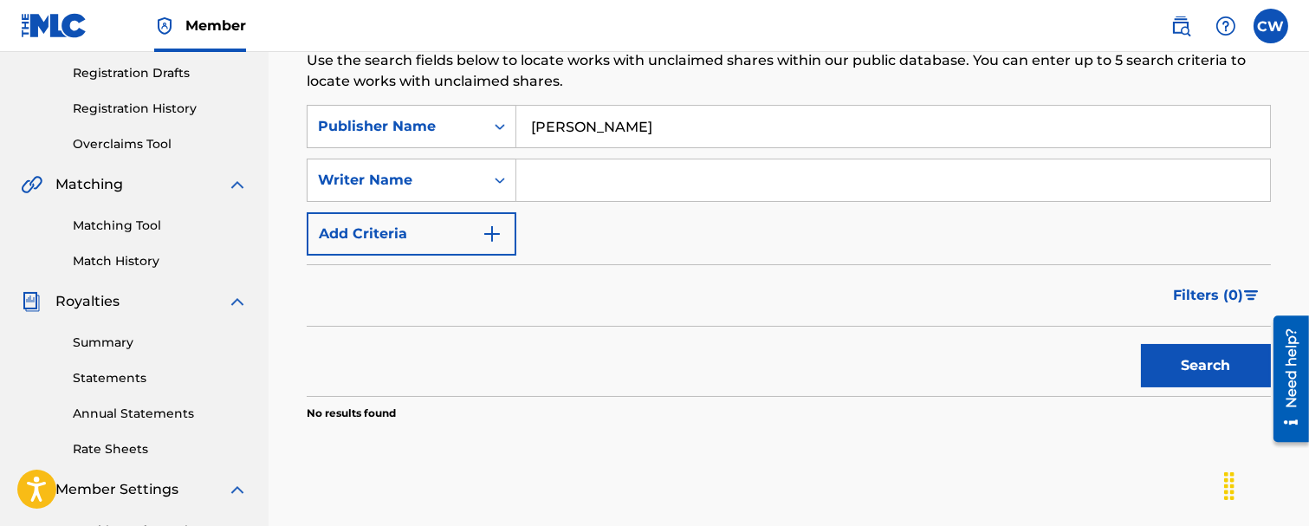
click at [706, 132] on input "[PERSON_NAME]" at bounding box center [893, 127] width 754 height 42
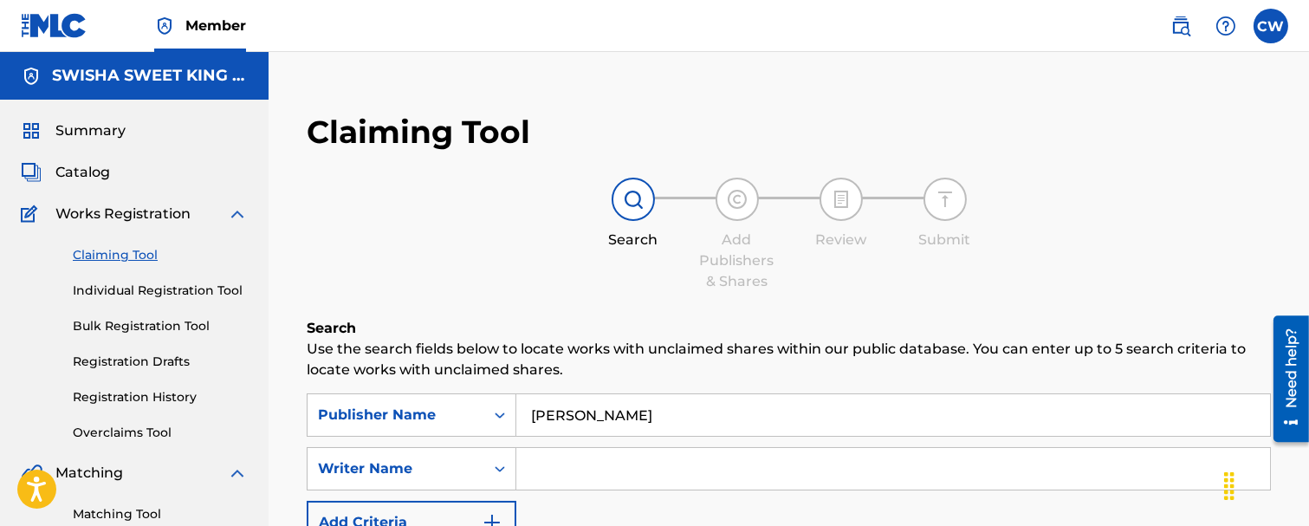
click at [88, 172] on span "Catalog" at bounding box center [82, 172] width 55 height 21
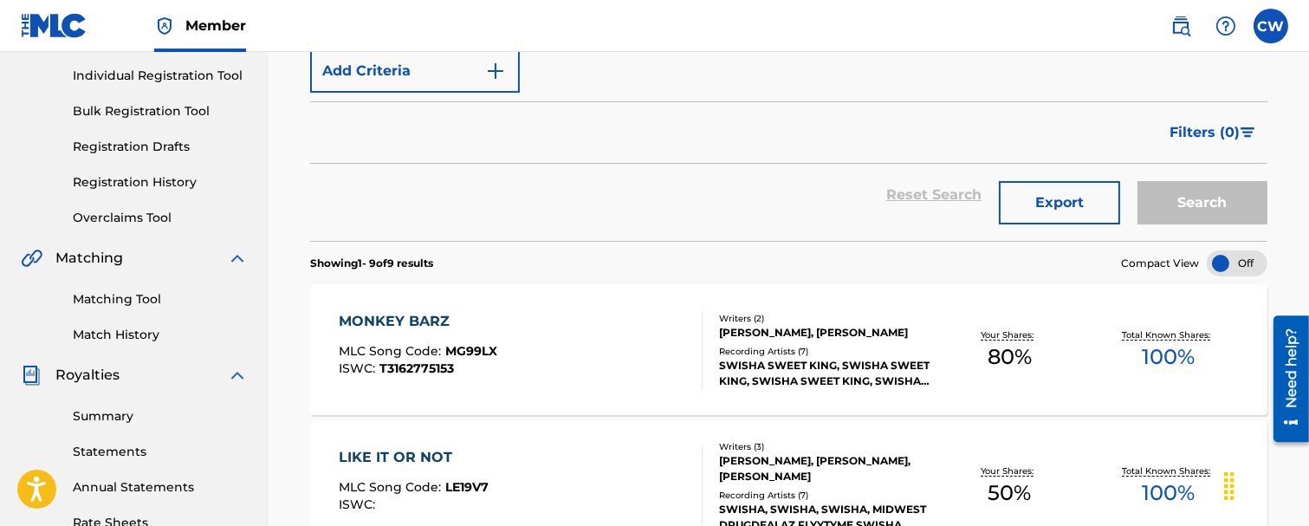
scroll to position [96, 0]
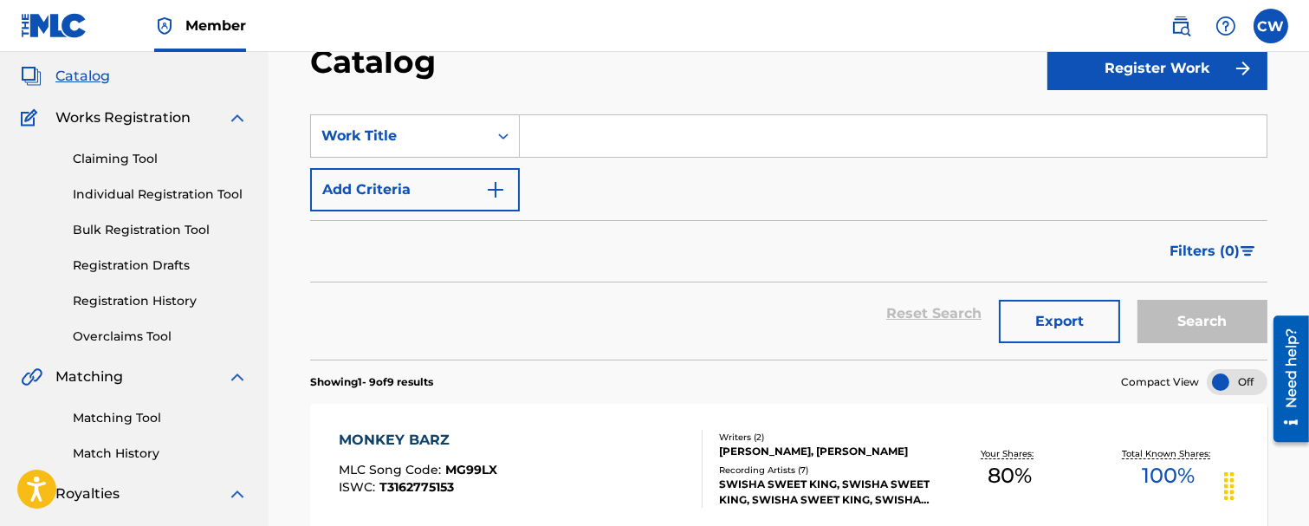
click at [130, 159] on link "Claiming Tool" at bounding box center [160, 159] width 175 height 18
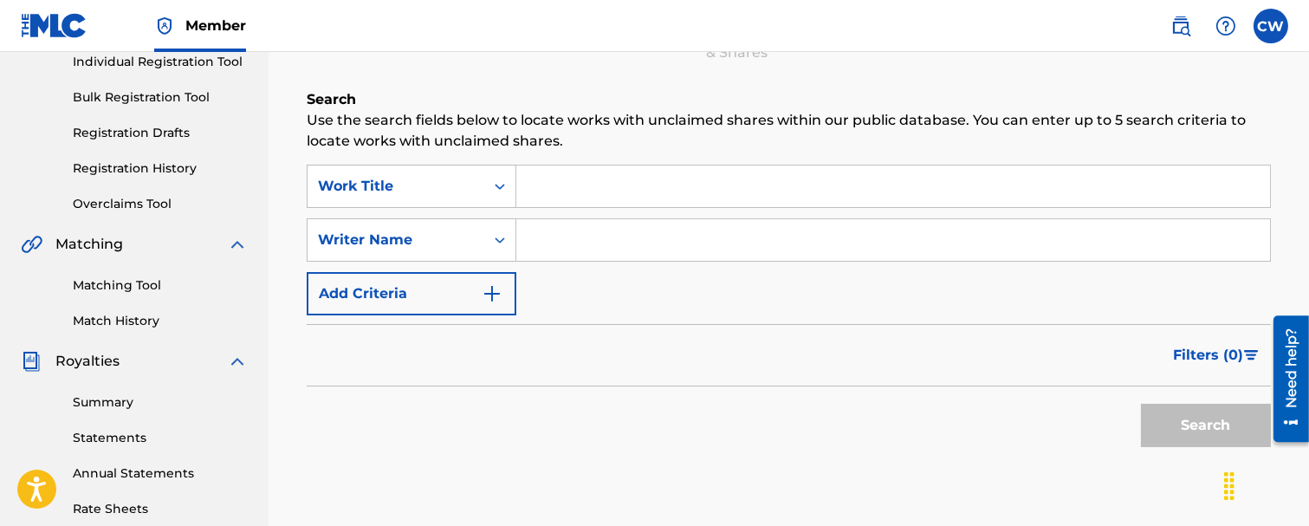
scroll to position [289, 0]
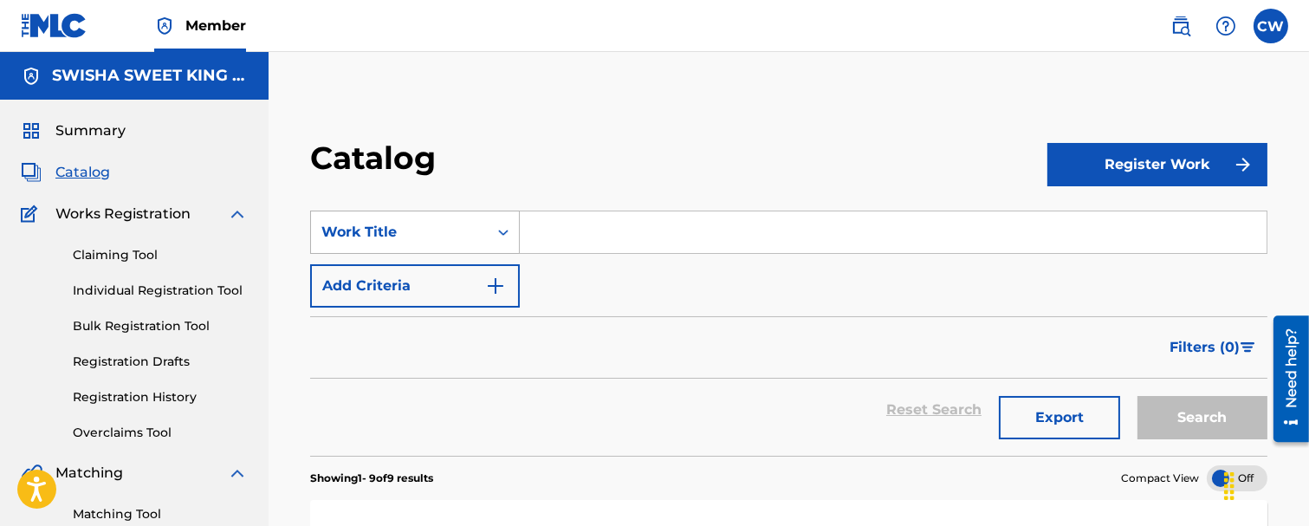
click at [500, 222] on div "Search Form" at bounding box center [503, 232] width 31 height 31
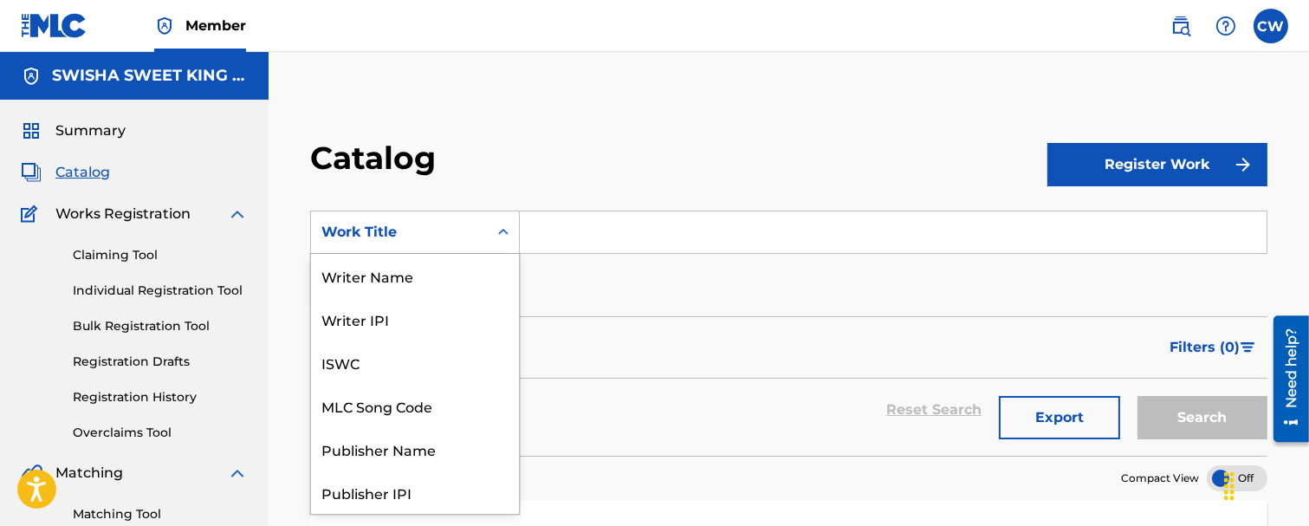
scroll to position [260, 0]
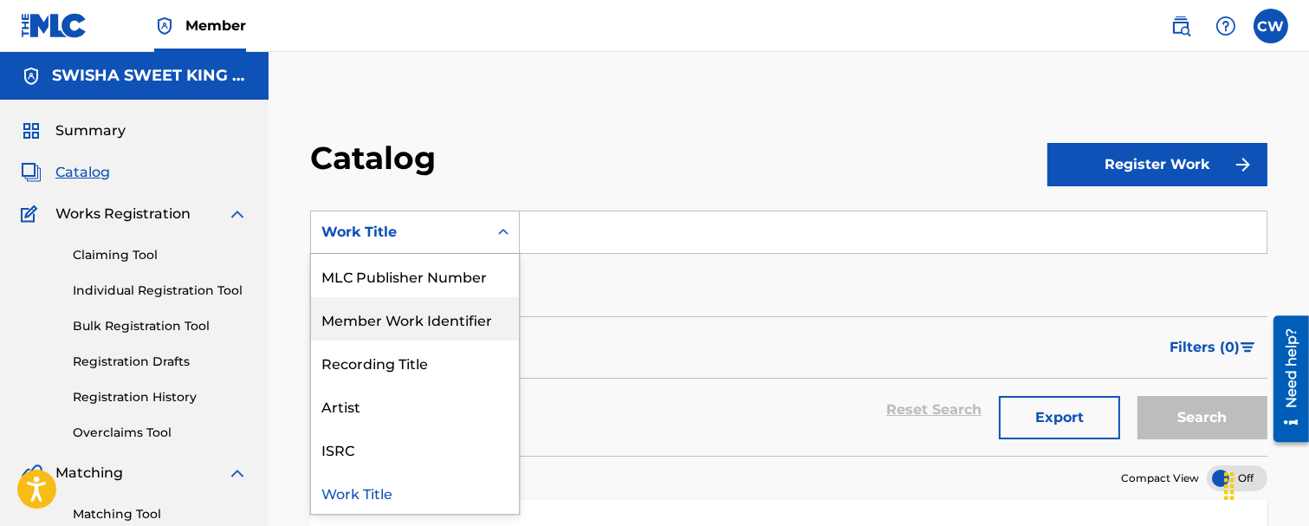
click at [547, 237] on input "Search Form" at bounding box center [893, 232] width 747 height 42
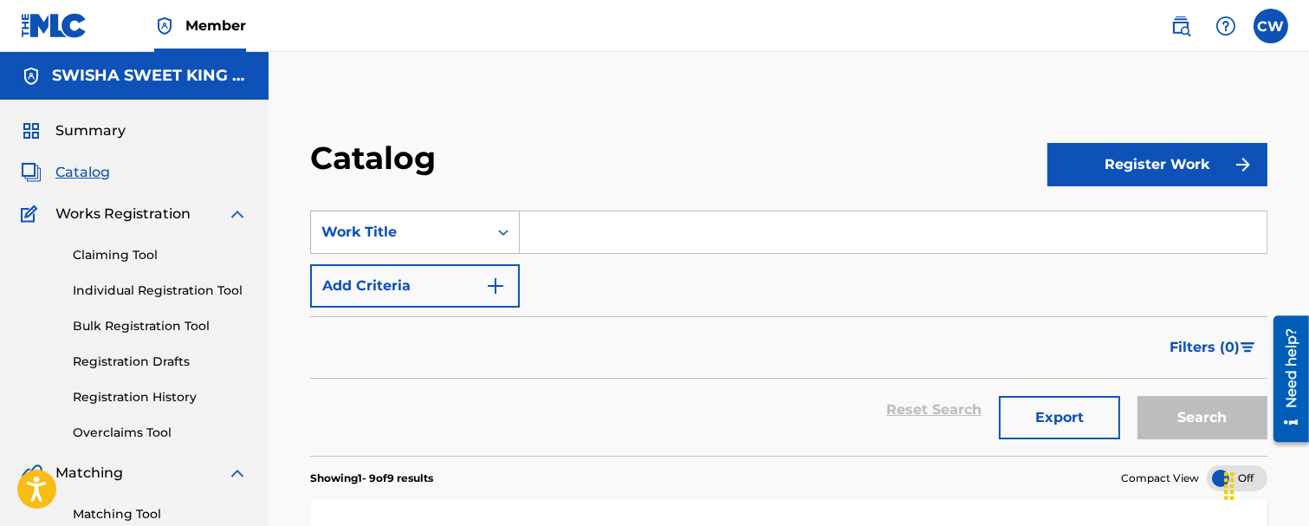
click at [508, 225] on icon "Search Form" at bounding box center [503, 232] width 17 height 17
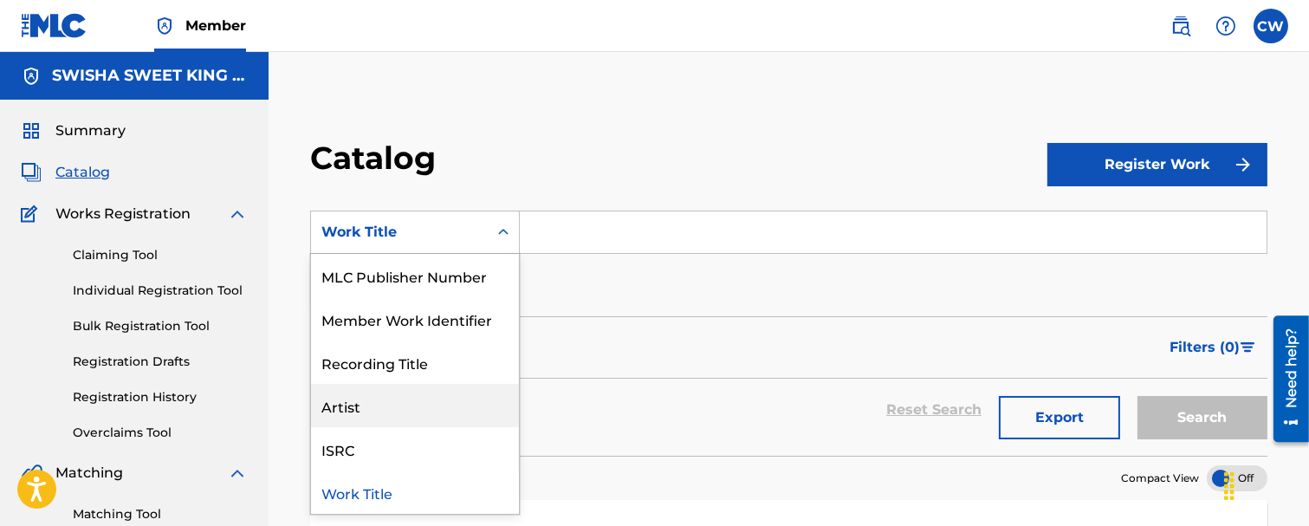
click at [381, 400] on div "Artist" at bounding box center [415, 405] width 208 height 43
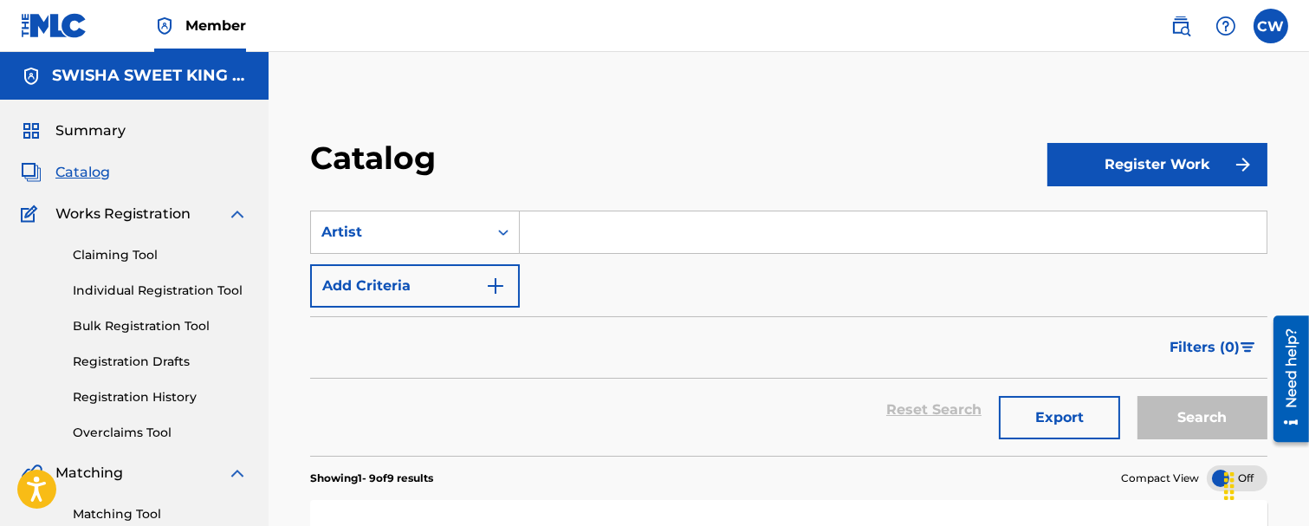
click at [542, 244] on input "Search Form" at bounding box center [893, 232] width 747 height 42
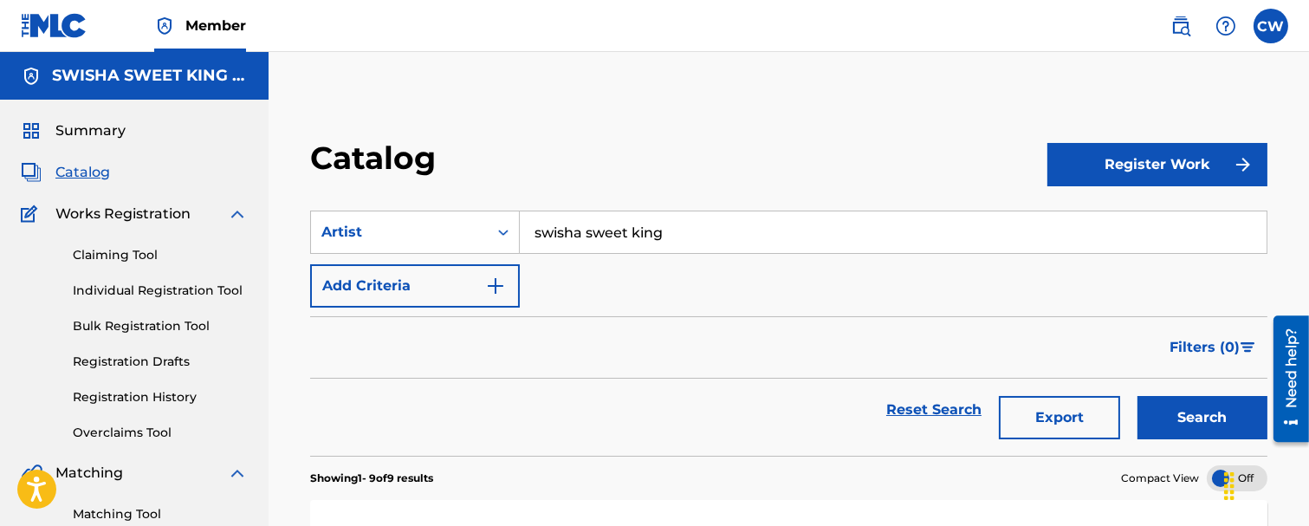
type input "swisha sweet king"
click at [1138, 396] on button "Search" at bounding box center [1203, 417] width 130 height 43
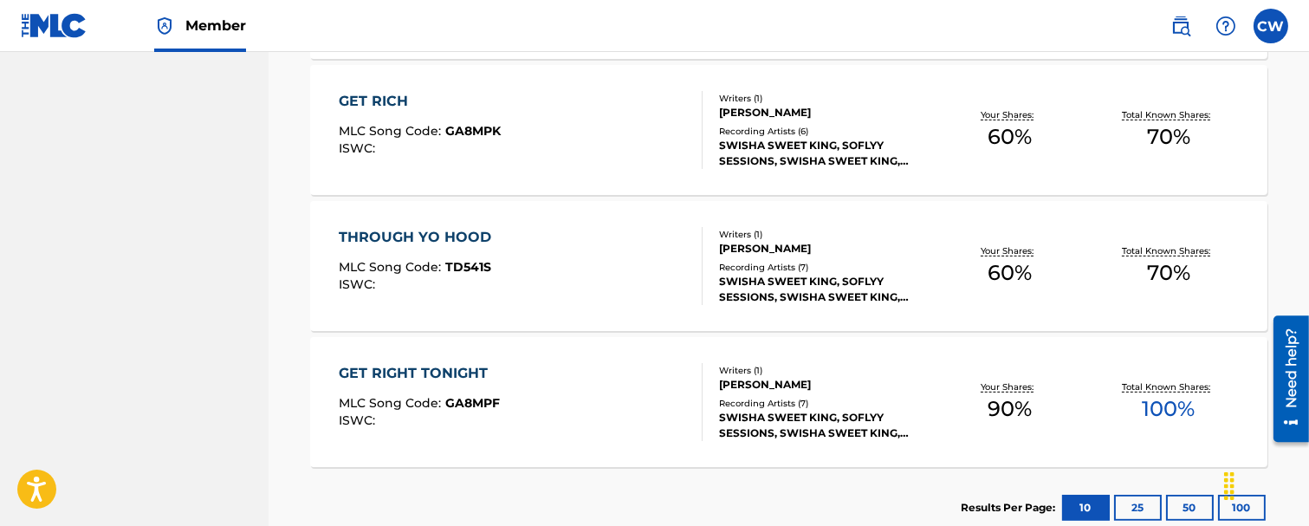
scroll to position [1356, 0]
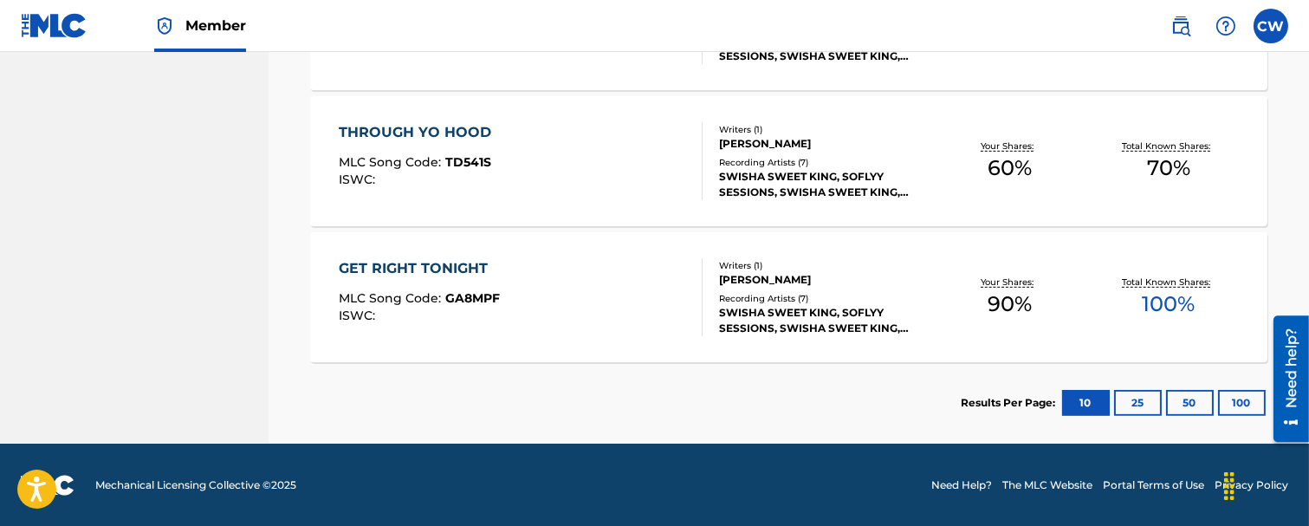
click at [1147, 393] on button "25" at bounding box center [1138, 403] width 48 height 26
click at [1188, 409] on button "50" at bounding box center [1190, 403] width 48 height 26
click at [1244, 403] on button "100" at bounding box center [1242, 403] width 48 height 26
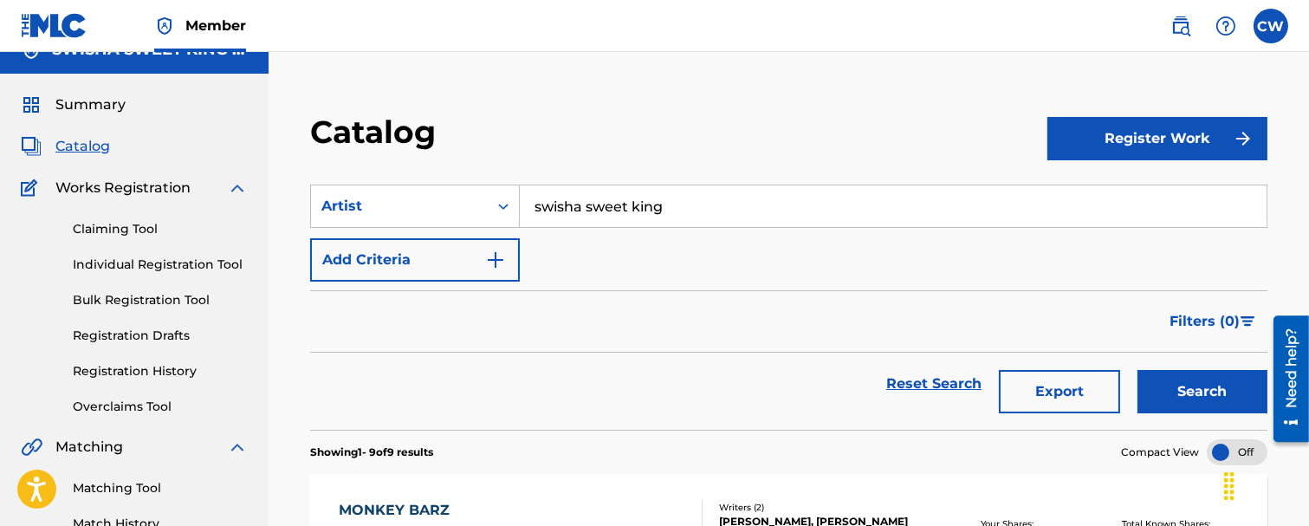
scroll to position [0, 0]
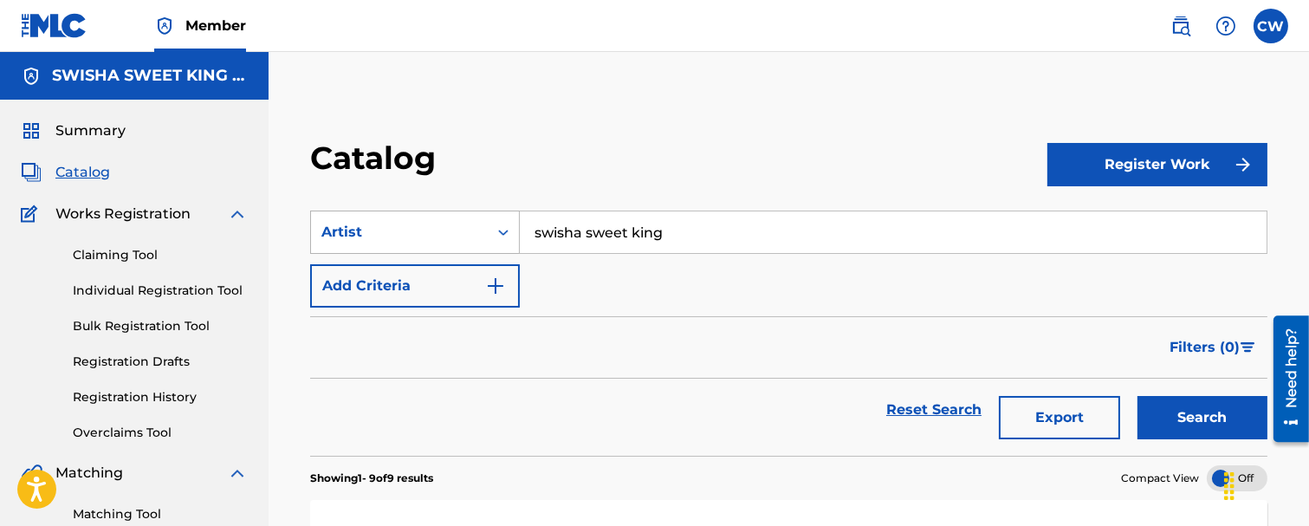
click at [492, 235] on div "Search Form" at bounding box center [503, 232] width 31 height 31
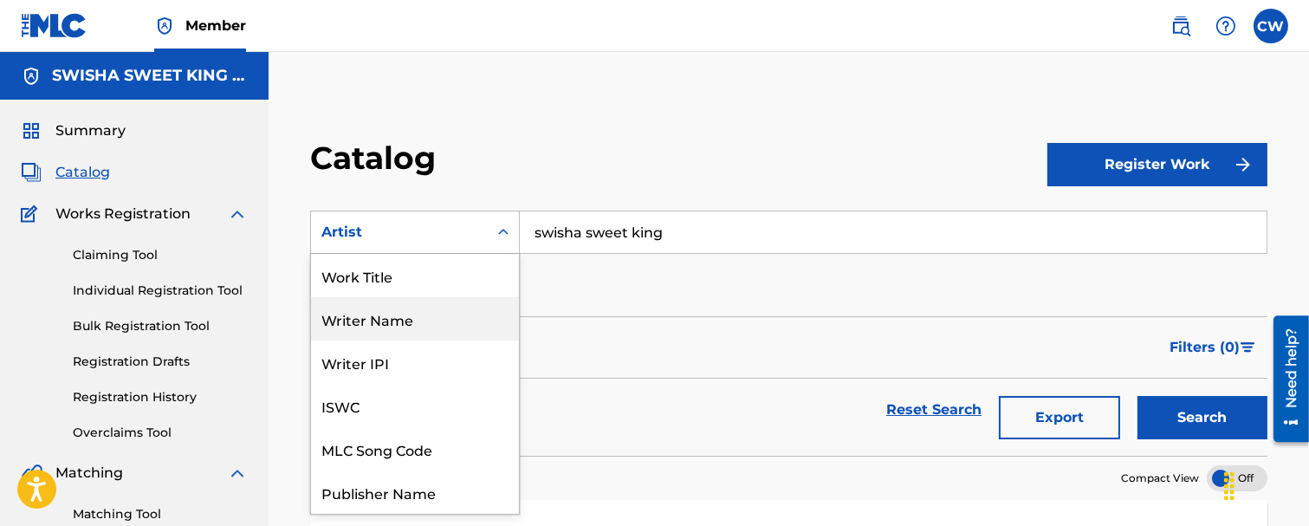
click at [405, 324] on div "Writer Name" at bounding box center [415, 318] width 208 height 43
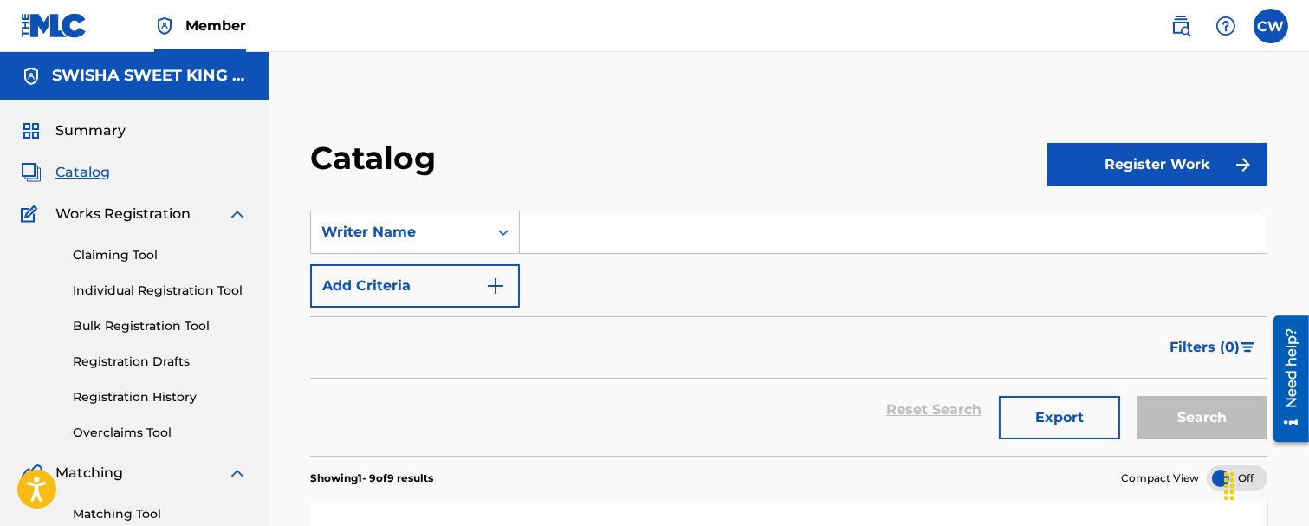
click at [579, 243] on input "Search Form" at bounding box center [893, 232] width 747 height 42
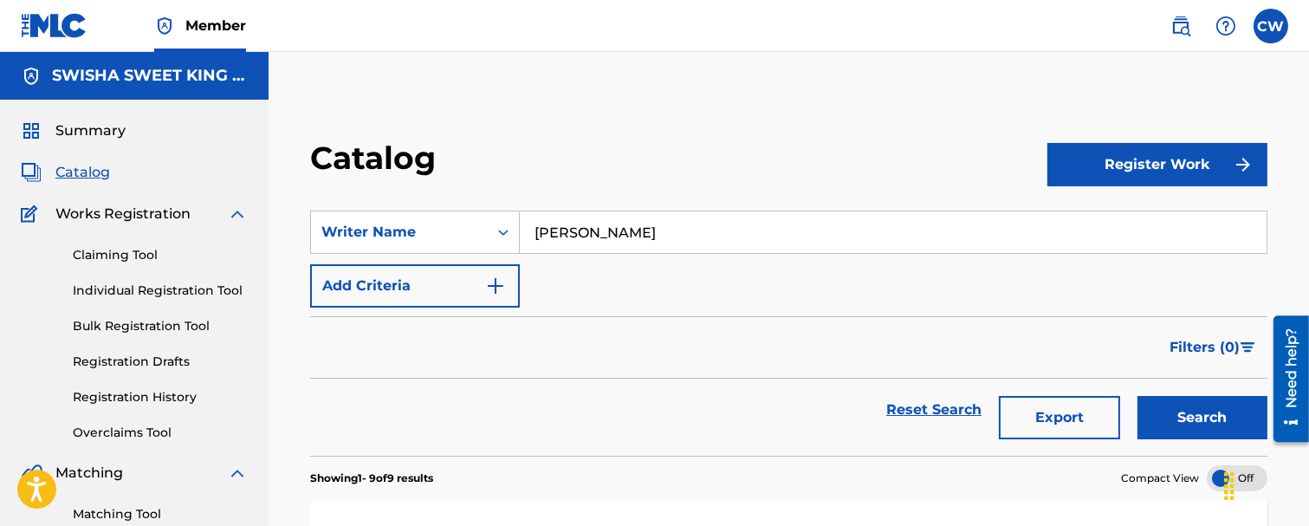
click at [1191, 428] on button "Search" at bounding box center [1203, 417] width 130 height 43
click at [584, 236] on input "[PERSON_NAME]" at bounding box center [893, 232] width 747 height 42
type input "[PERSON_NAME]"
click at [1193, 411] on button "Search" at bounding box center [1203, 417] width 130 height 43
click at [1271, 28] on label at bounding box center [1271, 26] width 35 height 35
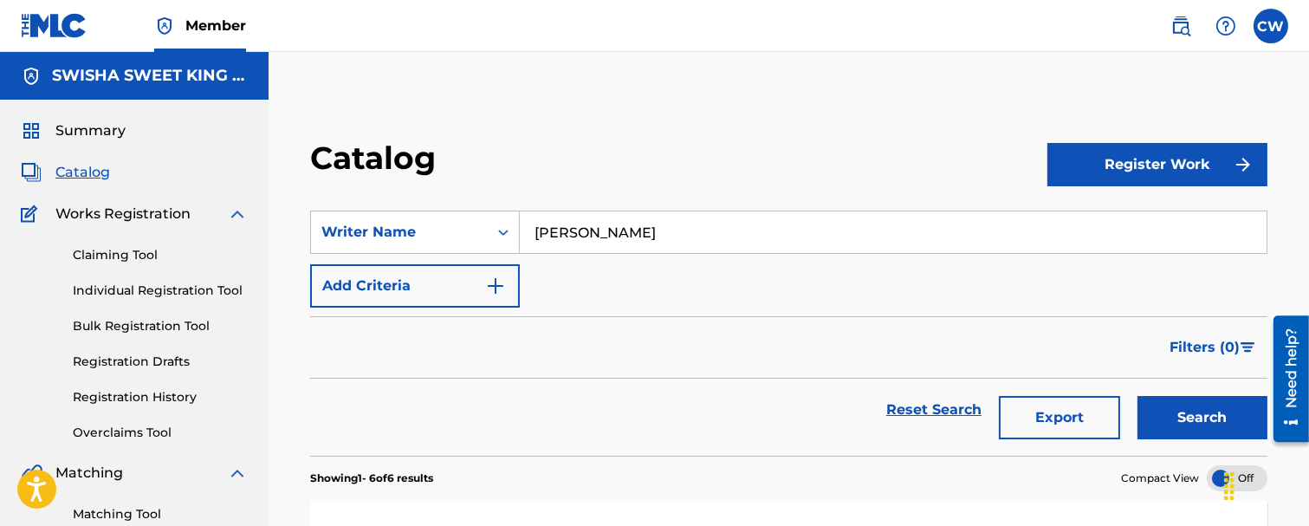
click at [1271, 26] on input "CW [PERSON_NAME] [EMAIL_ADDRESS][DOMAIN_NAME] Profile Log out" at bounding box center [1271, 26] width 0 height 0
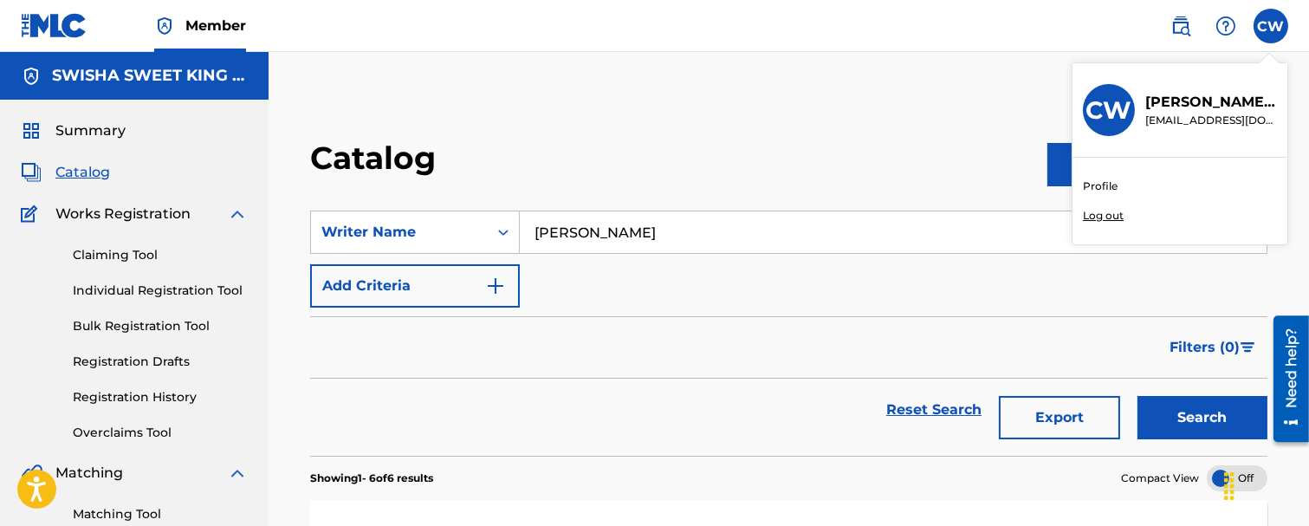
click at [1100, 179] on link "Profile" at bounding box center [1100, 186] width 35 height 16
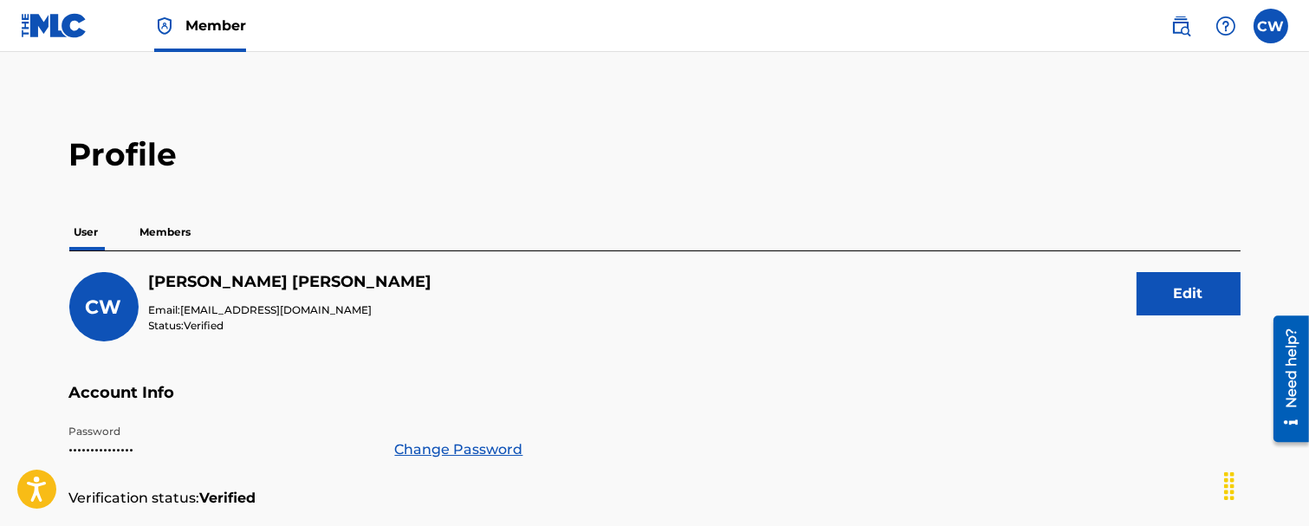
click at [1269, 35] on label at bounding box center [1271, 26] width 35 height 35
click at [1271, 26] on input "CW [PERSON_NAME] [EMAIL_ADDRESS][DOMAIN_NAME] Profile Log out" at bounding box center [1271, 26] width 0 height 0
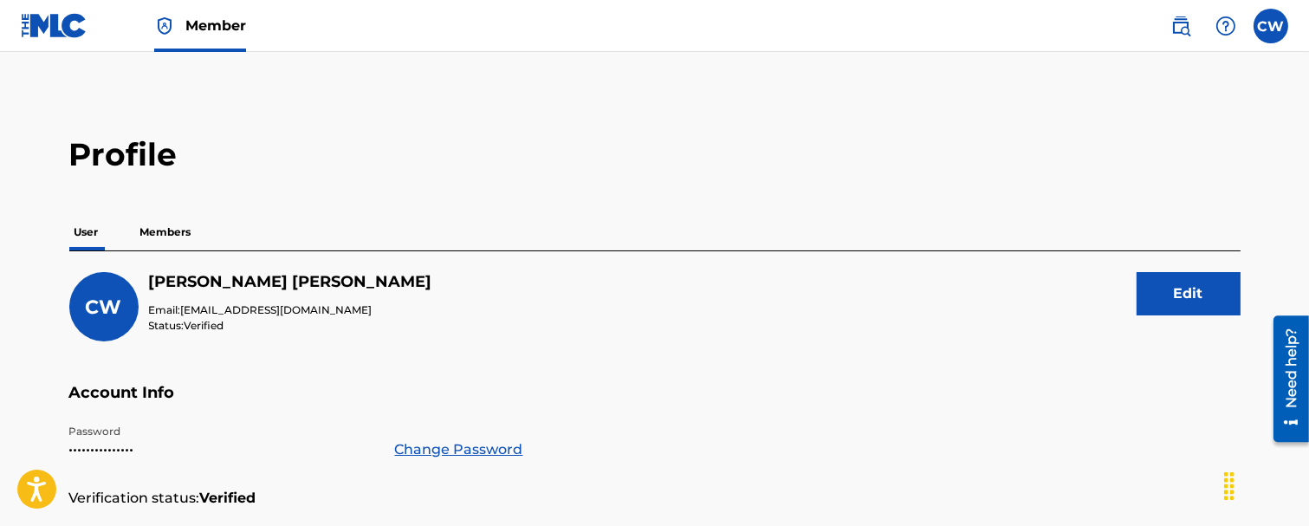
scroll to position [96, 0]
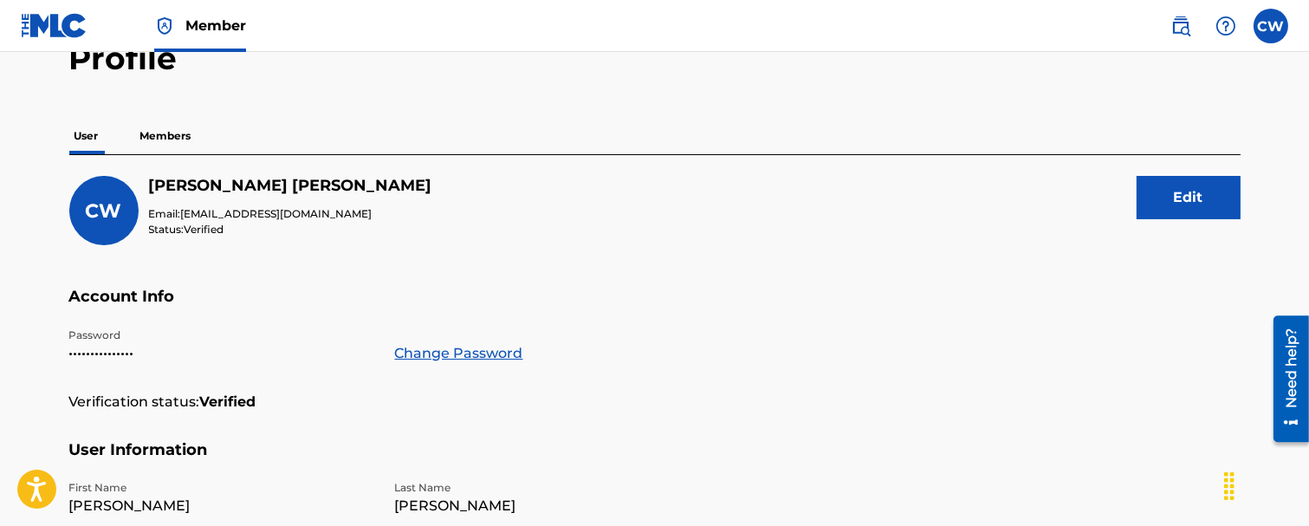
click at [175, 128] on p "Members" at bounding box center [166, 136] width 62 height 36
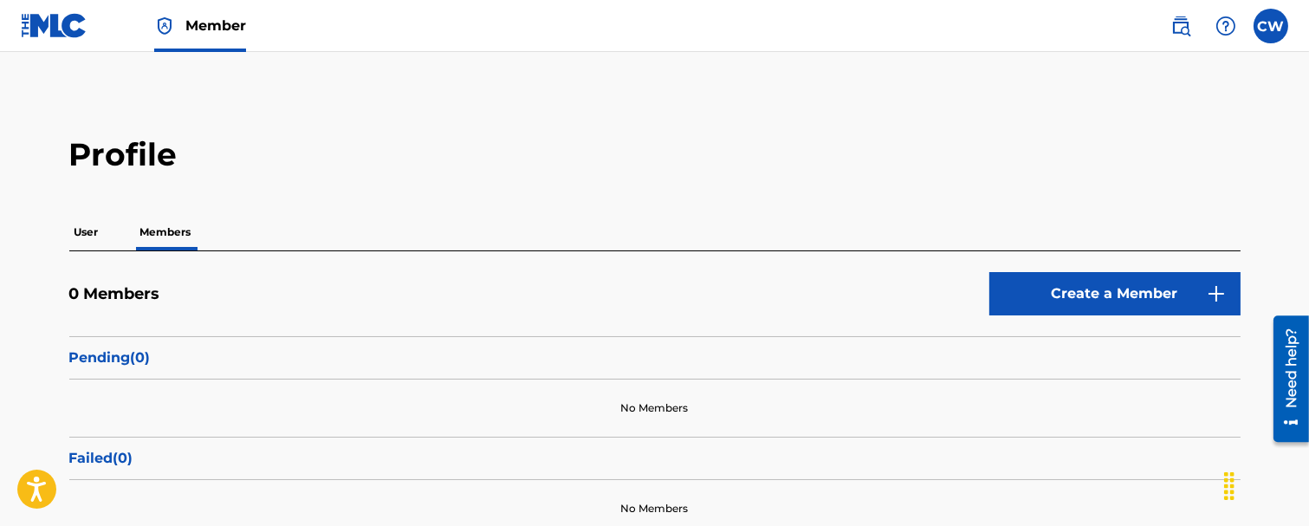
click at [92, 223] on p "User" at bounding box center [86, 232] width 35 height 36
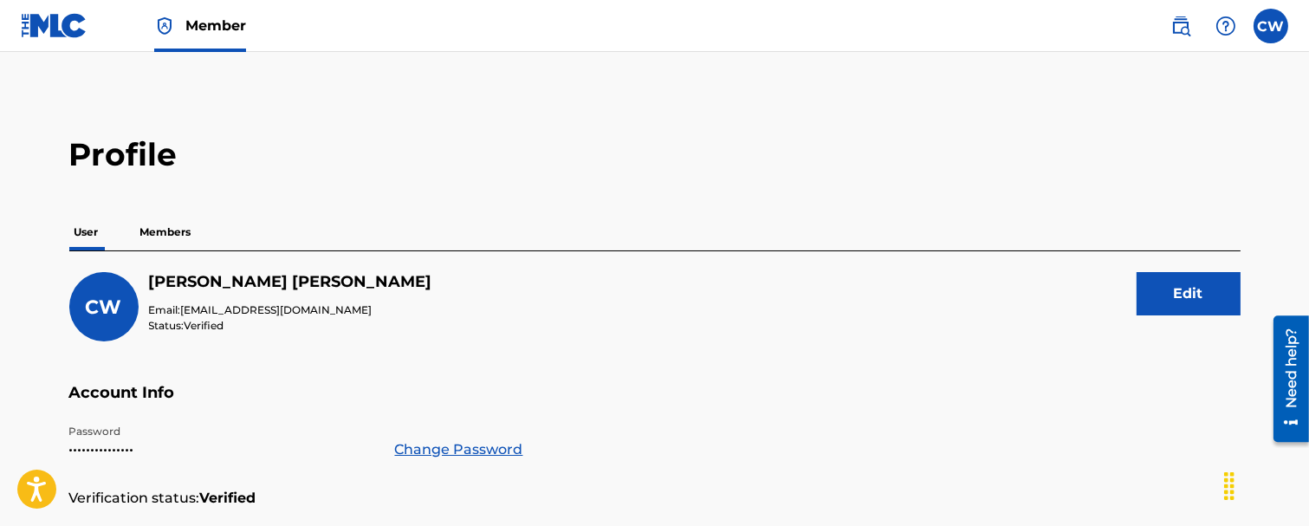
click at [55, 23] on img at bounding box center [54, 25] width 67 height 25
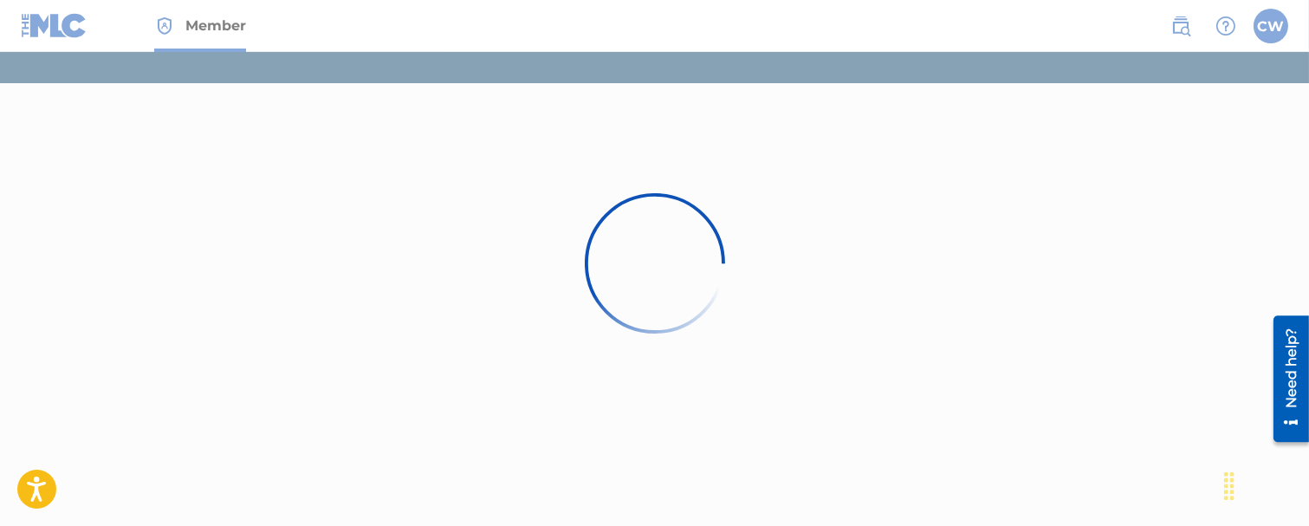
click at [1274, 37] on div at bounding box center [654, 263] width 1309 height 526
